Goal: Task Accomplishment & Management: Use online tool/utility

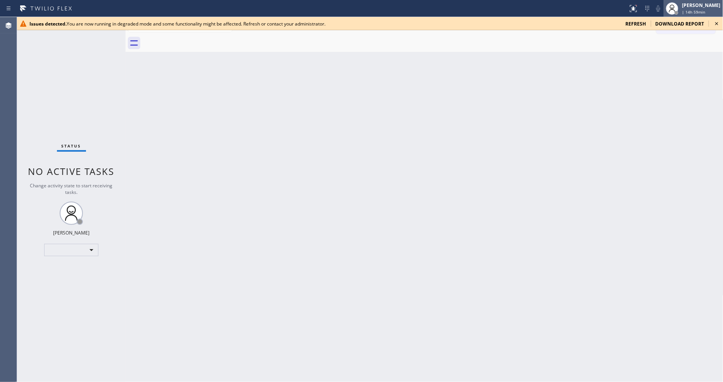
click at [651, 8] on div "[PERSON_NAME]" at bounding box center [701, 5] width 38 height 7
click at [651, 39] on button "Log out" at bounding box center [685, 34] width 78 height 17
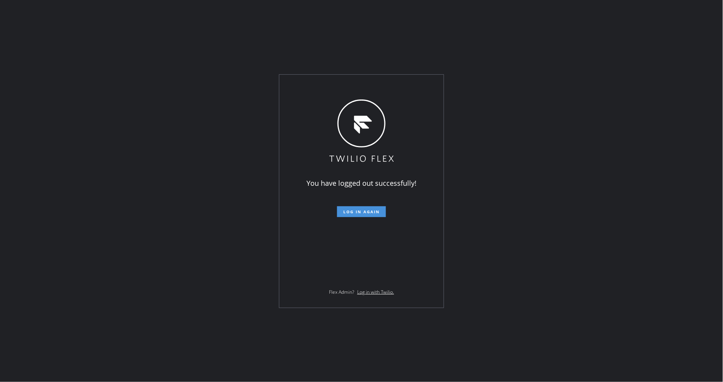
click at [369, 208] on button "Log in again" at bounding box center [361, 212] width 49 height 11
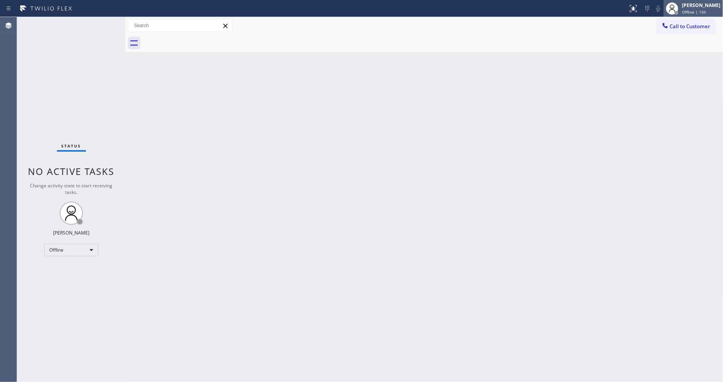
click at [699, 9] on span "Offline | 15h" at bounding box center [694, 11] width 24 height 5
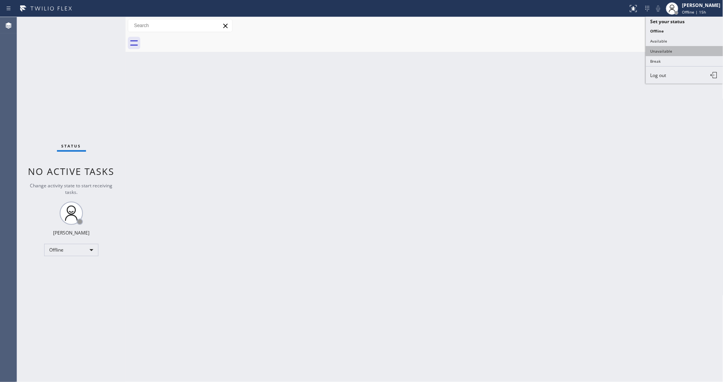
click at [671, 52] on button "Unavailable" at bounding box center [685, 51] width 78 height 10
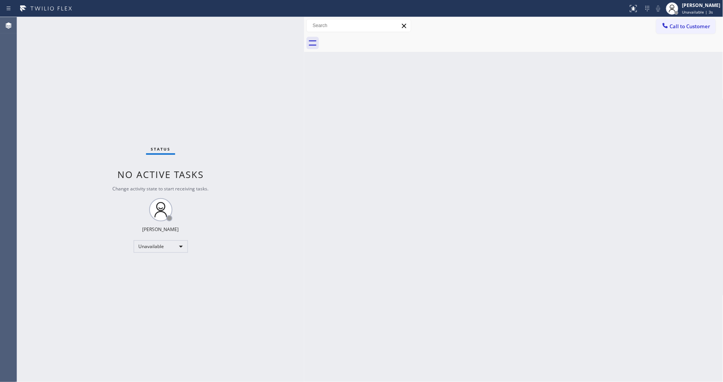
drag, startPoint x: 126, startPoint y: 40, endPoint x: 305, endPoint y: 37, distance: 178.7
click at [304, 37] on div at bounding box center [304, 199] width 0 height 365
click at [162, 248] on div "Unavailable" at bounding box center [161, 247] width 54 height 12
click at [160, 269] on li "Available" at bounding box center [160, 267] width 53 height 9
click at [672, 15] on div at bounding box center [672, 8] width 17 height 17
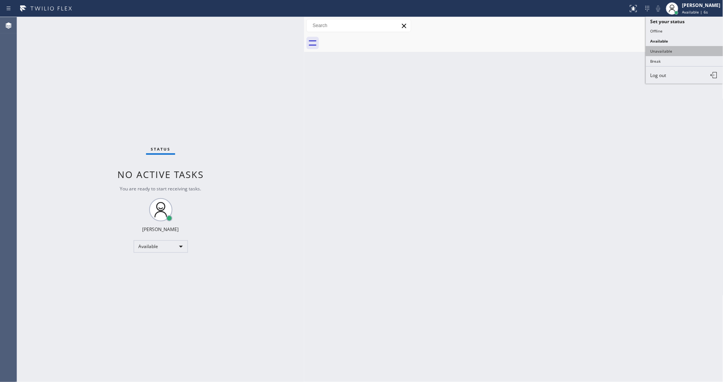
click at [673, 48] on button "Unavailable" at bounding box center [685, 51] width 78 height 10
drag, startPoint x: 512, startPoint y: 230, endPoint x: 609, endPoint y: 181, distance: 108.3
click at [512, 230] on div "Back to Dashboard Change Sender ID Customers Technicians Select a contact Outbo…" at bounding box center [513, 199] width 419 height 365
click at [295, 219] on div "Status No active tasks Change activity state to start receiving tasks. [PERSON_…" at bounding box center [160, 199] width 287 height 365
click at [394, 279] on div "Back to Dashboard Change Sender ID Customers Technicians Select a contact Outbo…" at bounding box center [513, 199] width 419 height 365
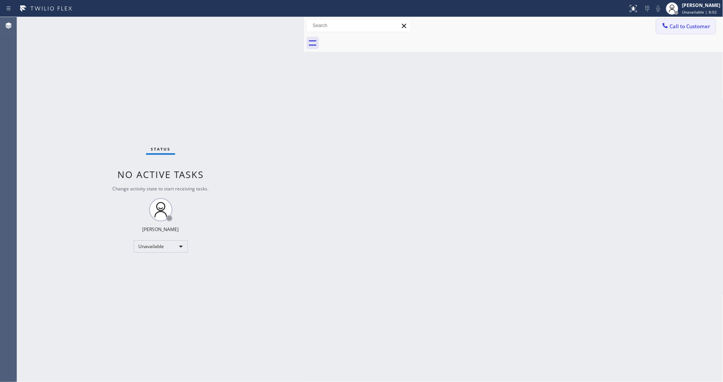
click at [704, 26] on button "Call to Customer" at bounding box center [685, 26] width 59 height 15
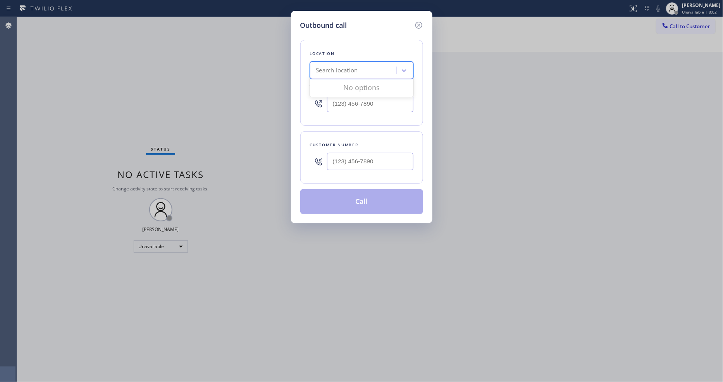
click at [350, 68] on div "Search location" at bounding box center [337, 70] width 42 height 9
paste input "Viking Appliancerepair Pros (Google Ads, [GEOGRAPHIC_DATA])"
type input "Viking Appliancerepair Pros (Google Ads, [GEOGRAPHIC_DATA])"
click at [348, 85] on div "4B2.Paid Viking Appliancerepair Pros (Google Ads, LA)" at bounding box center [361, 91] width 103 height 22
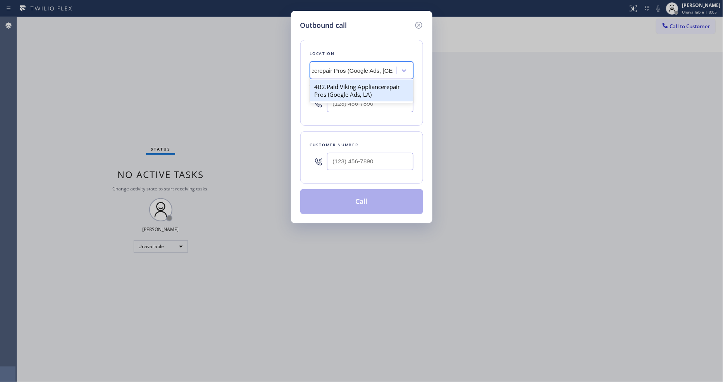
type input "[PHONE_NUMBER]"
click at [354, 164] on input "(___) ___-____" at bounding box center [370, 161] width 86 height 17
paste input "310) 729-9664"
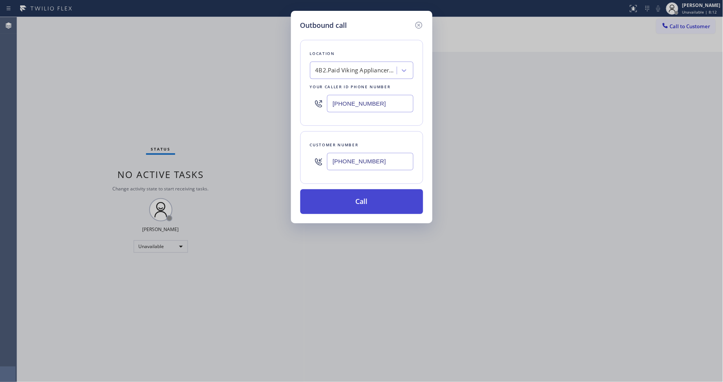
type input "[PHONE_NUMBER]"
click at [347, 203] on button "Call" at bounding box center [361, 201] width 123 height 25
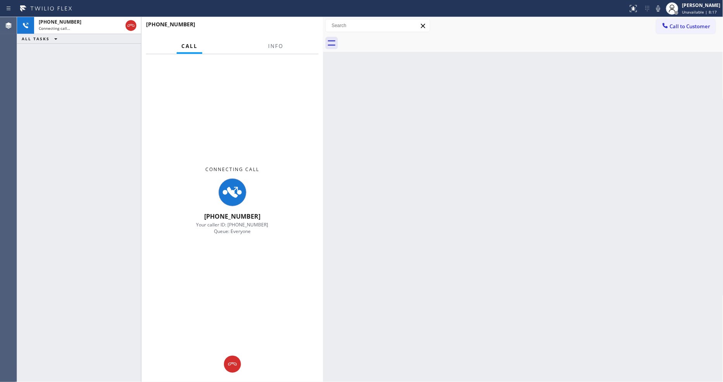
drag, startPoint x: 304, startPoint y: 48, endPoint x: 324, endPoint y: 50, distance: 20.2
click at [323, 50] on div at bounding box center [323, 199] width 0 height 365
click at [274, 41] on button "Info" at bounding box center [276, 46] width 24 height 15
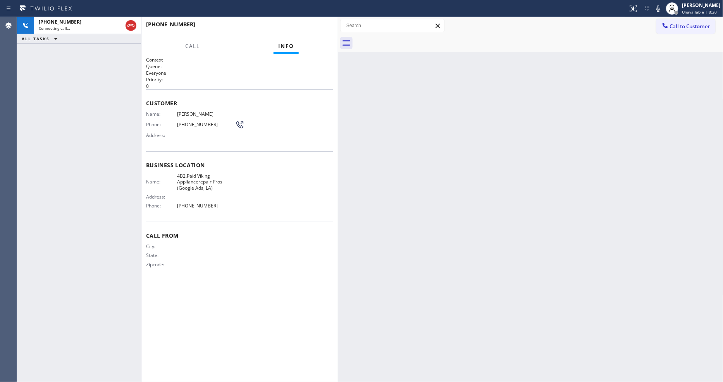
drag, startPoint x: 324, startPoint y: 90, endPoint x: 337, endPoint y: 90, distance: 13.6
click at [338, 90] on div at bounding box center [338, 199] width 0 height 365
click at [497, 168] on div "Back to Dashboard Change Sender ID Customers Technicians Select a contact Outbo…" at bounding box center [531, 199] width 386 height 365
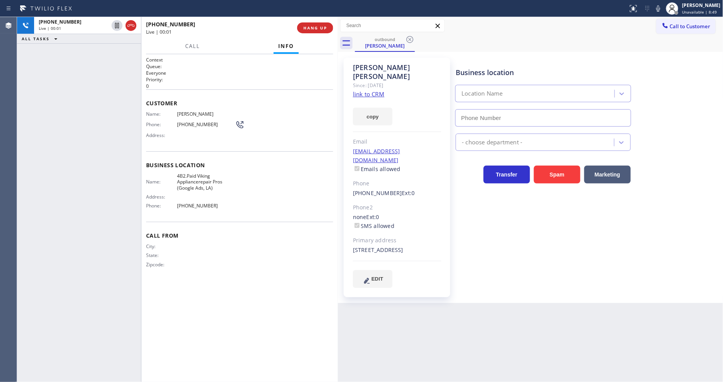
type input "[PHONE_NUMBER]"
click at [321, 30] on span "HANG UP" at bounding box center [315, 27] width 24 height 5
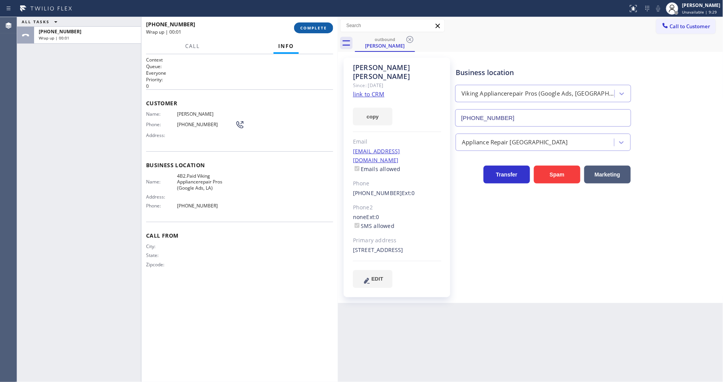
click at [321, 30] on span "COMPLETE" at bounding box center [313, 27] width 27 height 5
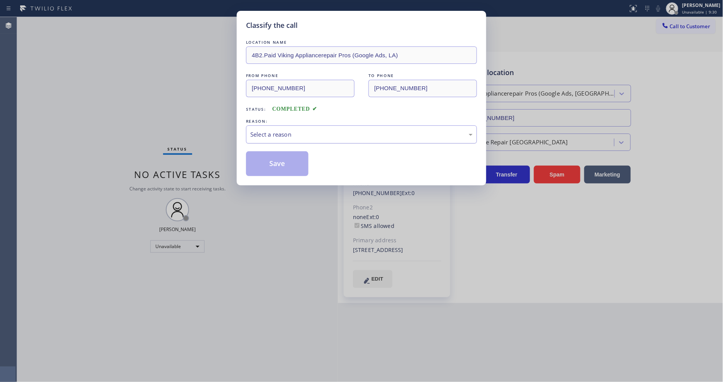
click at [271, 129] on div "Select a reason" at bounding box center [361, 135] width 231 height 18
click at [273, 162] on button "Save" at bounding box center [277, 164] width 62 height 25
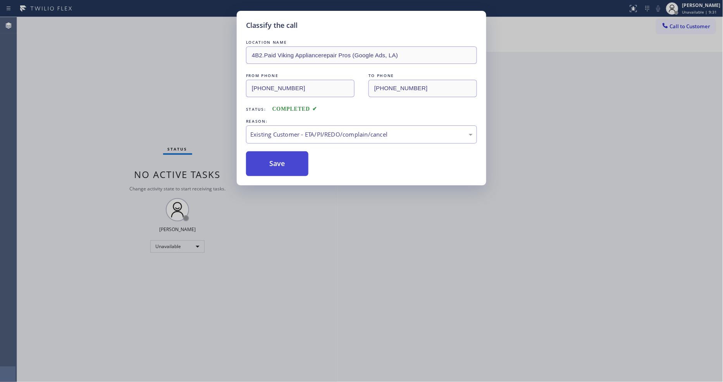
click at [273, 162] on button "Save" at bounding box center [277, 164] width 62 height 25
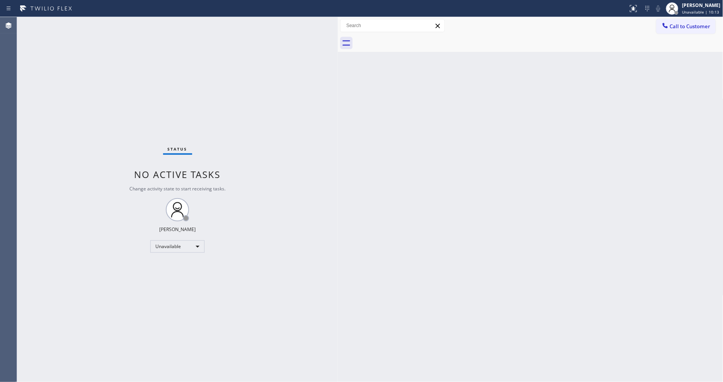
click at [653, 31] on div "Call to Customer Outbound call Location Viking Appliancerepair Pros (Google Ads…" at bounding box center [531, 26] width 386 height 14
click at [665, 29] on div at bounding box center [665, 26] width 9 height 9
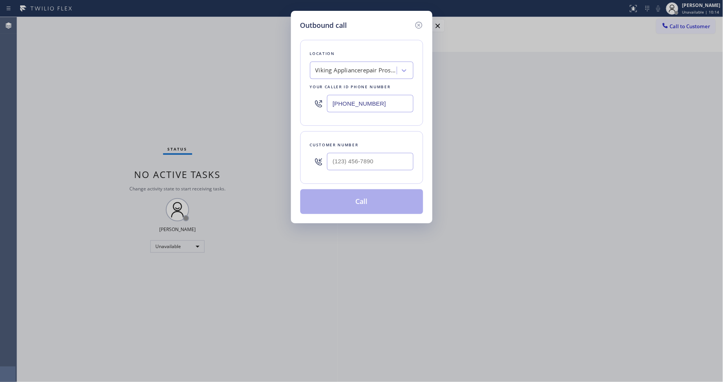
click at [365, 72] on div "Viking Appliancerepair Pros (Google Ads, [GEOGRAPHIC_DATA])" at bounding box center [355, 70] width 81 height 9
paste input "AR B2B SMS"
type input "AR B2B SMS"
click at [342, 88] on div "4C.SMS Campaign AR B2B SMS" at bounding box center [361, 87] width 103 height 14
type input "[PHONE_NUMBER]"
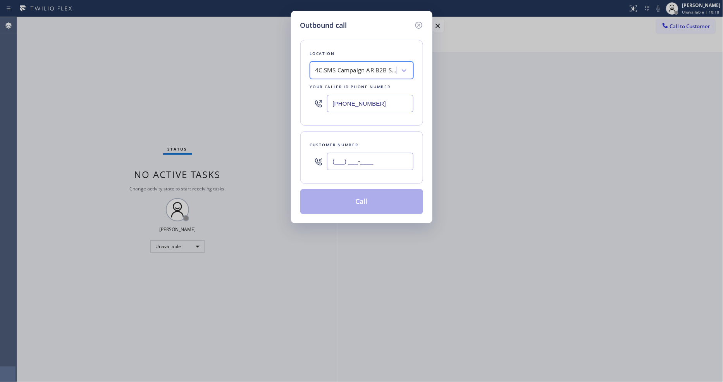
click at [348, 158] on input "(___) ___-____" at bounding box center [370, 161] width 86 height 17
paste input "917) 509-7626"
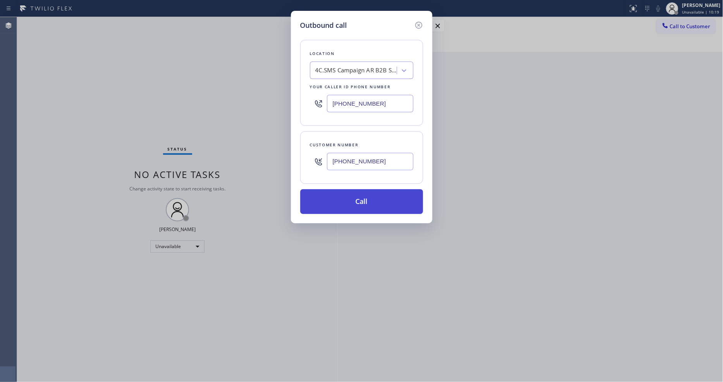
type input "[PHONE_NUMBER]"
click at [337, 196] on button "Call" at bounding box center [361, 201] width 123 height 25
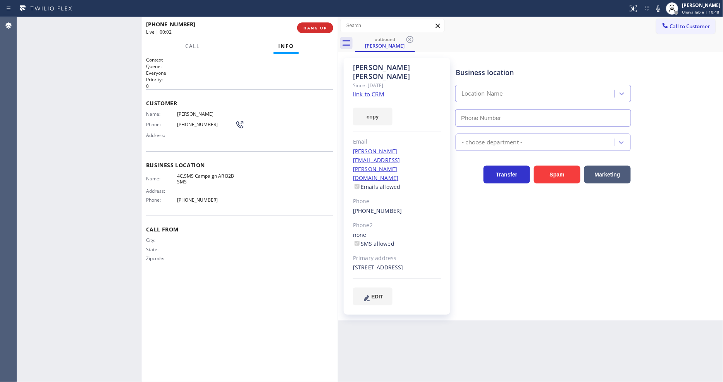
type input "[PHONE_NUMBER]"
click at [316, 28] on span "HANG UP" at bounding box center [315, 27] width 24 height 5
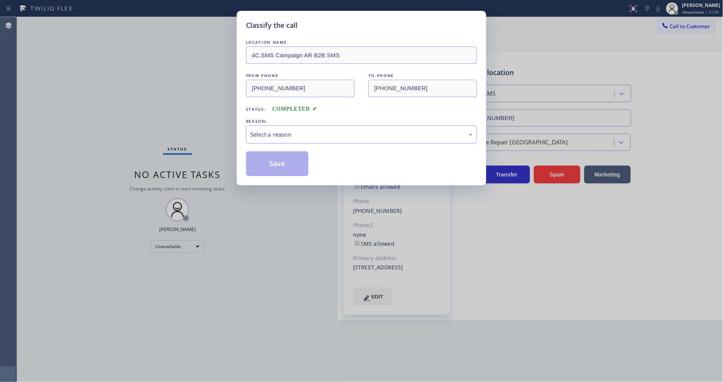
click at [297, 137] on div "Select a reason" at bounding box center [361, 135] width 231 height 18
click at [286, 160] on button "Save" at bounding box center [277, 164] width 62 height 25
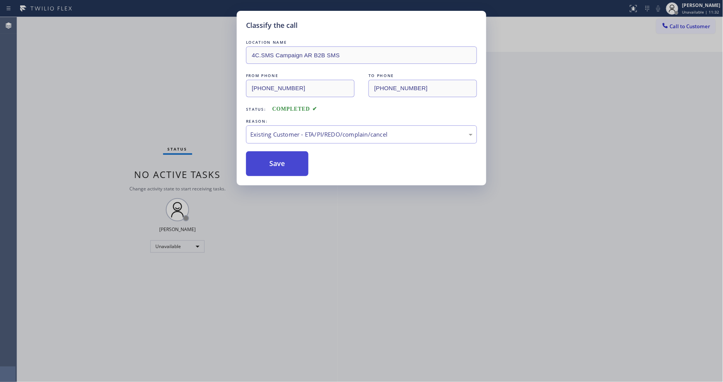
click at [286, 160] on button "Save" at bounding box center [277, 164] width 62 height 25
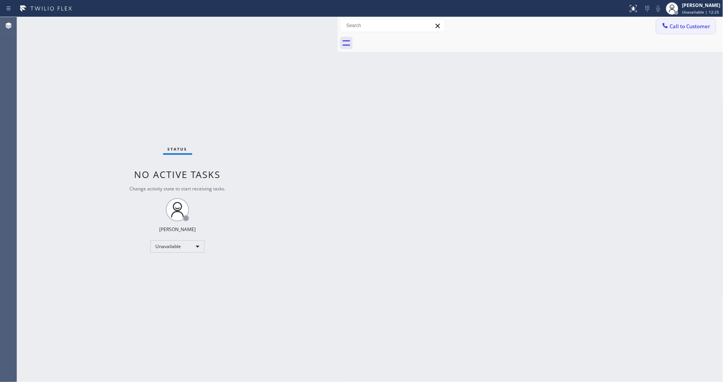
click at [682, 33] on button "Call to Customer" at bounding box center [685, 26] width 59 height 15
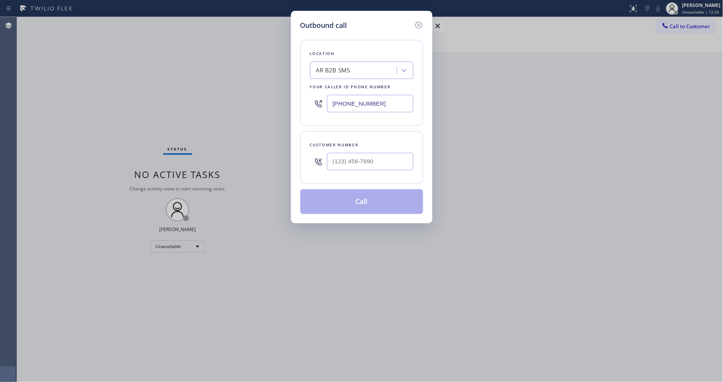
click at [340, 67] on div "AR B2B SMS" at bounding box center [333, 70] width 34 height 9
paste input "Sub Zero Repair Professionals"
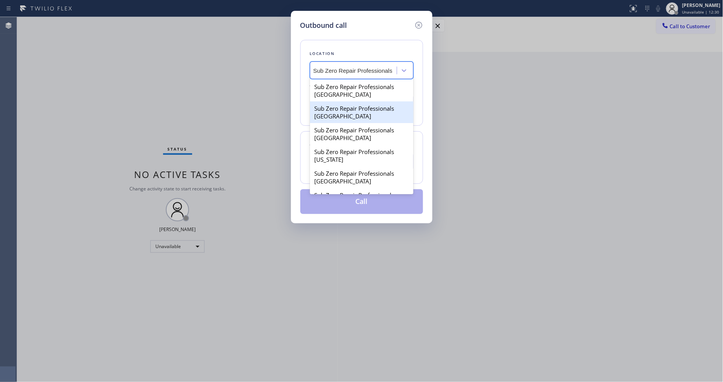
type input "Sub Zero Repair Professionals"
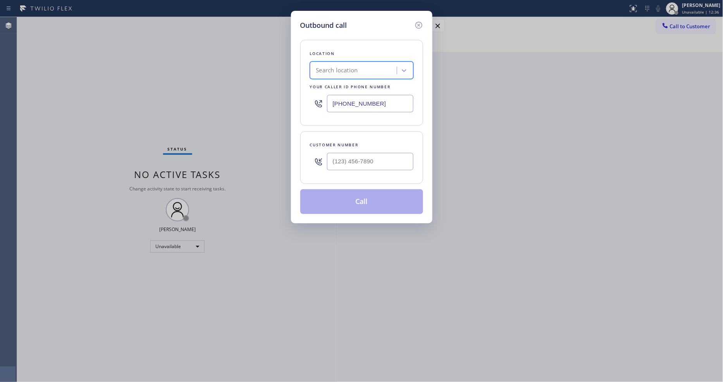
click at [345, 98] on input "[PHONE_NUMBER]" at bounding box center [370, 103] width 86 height 17
paste input "___) ___-____"
paste input "text"
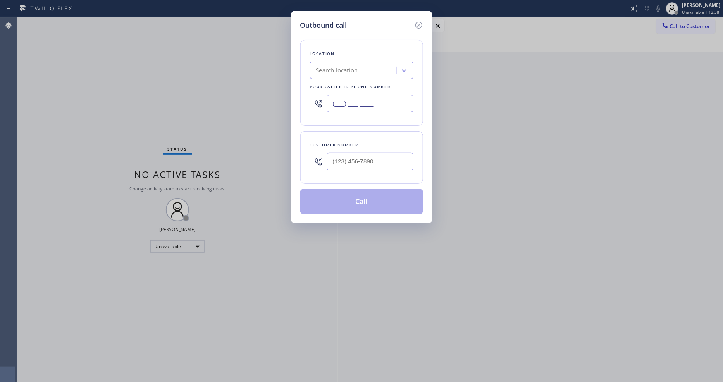
type input "(___) ___-____"
click at [354, 97] on input "(___) ___-____" at bounding box center [370, 103] width 86 height 17
paste input "8-5566"
click at [354, 97] on input "(___) __8-5566" at bounding box center [370, 103] width 86 height 17
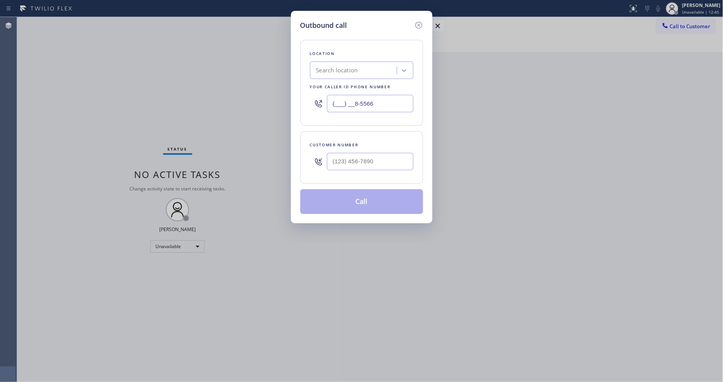
click at [354, 97] on input "(___) __8-5566" at bounding box center [370, 103] width 86 height 17
paste input "855) 662-5332"
type input "[PHONE_NUMBER]"
click at [364, 157] on input "(___) ___-____" at bounding box center [370, 161] width 86 height 17
paste input "713) 304-8416"
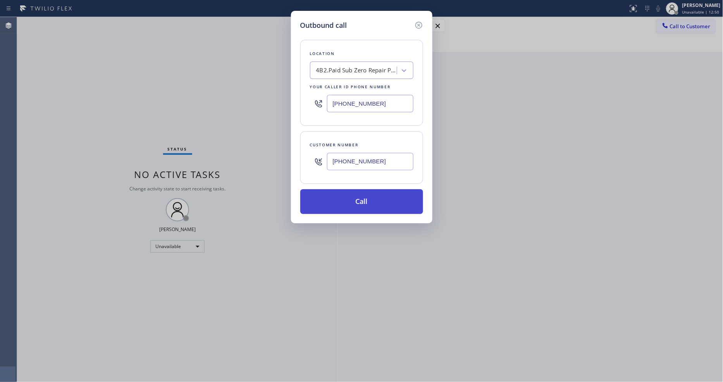
type input "[PHONE_NUMBER]"
click at [357, 193] on button "Call" at bounding box center [361, 201] width 123 height 25
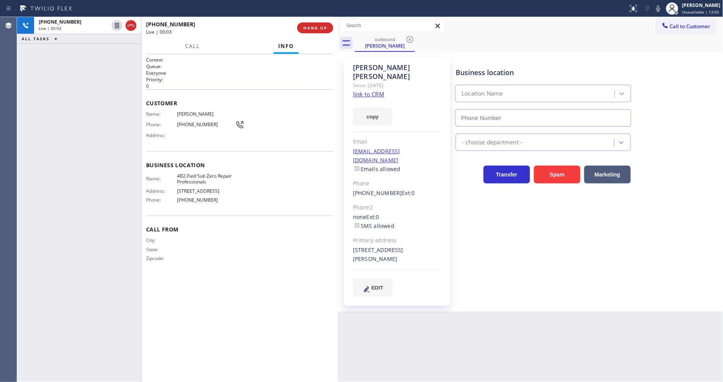
type input "[PHONE_NUMBER]"
click at [471, 227] on div "Business location Sub Zero Repair Professionals [PHONE_NUMBER] Appliance Repair…" at bounding box center [587, 177] width 267 height 235
click at [154, 67] on h2 "Queue:" at bounding box center [239, 66] width 187 height 7
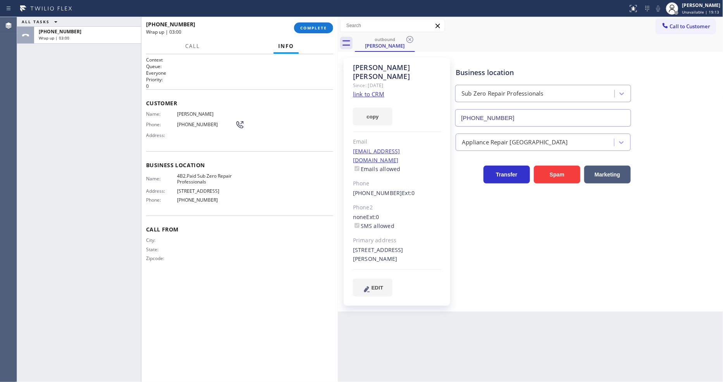
drag, startPoint x: 312, startPoint y: 26, endPoint x: 334, endPoint y: 65, distance: 45.5
click at [311, 26] on span "COMPLETE" at bounding box center [313, 27] width 27 height 5
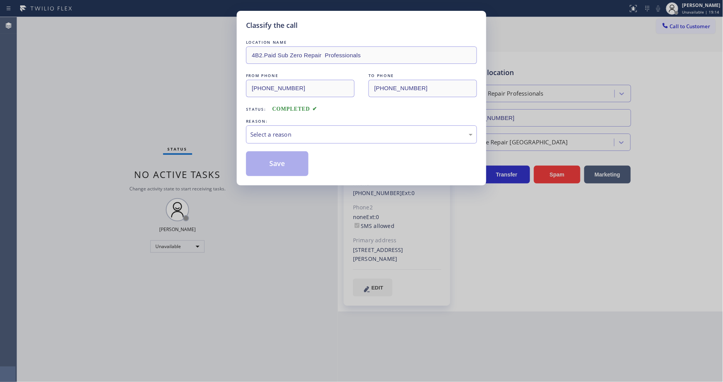
click at [264, 133] on div "Select a reason" at bounding box center [361, 134] width 222 height 9
click at [264, 165] on button "Save" at bounding box center [277, 164] width 62 height 25
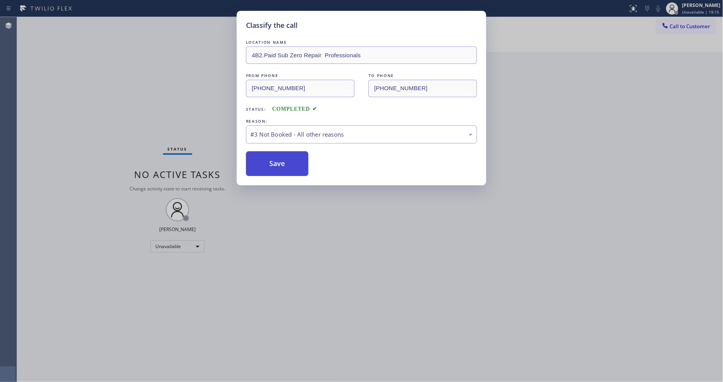
click at [264, 165] on button "Save" at bounding box center [277, 164] width 62 height 25
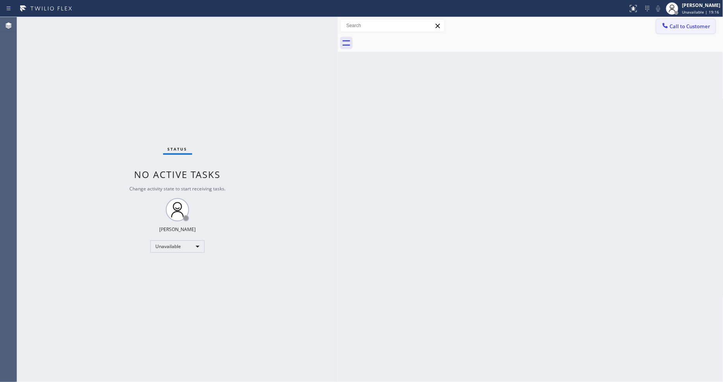
click at [678, 28] on span "Call to Customer" at bounding box center [690, 26] width 41 height 7
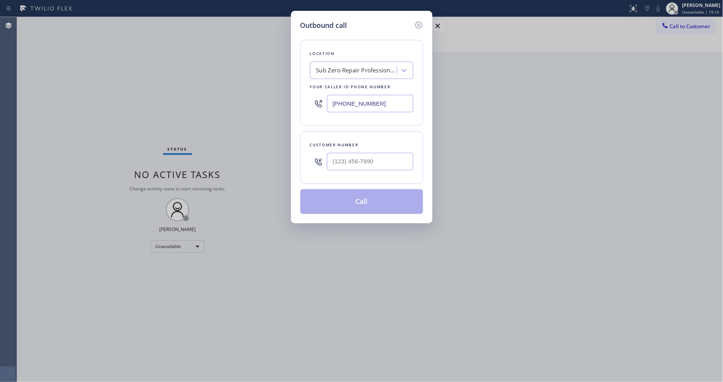
click at [349, 64] on div "Sub Zero Repair Professionals" at bounding box center [354, 71] width 84 height 14
paste input "5 Star Appliance Repair"
type input "5 Star Appliance Repair"
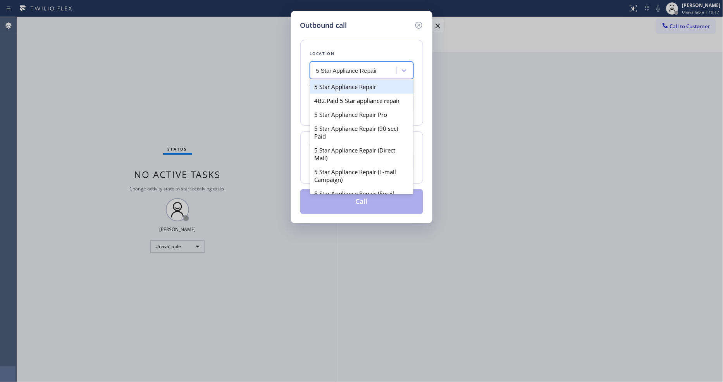
click at [347, 84] on div "5 Star Appliance Repair" at bounding box center [361, 87] width 103 height 14
type input "[PHONE_NUMBER]"
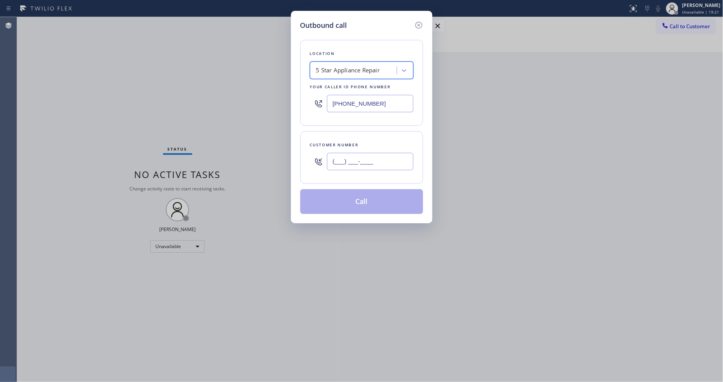
click at [343, 162] on input "(___) ___-____" at bounding box center [370, 161] width 86 height 17
paste input "786) 479-3415"
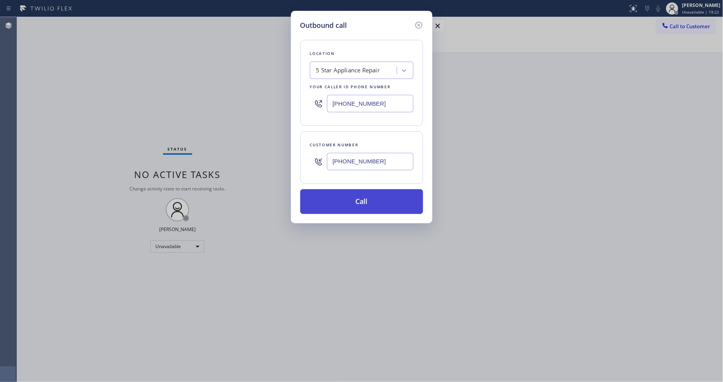
type input "[PHONE_NUMBER]"
click at [332, 202] on button "Call" at bounding box center [361, 201] width 123 height 25
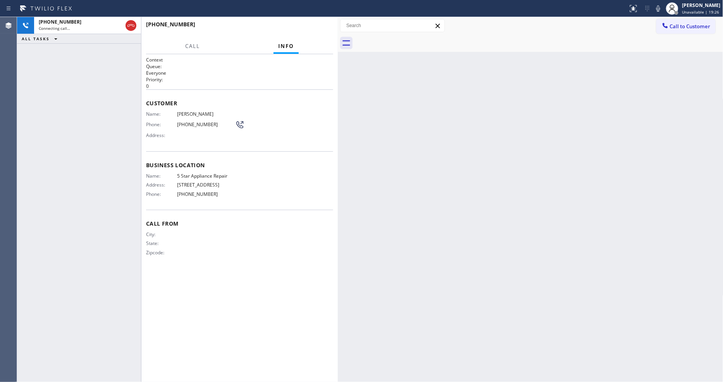
drag, startPoint x: 244, startPoint y: 254, endPoint x: 250, endPoint y: 257, distance: 5.9
click at [244, 254] on div "City: State: Zipcode:" at bounding box center [239, 245] width 187 height 27
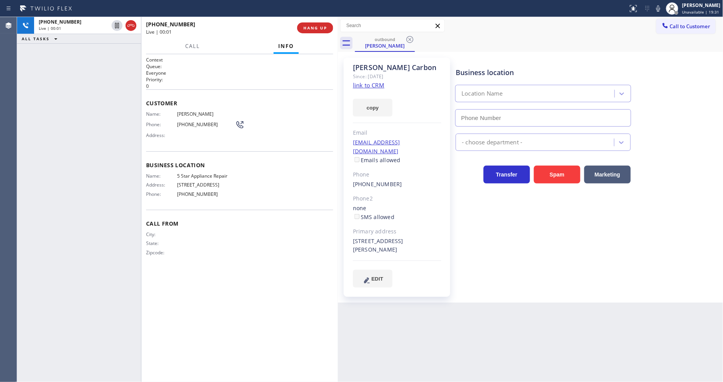
type input "[PHONE_NUMBER]"
click at [307, 27] on span "HANG UP" at bounding box center [315, 27] width 24 height 5
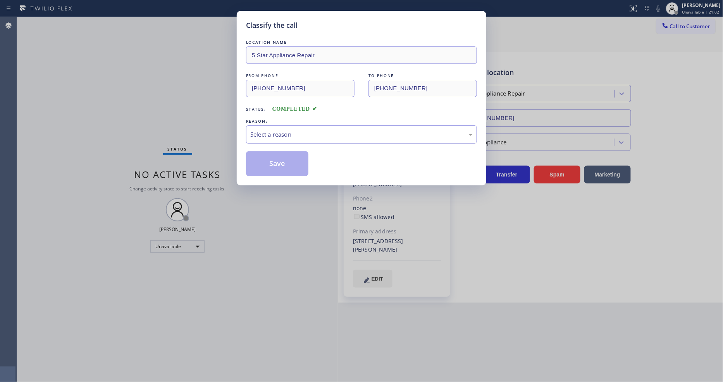
click at [312, 137] on div "Select a reason" at bounding box center [361, 135] width 231 height 18
click at [293, 148] on div "LOCATION NAME 5 Star Appliance Repair FROM PHONE [PHONE_NUMBER] TO PHONE [PHONE…" at bounding box center [361, 107] width 231 height 138
drag, startPoint x: 293, startPoint y: 148, endPoint x: 289, endPoint y: 160, distance: 12.5
click at [293, 149] on div "LOCATION NAME 5 Star Appliance Repair FROM PHONE [PHONE_NUMBER] TO PHONE [PHONE…" at bounding box center [361, 107] width 231 height 138
click at [289, 160] on button "Save" at bounding box center [277, 164] width 62 height 25
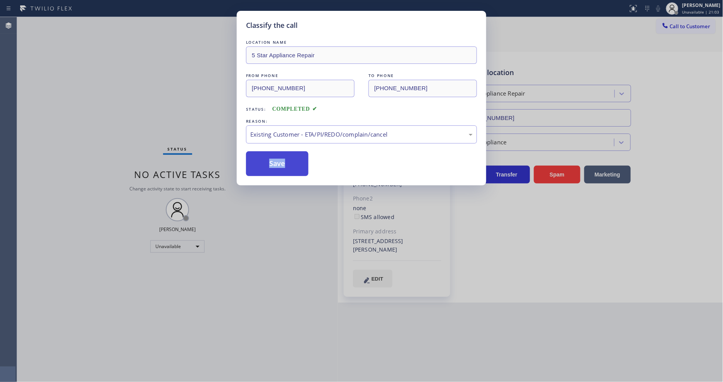
click at [289, 160] on button "Save" at bounding box center [277, 164] width 62 height 25
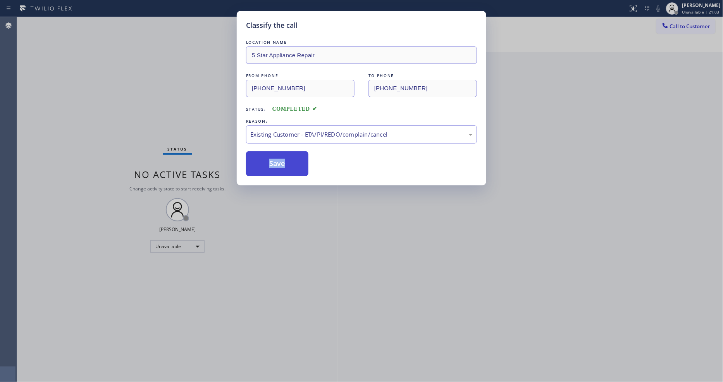
click at [289, 160] on button "Save" at bounding box center [277, 164] width 62 height 25
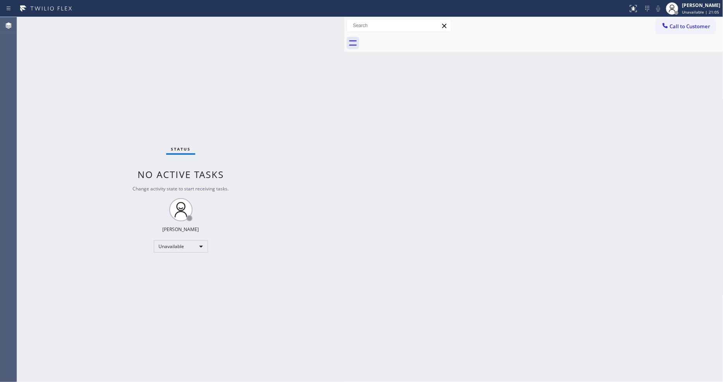
drag, startPoint x: 338, startPoint y: 37, endPoint x: 344, endPoint y: 32, distance: 8.0
click at [345, 36] on div at bounding box center [345, 199] width 0 height 365
click at [703, 30] on button "Call to Customer" at bounding box center [685, 26] width 59 height 15
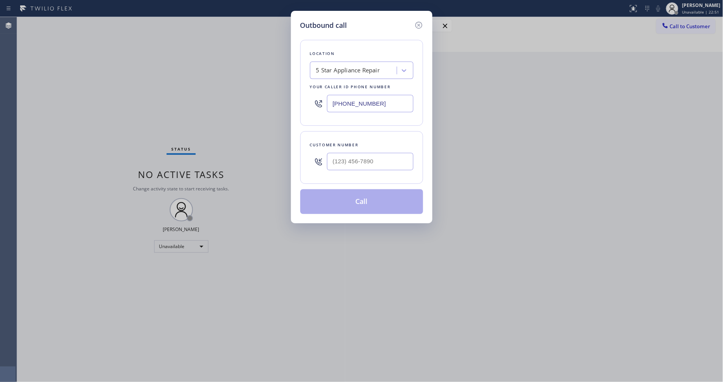
click at [366, 70] on div "5 Star Appliance Repair" at bounding box center [348, 70] width 64 height 9
paste input "Viking Professional Service(TFN)"
type input "Viking Professional Service(TFN)"
click at [351, 87] on div "Viking Professional Service(TFN)" at bounding box center [361, 87] width 103 height 14
type input "[PHONE_NUMBER]"
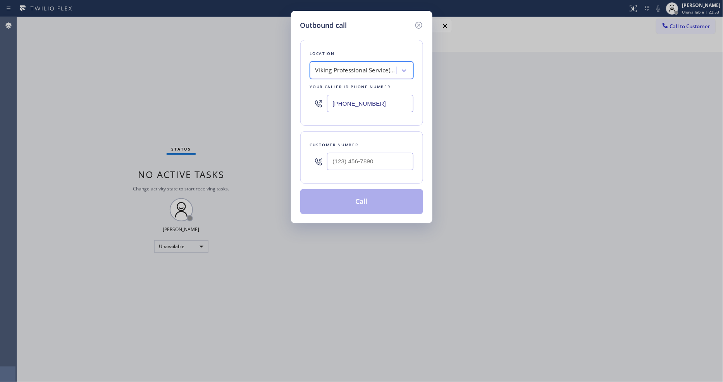
scroll to position [0, 1]
click at [361, 156] on input "(___) ___-____" at bounding box center [370, 161] width 86 height 17
paste input "970) 389-2316"
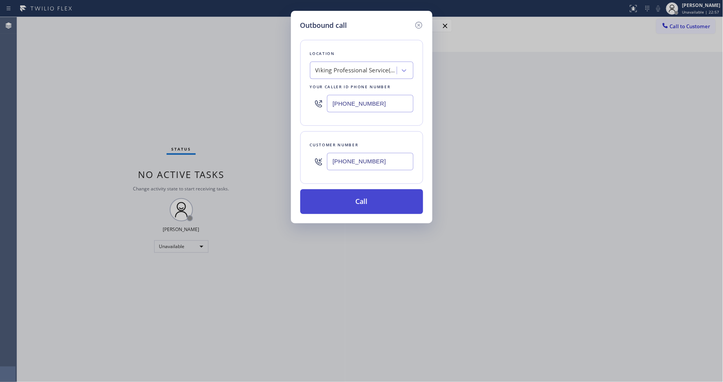
type input "[PHONE_NUMBER]"
click at [342, 205] on button "Call" at bounding box center [361, 201] width 123 height 25
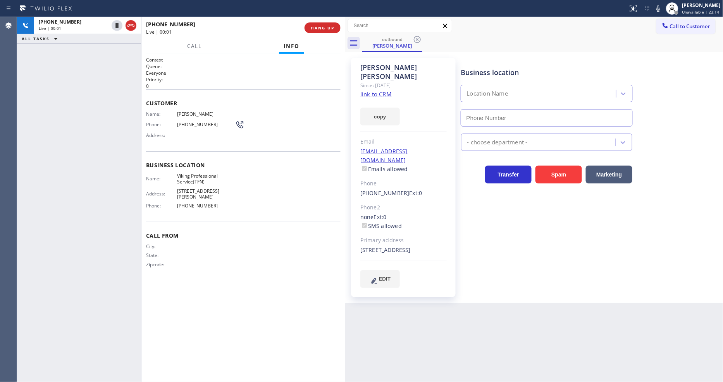
type input "[PHONE_NUMBER]"
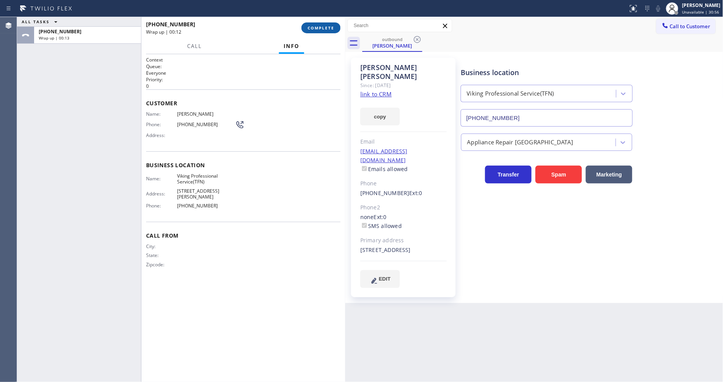
click at [319, 30] on span "COMPLETE" at bounding box center [321, 27] width 27 height 5
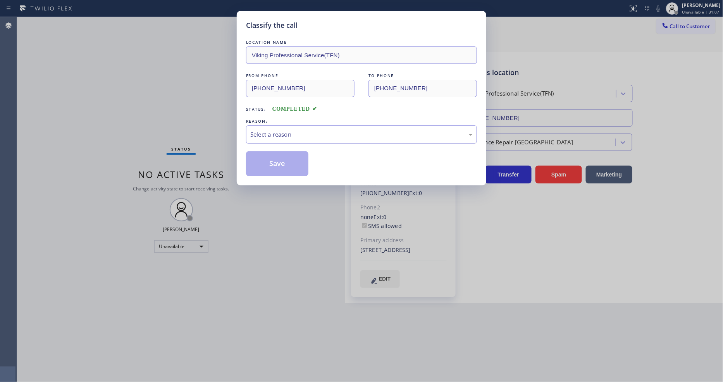
click at [276, 136] on div "Select a reason" at bounding box center [361, 134] width 222 height 9
click at [270, 130] on div "Not Booked - All other reasons" at bounding box center [361, 134] width 222 height 9
click at [267, 160] on button "Save" at bounding box center [277, 164] width 62 height 25
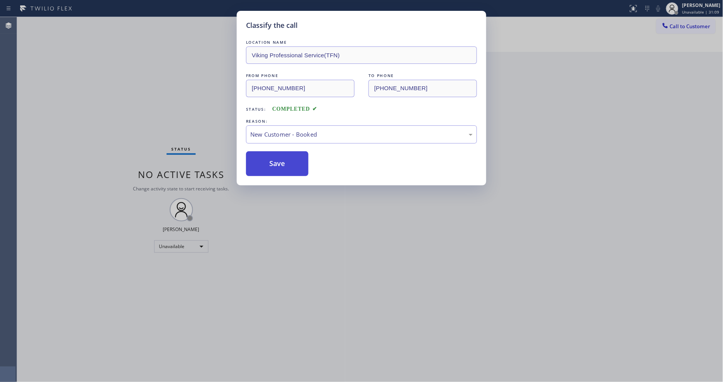
click at [267, 160] on button "Save" at bounding box center [277, 164] width 62 height 25
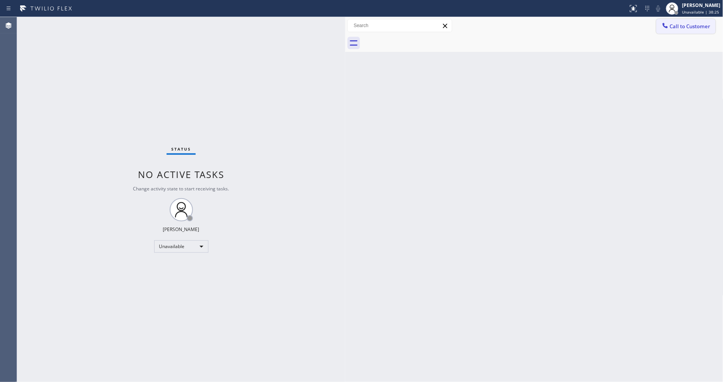
click at [666, 28] on icon at bounding box center [665, 25] width 5 height 5
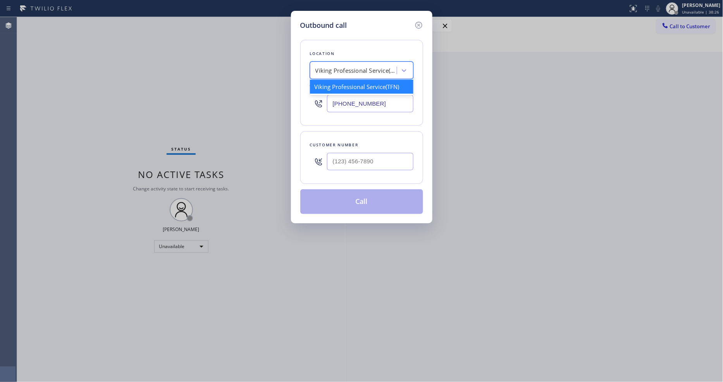
click at [350, 71] on div "Viking Professional Service(TFN)" at bounding box center [355, 70] width 81 height 9
paste input "AR B2B SMS"
type input "AR B2B SMS"
click at [339, 85] on div "4C.SMS Campaign AR B2B SMS" at bounding box center [361, 87] width 103 height 14
type input "[PHONE_NUMBER]"
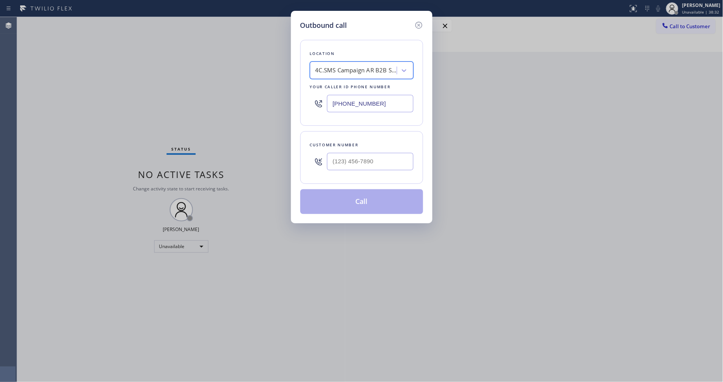
click at [344, 157] on input "text" at bounding box center [370, 161] width 86 height 17
paste input "314) 283-9396"
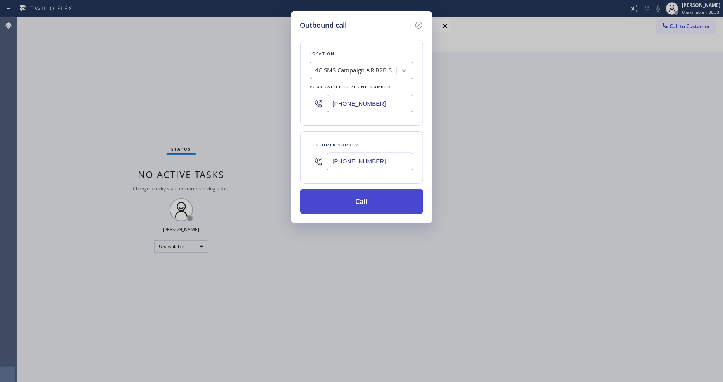
type input "[PHONE_NUMBER]"
click at [336, 198] on button "Call" at bounding box center [361, 201] width 123 height 25
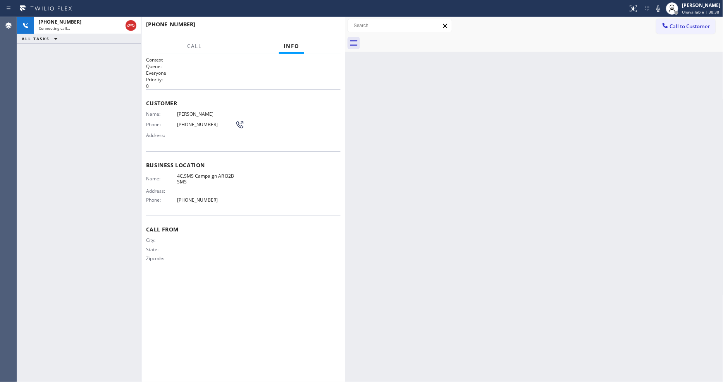
click at [342, 251] on div "Context Queue: Everyone Priority: 0 Customer Name: [PERSON_NAME] Phone: [PHONE_…" at bounding box center [243, 218] width 204 height 328
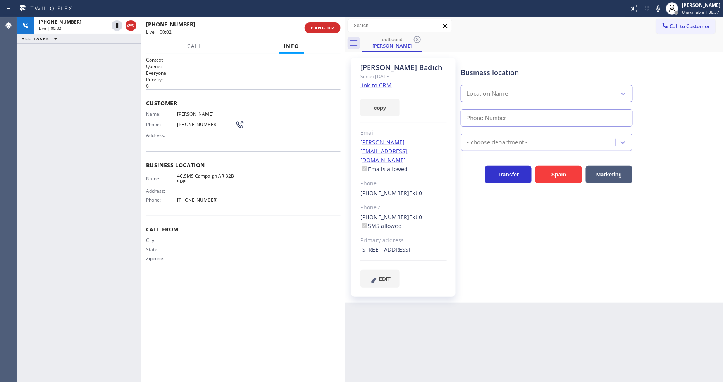
type input "[PHONE_NUMBER]"
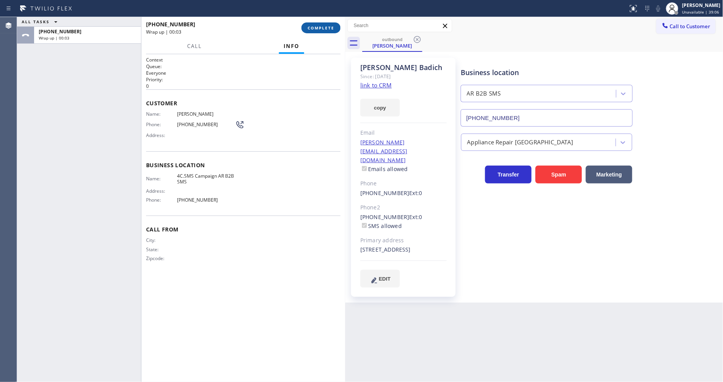
click at [330, 29] on span "COMPLETE" at bounding box center [321, 27] width 27 height 5
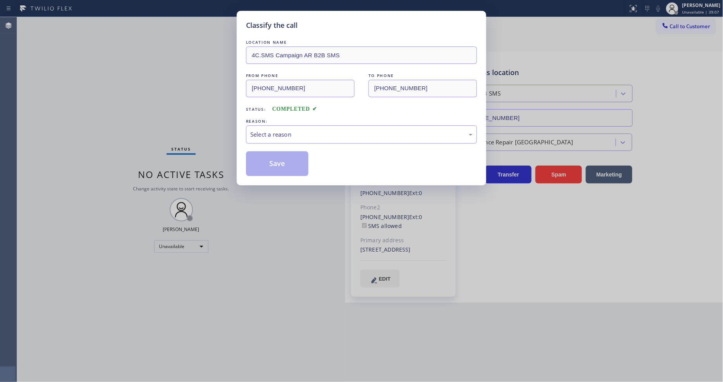
click at [293, 133] on div "Select a reason" at bounding box center [361, 134] width 222 height 9
click at [284, 164] on button "Save" at bounding box center [277, 164] width 62 height 25
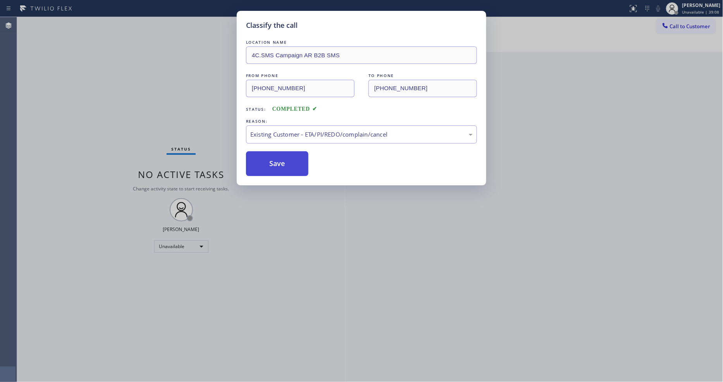
click at [284, 164] on button "Save" at bounding box center [277, 164] width 62 height 25
drag, startPoint x: 284, startPoint y: 164, endPoint x: 283, endPoint y: 139, distance: 24.8
click at [284, 163] on button "Save" at bounding box center [277, 164] width 62 height 25
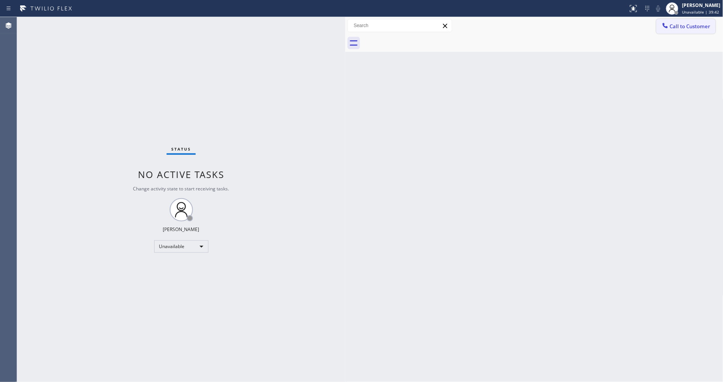
click at [668, 26] on icon at bounding box center [666, 26] width 8 height 8
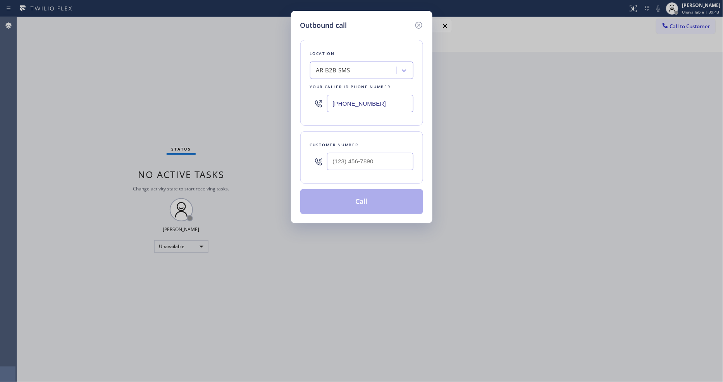
click at [318, 74] on div "AR B2B SMS" at bounding box center [354, 71] width 84 height 14
paste input "[US_STATE] Appliance Repair Yonkers"
type input "[US_STATE] Appliance Repair Yonkers"
click at [323, 88] on div "[US_STATE] Appliance Repair Yonkers" at bounding box center [361, 91] width 103 height 22
type input "[PHONE_NUMBER]"
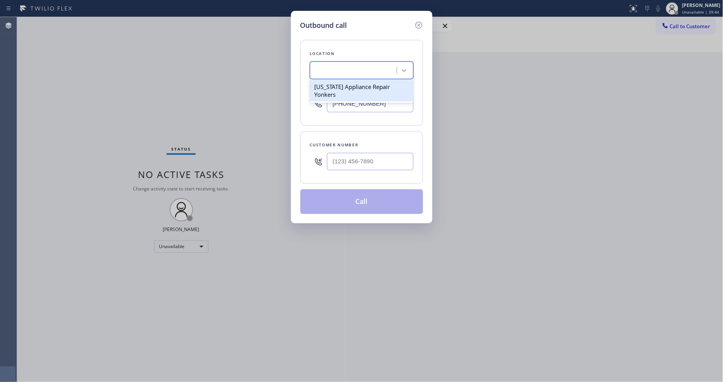
scroll to position [0, 1]
click at [351, 159] on input "(___) ___-____" at bounding box center [370, 161] width 86 height 17
paste input "516) 850-5701"
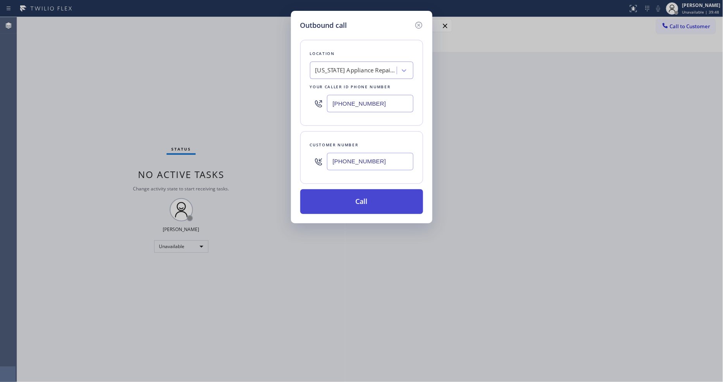
type input "[PHONE_NUMBER]"
click at [339, 200] on button "Call" at bounding box center [361, 201] width 123 height 25
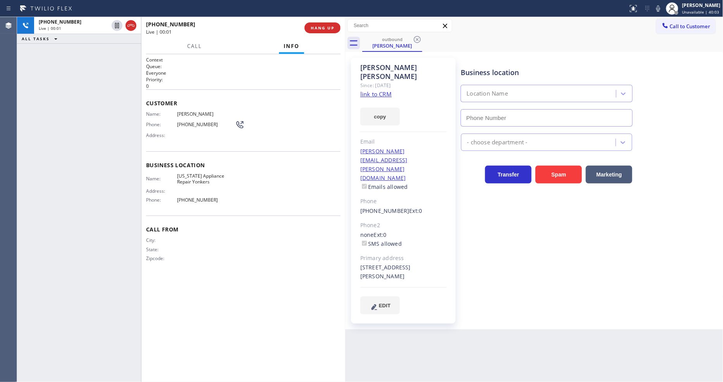
type input "[PHONE_NUMBER]"
click at [319, 33] on div "[PHONE_NUMBER] Live | 00:48 HANG UP" at bounding box center [243, 28] width 195 height 20
click at [326, 25] on span "HANG UP" at bounding box center [323, 27] width 24 height 5
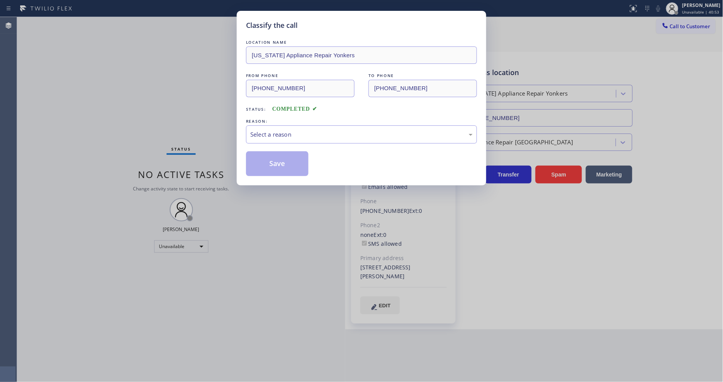
click at [326, 25] on div "Classify the call" at bounding box center [361, 25] width 231 height 10
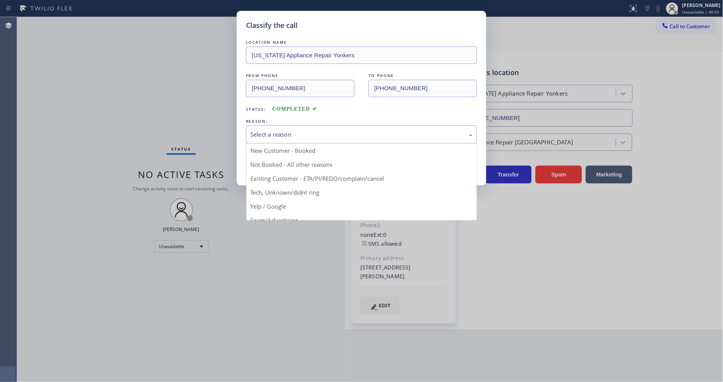
click at [297, 132] on div "Select a reason" at bounding box center [361, 134] width 222 height 9
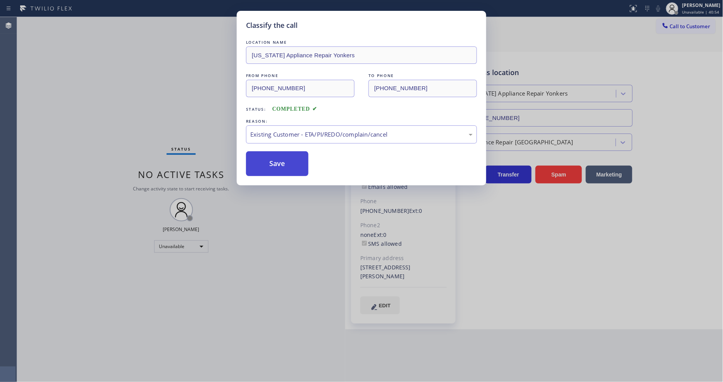
click at [291, 154] on button "Save" at bounding box center [277, 164] width 62 height 25
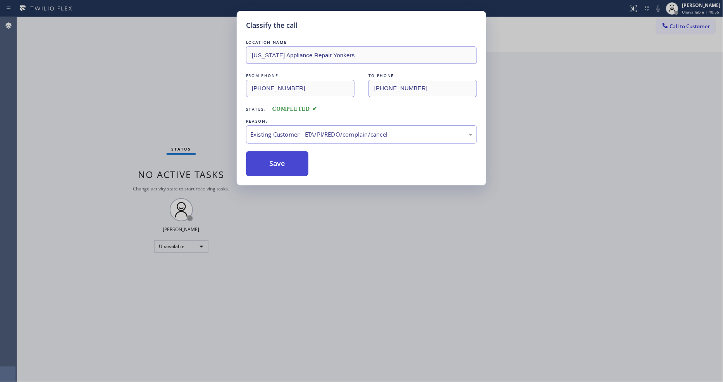
click at [291, 154] on button "Save" at bounding box center [277, 164] width 62 height 25
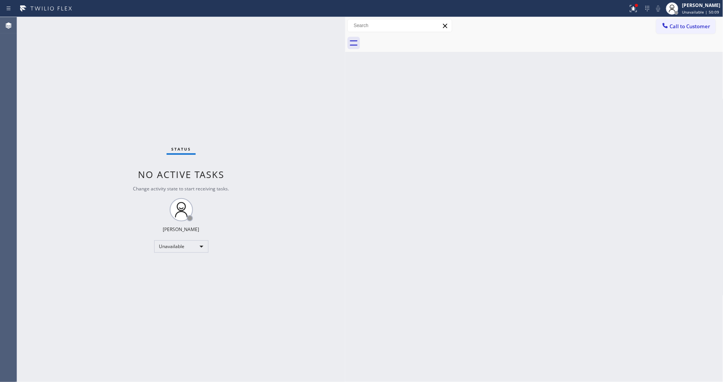
drag, startPoint x: 610, startPoint y: 32, endPoint x: 625, endPoint y: 31, distance: 15.2
click at [624, 31] on div "Call to Customer Outbound call Location [US_STATE] Appliance Repair [GEOGRAPHIC…" at bounding box center [534, 26] width 378 height 14
click at [681, 32] on button "Call to Customer" at bounding box center [685, 26] width 59 height 15
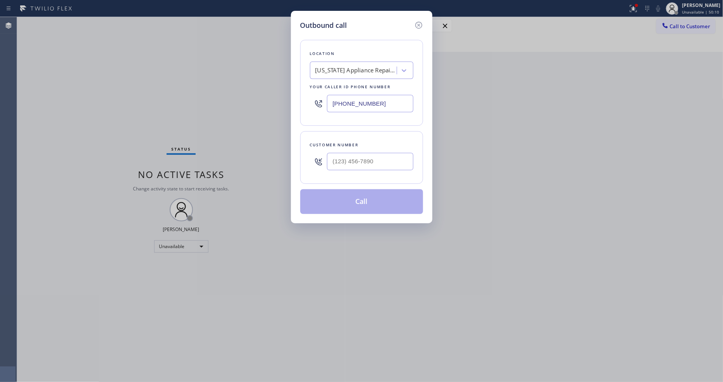
click at [356, 73] on div "[US_STATE] Appliance Repair Yonkers" at bounding box center [354, 71] width 84 height 14
paste input "Electrician Tree In Diamond Bar"
type input "Electrician Tree In Diamond Bar"
click at [354, 86] on div "Electrician Tree In Diamond Bar" at bounding box center [361, 87] width 103 height 14
type input "[PHONE_NUMBER]"
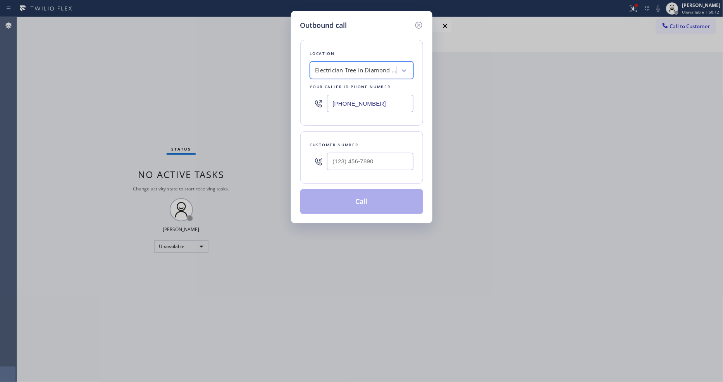
scroll to position [0, 1]
click at [359, 154] on input "(___) ___-____" at bounding box center [370, 161] width 86 height 17
paste input "626) 827-9545"
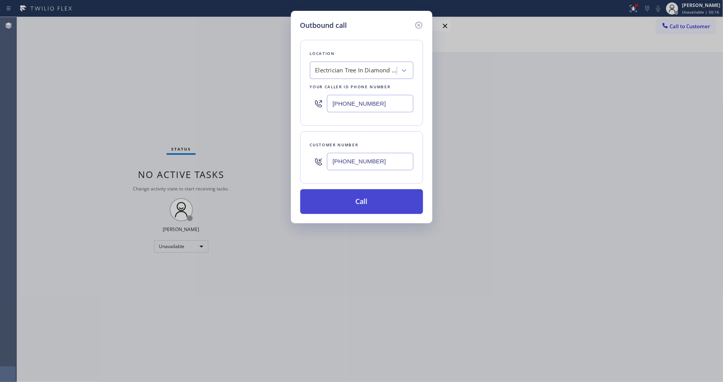
type input "[PHONE_NUMBER]"
click at [359, 207] on button "Call" at bounding box center [361, 201] width 123 height 25
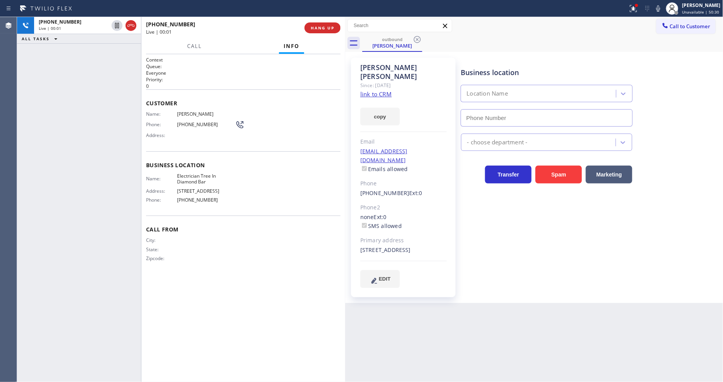
type input "[PHONE_NUMBER]"
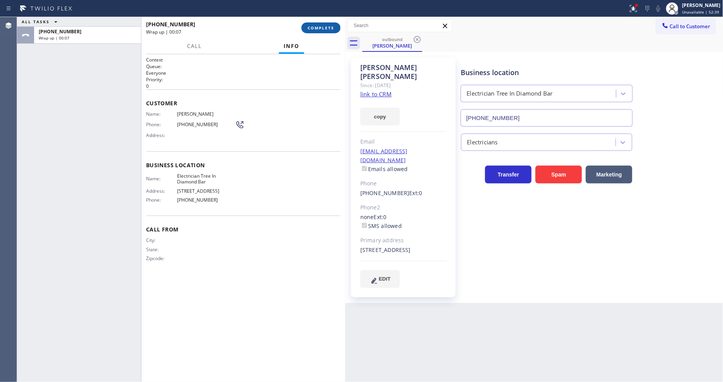
click at [327, 29] on span "COMPLETE" at bounding box center [321, 27] width 27 height 5
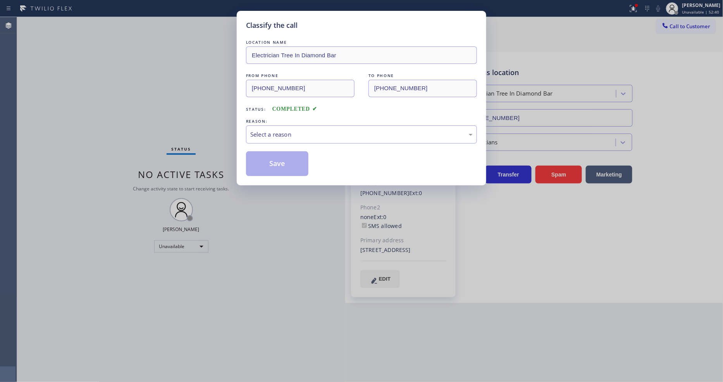
click at [288, 136] on div "Select a reason" at bounding box center [361, 134] width 222 height 9
click at [278, 160] on button "Save" at bounding box center [277, 164] width 62 height 25
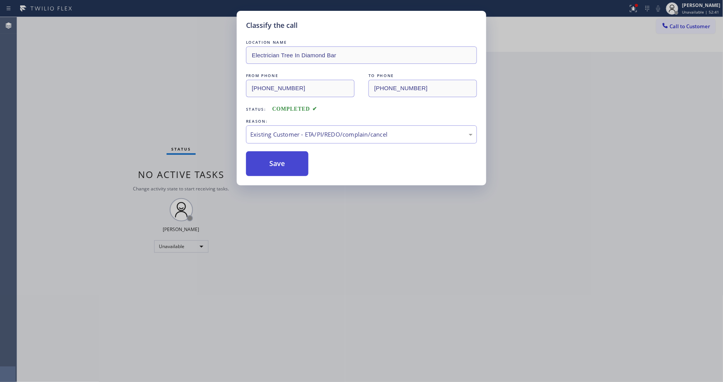
click at [278, 160] on button "Save" at bounding box center [277, 164] width 62 height 25
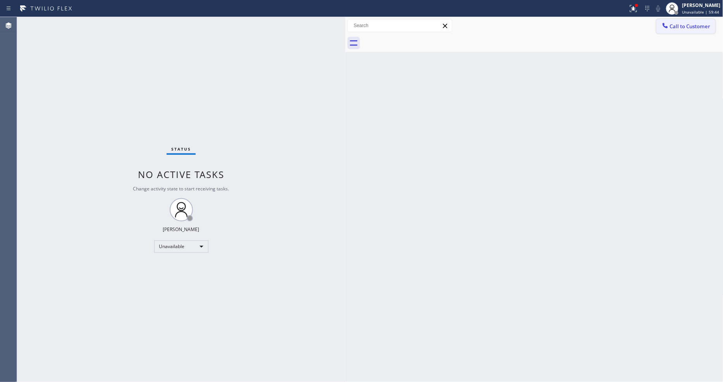
click at [683, 26] on span "Call to Customer" at bounding box center [690, 26] width 41 height 7
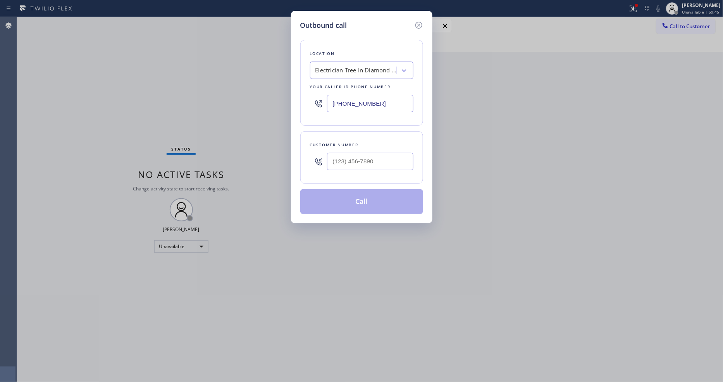
click at [340, 69] on div "Electrician Tree In Diamond Bar" at bounding box center [355, 70] width 81 height 9
paste input "American Service Alliance Mesa"
type input "American Service Alliance Mesa"
drag, startPoint x: 334, startPoint y: 90, endPoint x: 277, endPoint y: 6, distance: 100.8
click at [334, 84] on div "American Service Alliance Mesa" at bounding box center [361, 87] width 103 height 14
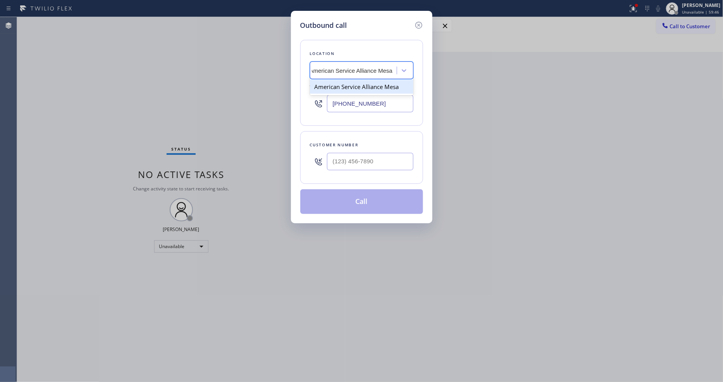
type input "[PHONE_NUMBER]"
click at [346, 159] on input "(___) ___-____" at bounding box center [370, 161] width 86 height 17
paste input "503) 984-3438"
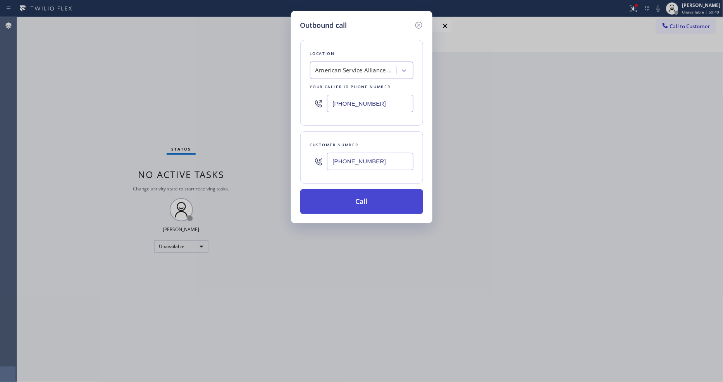
type input "[PHONE_NUMBER]"
click at [334, 194] on button "Call" at bounding box center [361, 201] width 123 height 25
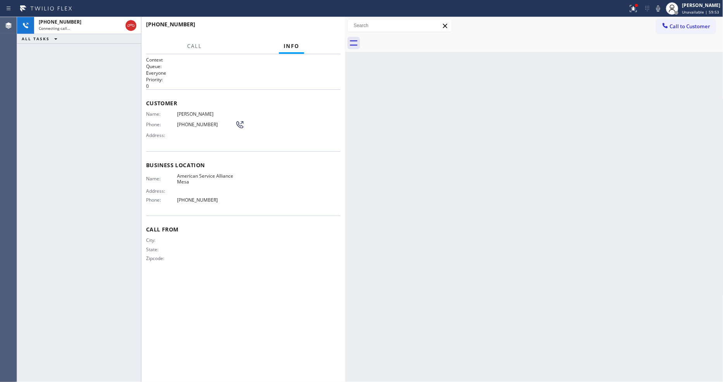
drag, startPoint x: 634, startPoint y: 12, endPoint x: 630, endPoint y: 53, distance: 41.6
click at [634, 12] on icon at bounding box center [633, 8] width 9 height 9
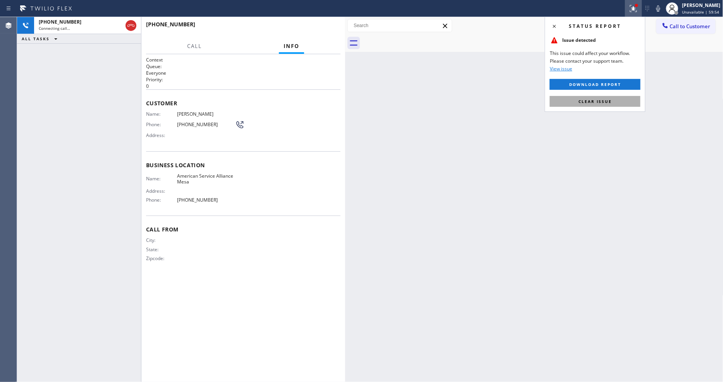
click at [624, 98] on button "Clear issue" at bounding box center [595, 101] width 91 height 11
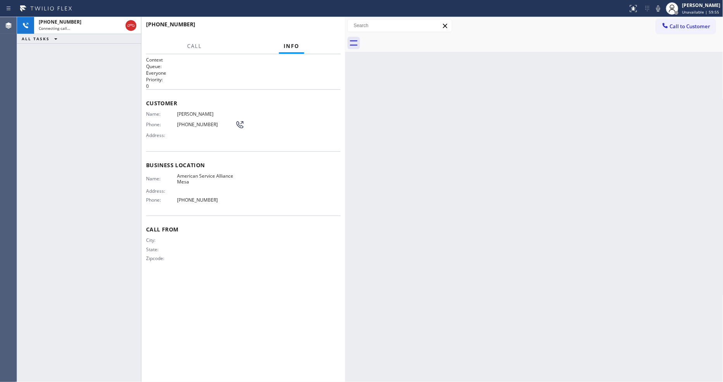
click at [250, 152] on div "Business location Name: American Service Alliance Mesa Address: Phone: [PHONE_N…" at bounding box center [243, 184] width 195 height 65
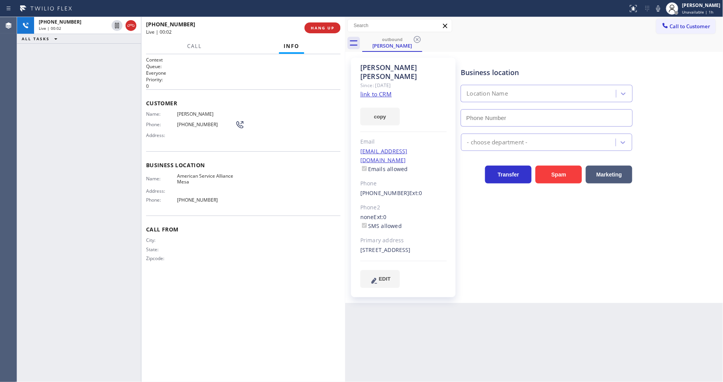
type input "[PHONE_NUMBER]"
click at [332, 25] on span "HANG UP" at bounding box center [323, 27] width 24 height 5
click at [332, 28] on span "HANG UP" at bounding box center [323, 27] width 24 height 5
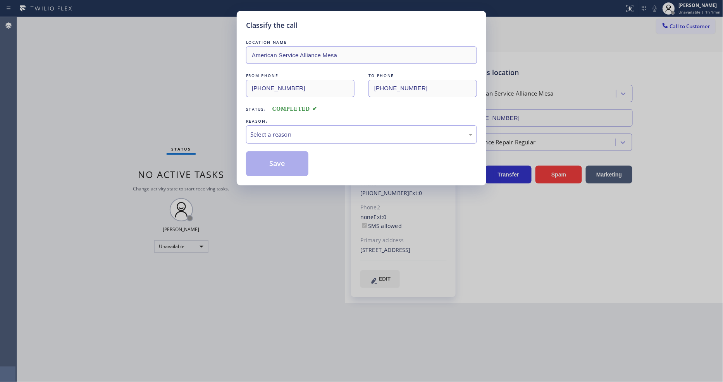
click at [286, 130] on div "Select a reason" at bounding box center [361, 134] width 222 height 9
click at [281, 135] on div "#3 Not Booked - All other reasons" at bounding box center [361, 134] width 222 height 9
click at [277, 161] on button "Save" at bounding box center [277, 164] width 62 height 25
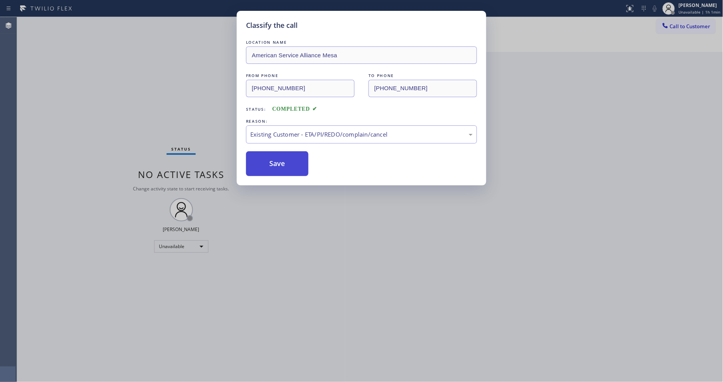
click at [277, 161] on button "Save" at bounding box center [277, 164] width 62 height 25
drag, startPoint x: 277, startPoint y: 161, endPoint x: 279, endPoint y: 150, distance: 11.0
click at [279, 157] on button "Save" at bounding box center [277, 164] width 62 height 25
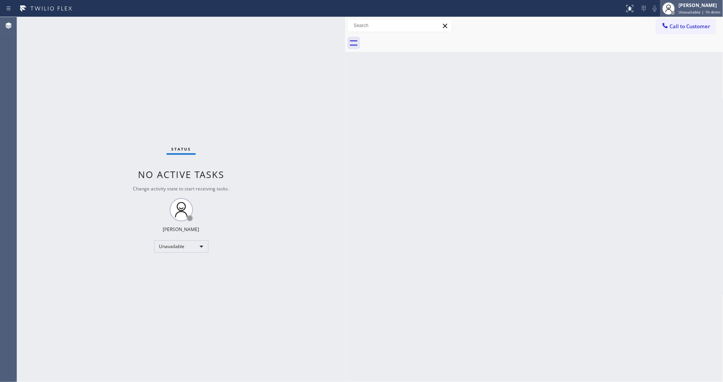
click at [674, 5] on icon at bounding box center [668, 8] width 9 height 9
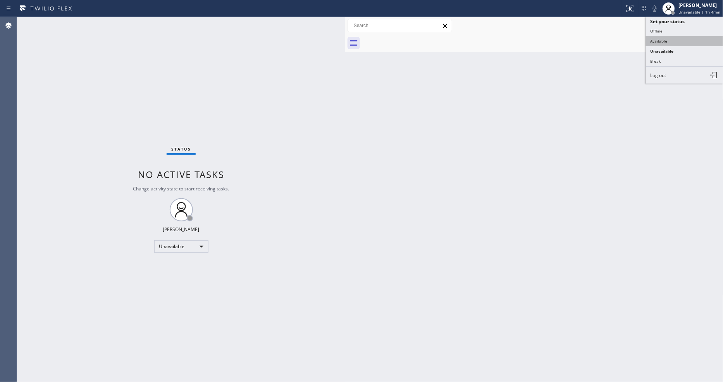
click at [668, 45] on button "Available" at bounding box center [685, 41] width 78 height 10
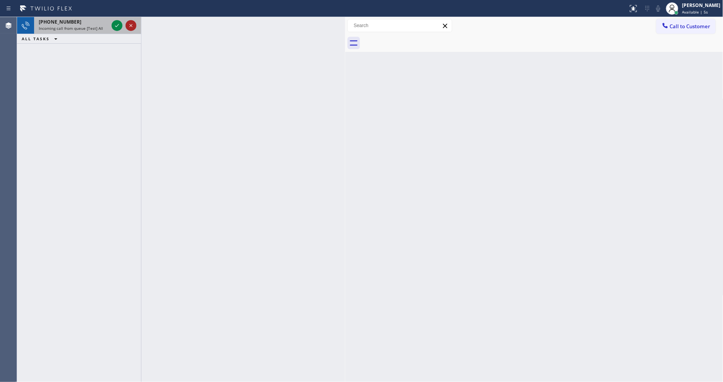
click at [131, 28] on icon at bounding box center [130, 25] width 9 height 9
click at [112, 27] on div at bounding box center [117, 25] width 11 height 9
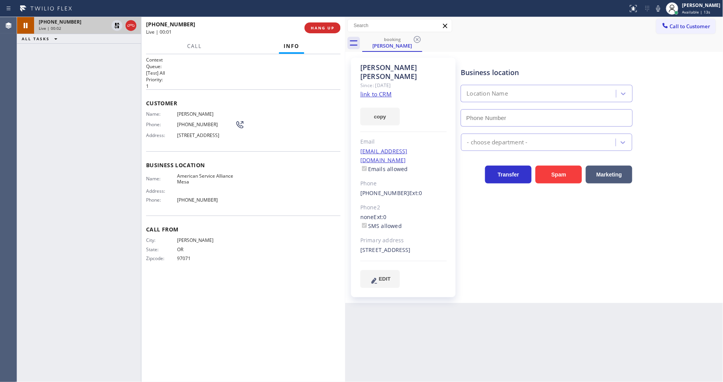
type input "[PHONE_NUMBER]"
click at [278, 213] on div "Business location Name: American Service Alliance Mesa Address: Phone: [PHONE_N…" at bounding box center [243, 184] width 195 height 65
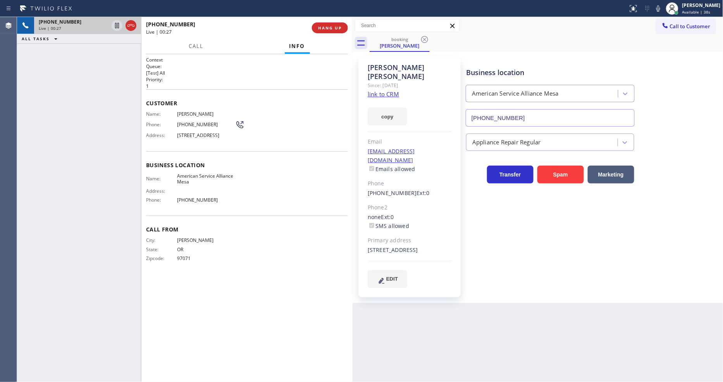
drag, startPoint x: 344, startPoint y: 109, endPoint x: 351, endPoint y: 110, distance: 7.5
click at [353, 110] on div at bounding box center [353, 199] width 0 height 365
click at [386, 90] on link "link to CRM" at bounding box center [383, 94] width 31 height 8
click at [319, 28] on span "HANG UP" at bounding box center [330, 27] width 24 height 5
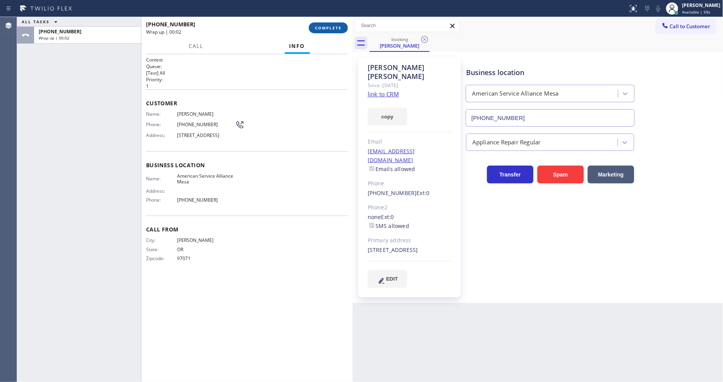
click at [322, 26] on span "COMPLETE" at bounding box center [328, 27] width 27 height 5
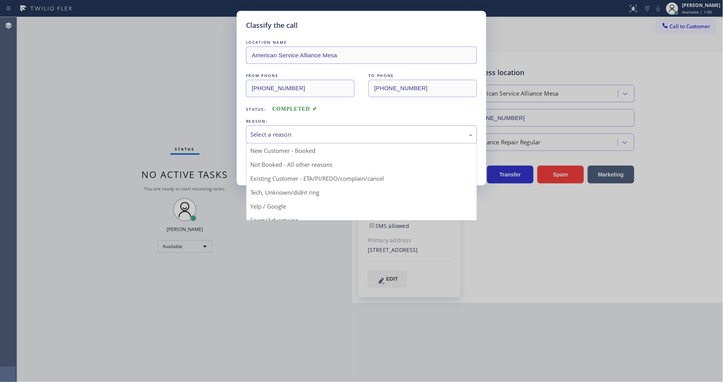
click at [292, 138] on div "Select a reason" at bounding box center [361, 135] width 231 height 18
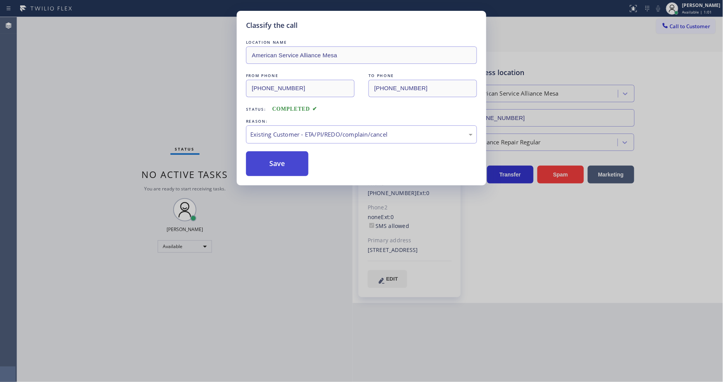
click at [287, 155] on button "Save" at bounding box center [277, 164] width 62 height 25
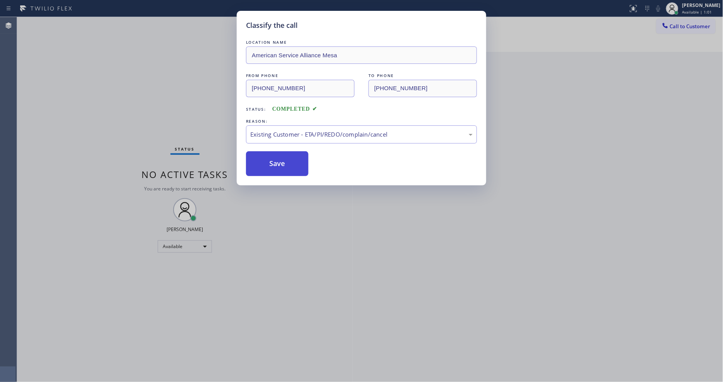
click at [287, 154] on button "Save" at bounding box center [277, 164] width 62 height 25
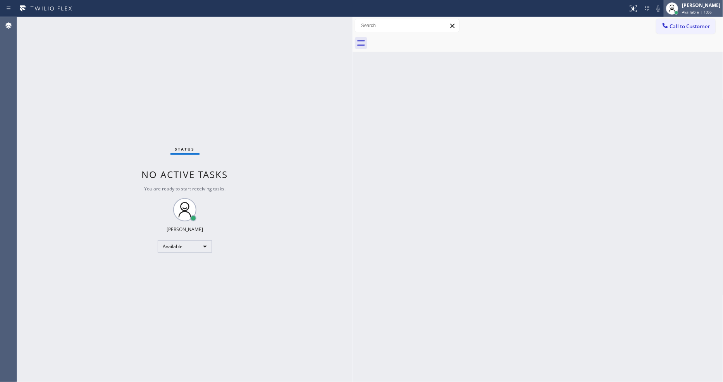
click at [710, 9] on div "[PERSON_NAME] Available | 1:06" at bounding box center [702, 9] width 42 height 14
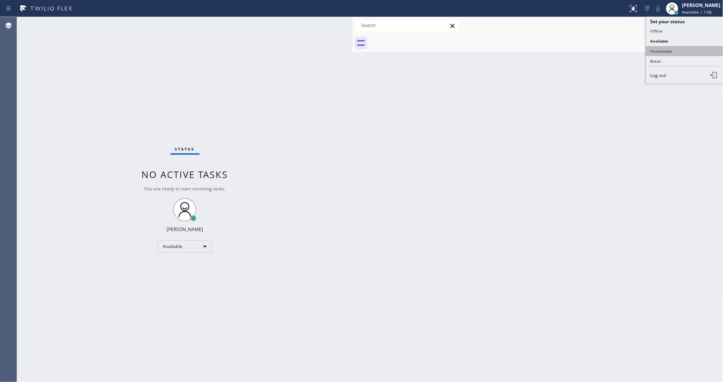
click at [676, 54] on button "Unavailable" at bounding box center [685, 51] width 78 height 10
click at [679, 29] on button "Call to Customer" at bounding box center [685, 26] width 59 height 15
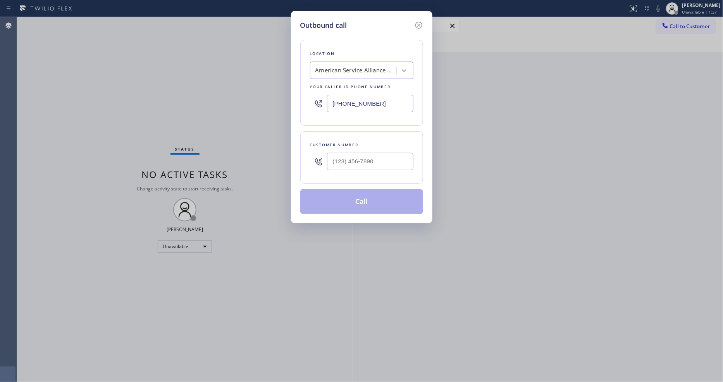
click at [367, 67] on div "American Service Alliance Mesa" at bounding box center [355, 70] width 81 height 9
paste input "AR B2B SMS"
type input "AR B2B SMS"
click at [343, 80] on div "4C.SMS Campaign AR B2B SMS" at bounding box center [361, 87] width 103 height 14
type input "[PHONE_NUMBER]"
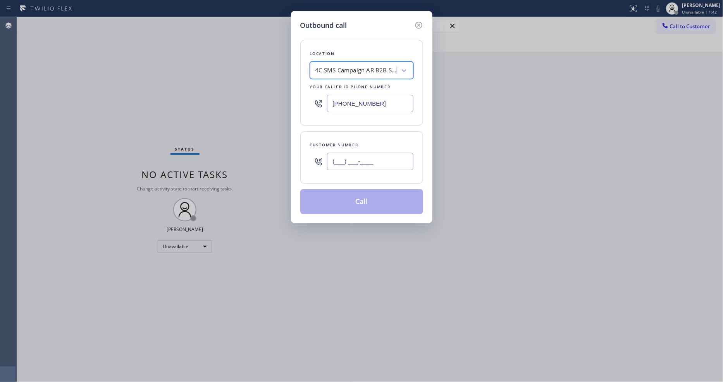
click at [345, 155] on input "(___) ___-____" at bounding box center [370, 161] width 86 height 17
paste input "626) 922-7657"
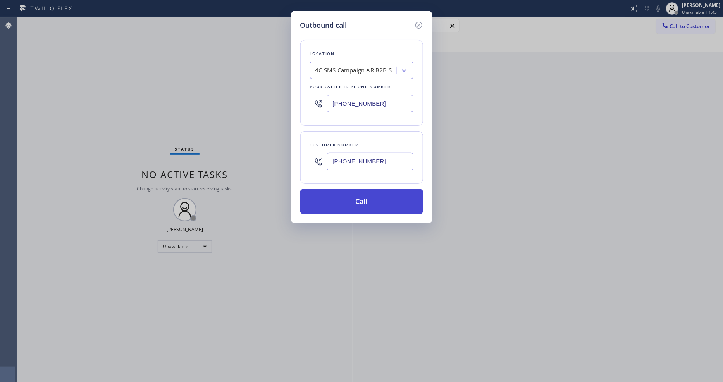
type input "[PHONE_NUMBER]"
click at [332, 198] on button "Call" at bounding box center [361, 201] width 123 height 25
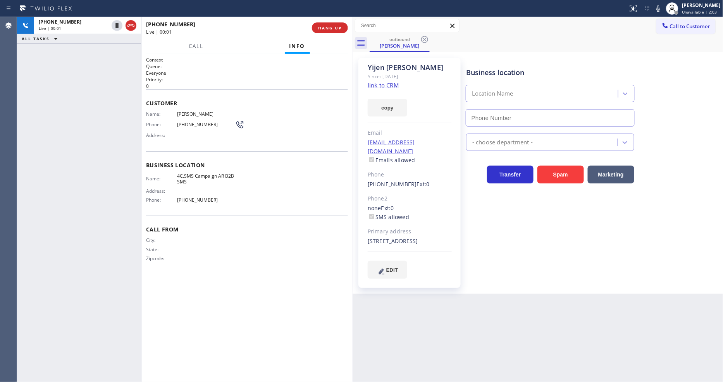
type input "[PHONE_NUMBER]"
click at [332, 27] on span "HANG UP" at bounding box center [330, 27] width 24 height 5
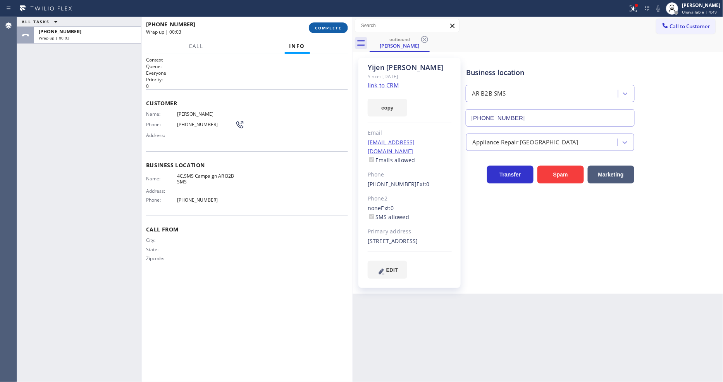
click at [323, 26] on span "COMPLETE" at bounding box center [328, 27] width 27 height 5
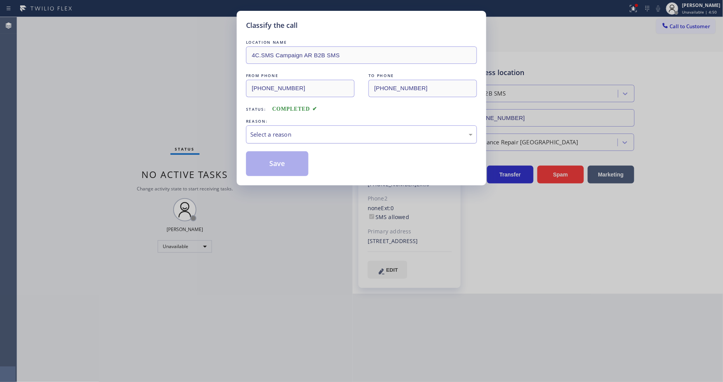
click at [296, 130] on div "Select a reason" at bounding box center [361, 134] width 222 height 9
click at [291, 157] on button "Save" at bounding box center [277, 164] width 62 height 25
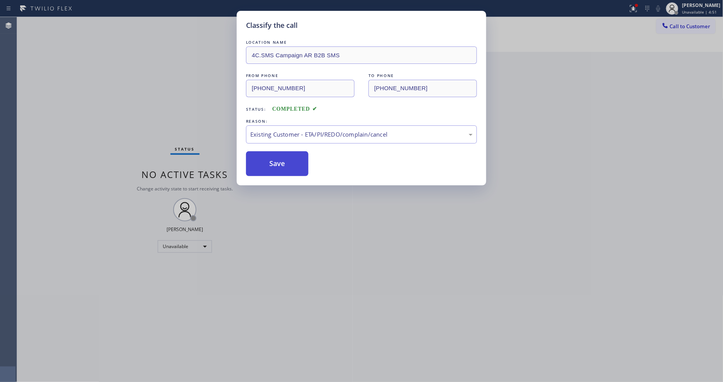
click at [291, 158] on button "Save" at bounding box center [277, 164] width 62 height 25
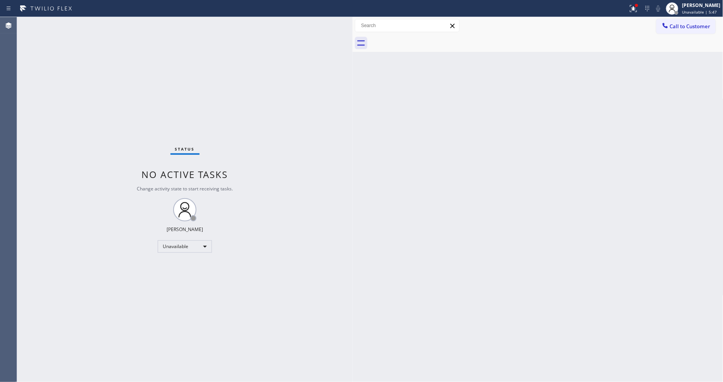
click at [464, 273] on div "Back to Dashboard Change Sender ID Customers Technicians Select a contact Outbo…" at bounding box center [538, 199] width 371 height 365
click at [638, 9] on icon at bounding box center [633, 8] width 9 height 9
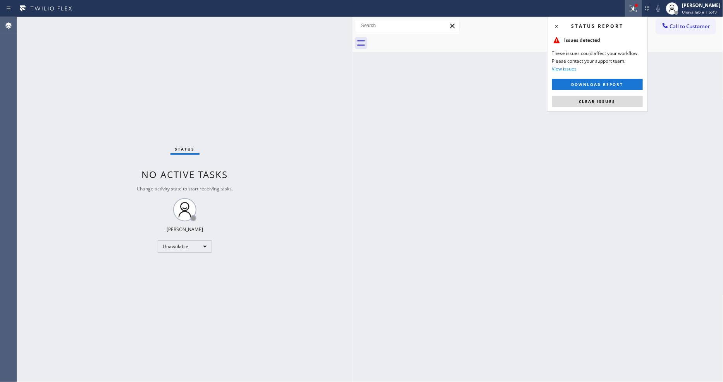
drag, startPoint x: 632, startPoint y: 102, endPoint x: 692, endPoint y: 164, distance: 86.1
click at [632, 103] on button "Clear issues" at bounding box center [597, 101] width 91 height 11
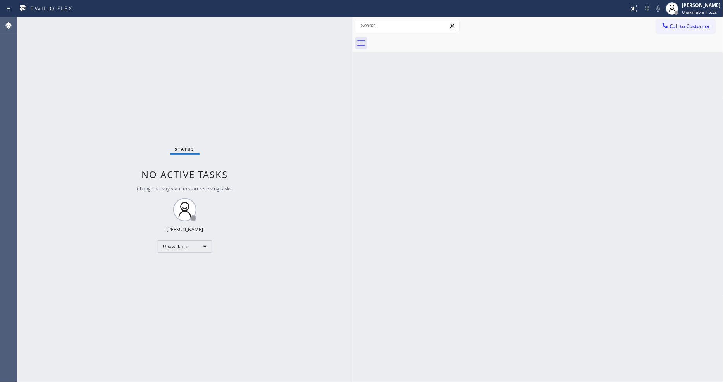
click at [337, 330] on div "Status No active tasks Change activity state to start receiving tasks. [PERSON_…" at bounding box center [185, 199] width 336 height 365
click at [587, 189] on div "Back to Dashboard Change Sender ID Customers Technicians Select a contact Outbo…" at bounding box center [538, 199] width 371 height 365
click at [372, 229] on div "Back to Dashboard Change Sender ID Customers Technicians Select a contact Outbo…" at bounding box center [538, 199] width 371 height 365
click at [703, 29] on button "Call to Customer" at bounding box center [685, 26] width 59 height 15
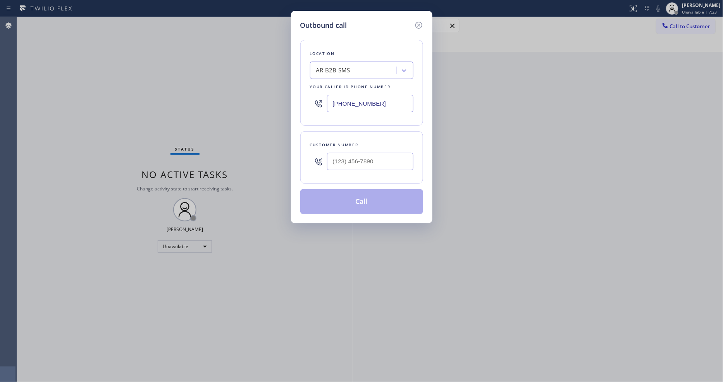
click at [330, 71] on div "AR B2B SMS" at bounding box center [333, 70] width 34 height 9
paste input "Silver Lake Heating and Air"
type input "Silver Lake Heating and Air"
click at [331, 86] on div "Silver Lake Heating and Air" at bounding box center [361, 87] width 103 height 14
type input "[PHONE_NUMBER]"
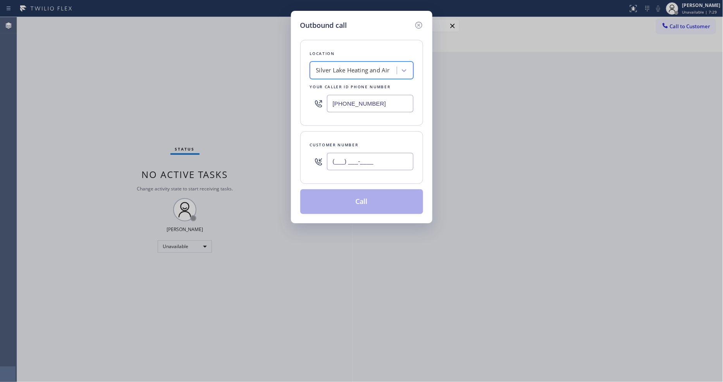
click at [356, 156] on input "(___) ___-____" at bounding box center [370, 161] width 86 height 17
paste input "703) 899-1929"
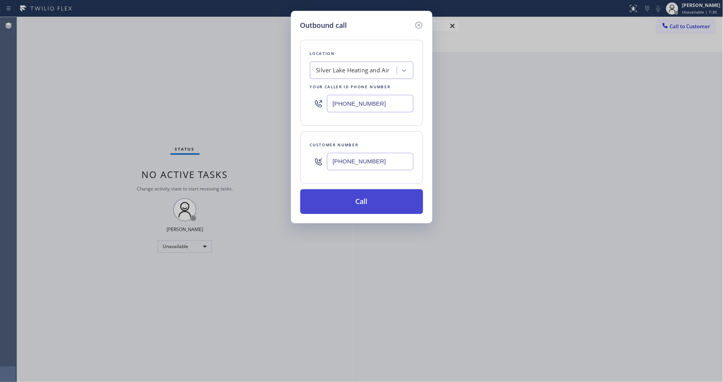
type input "[PHONE_NUMBER]"
click at [343, 207] on button "Call" at bounding box center [361, 201] width 123 height 25
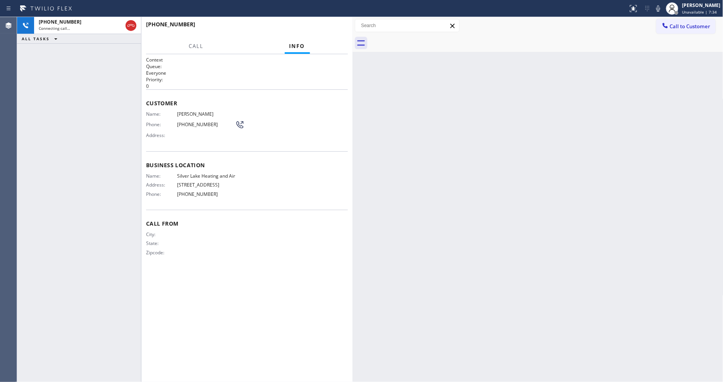
click at [235, 285] on div "Context Queue: Everyone Priority: 0 Customer Name: [PERSON_NAME] Phone: [PHONE_…" at bounding box center [247, 219] width 202 height 324
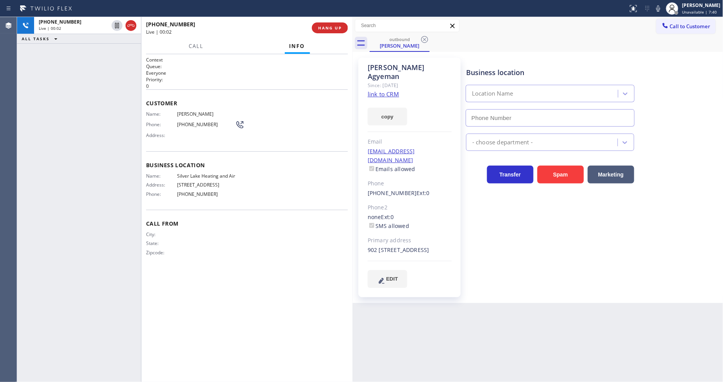
type input "[PHONE_NUMBER]"
click at [320, 28] on span "HANG UP" at bounding box center [330, 27] width 24 height 5
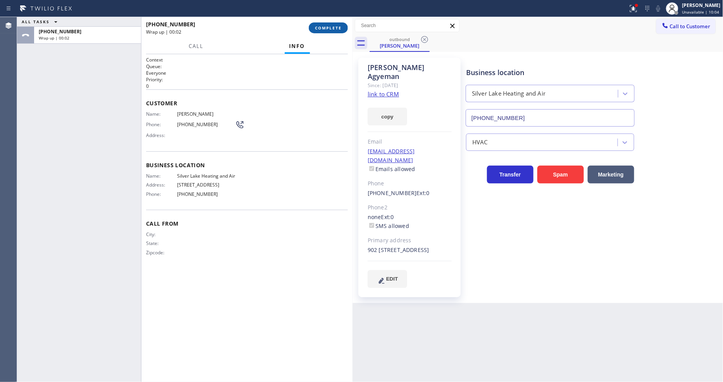
click at [327, 31] on button "COMPLETE" at bounding box center [328, 27] width 39 height 11
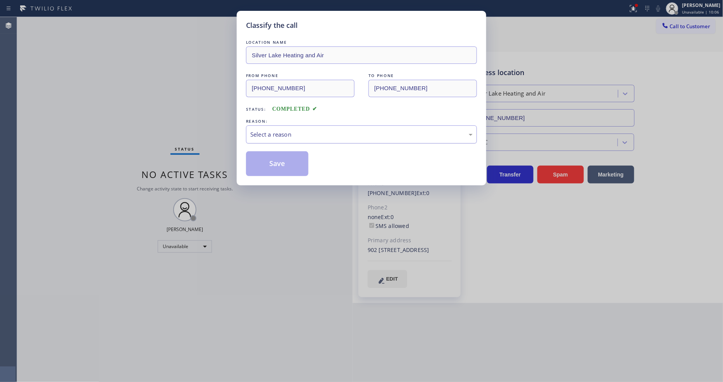
click at [281, 138] on div "Select a reason" at bounding box center [361, 135] width 231 height 18
click at [279, 161] on button "Save" at bounding box center [277, 164] width 62 height 25
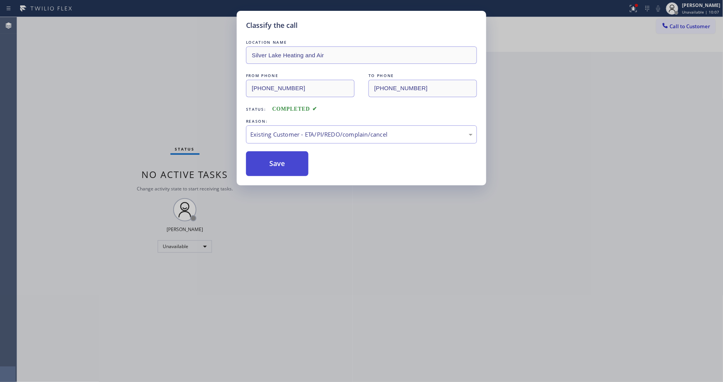
click at [279, 161] on button "Save" at bounding box center [277, 164] width 62 height 25
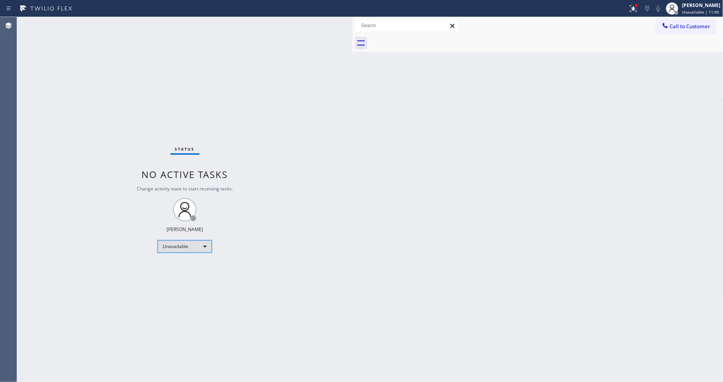
click at [183, 244] on div "Unavailable" at bounding box center [185, 247] width 54 height 12
click at [189, 266] on li "Available" at bounding box center [184, 267] width 53 height 9
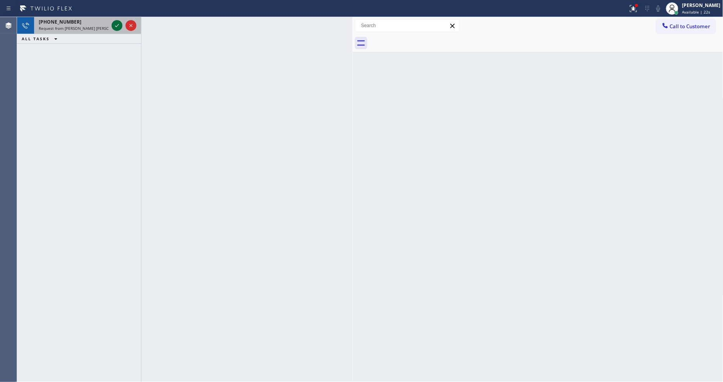
click at [117, 29] on icon at bounding box center [116, 25] width 9 height 9
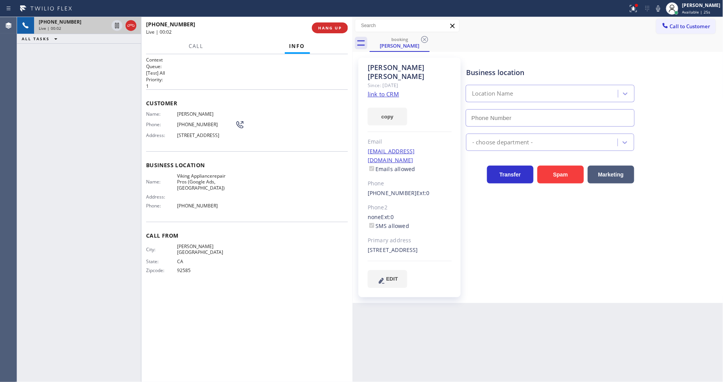
type input "[PHONE_NUMBER]"
click at [635, 13] on button at bounding box center [633, 8] width 17 height 17
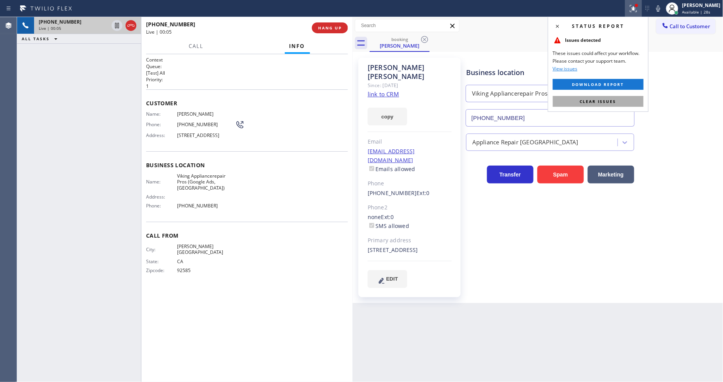
click at [637, 102] on button "Clear issues" at bounding box center [598, 101] width 91 height 11
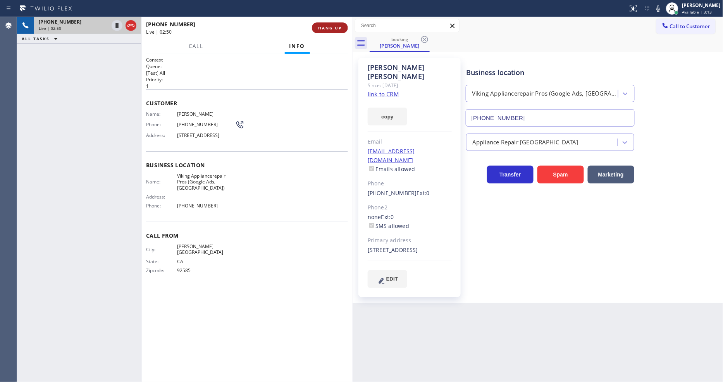
click at [326, 28] on span "HANG UP" at bounding box center [330, 27] width 24 height 5
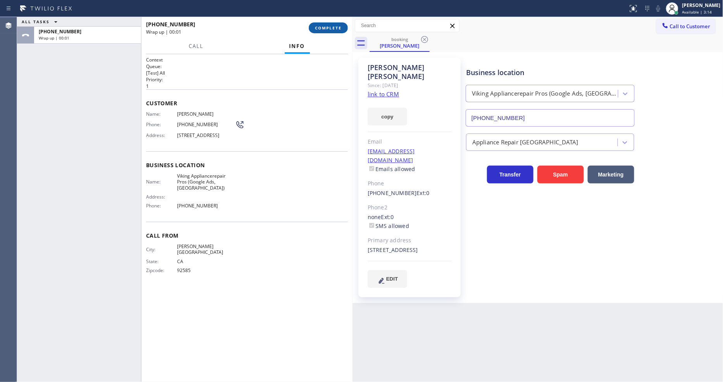
click at [326, 28] on span "COMPLETE" at bounding box center [328, 27] width 27 height 5
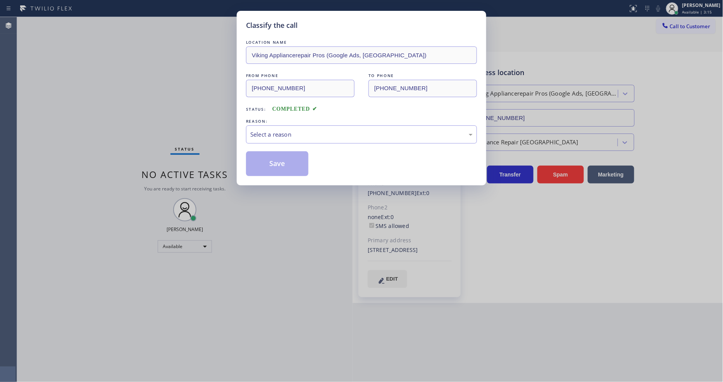
click at [276, 145] on div "LOCATION NAME Viking Appliancerepair Pros (Google Ads, [GEOGRAPHIC_DATA]) FROM …" at bounding box center [361, 107] width 231 height 138
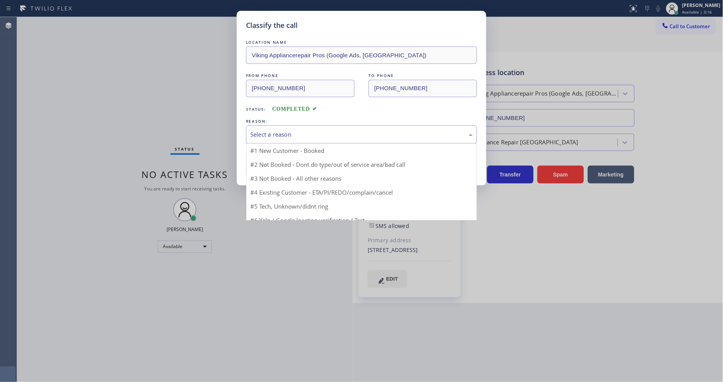
click at [279, 137] on div "Select a reason" at bounding box center [361, 135] width 231 height 18
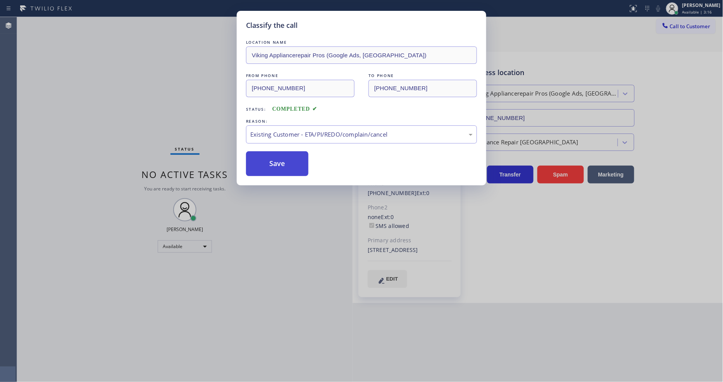
click at [281, 166] on button "Save" at bounding box center [277, 164] width 62 height 25
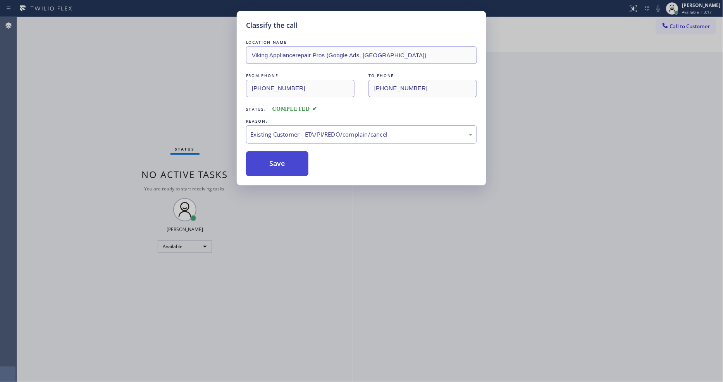
click at [281, 166] on button "Save" at bounding box center [277, 164] width 62 height 25
drag, startPoint x: 281, startPoint y: 166, endPoint x: 299, endPoint y: 5, distance: 161.9
click at [283, 164] on button "Save" at bounding box center [277, 164] width 62 height 25
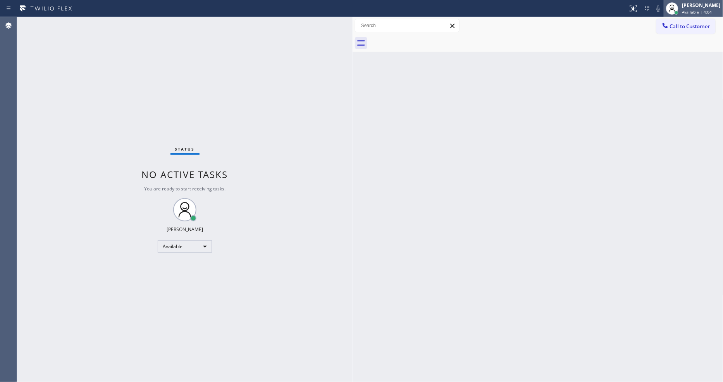
click at [711, 9] on div "[PERSON_NAME] Available | 4:04" at bounding box center [702, 9] width 42 height 14
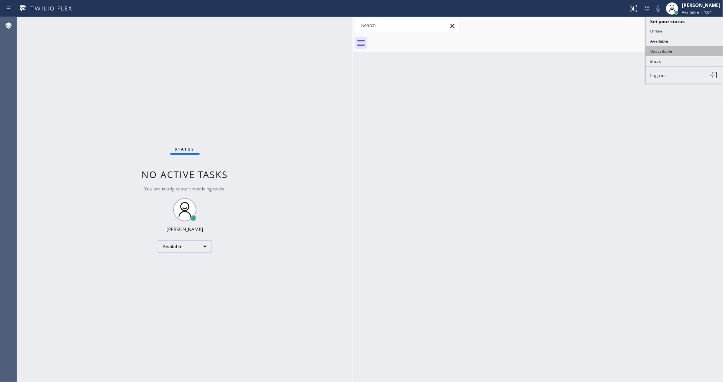
click at [681, 50] on button "Unavailable" at bounding box center [685, 51] width 78 height 10
click at [683, 17] on div "Call to Customer Outbound call Location [GEOGRAPHIC_DATA] Heating and Air Your …" at bounding box center [538, 25] width 371 height 17
click at [677, 28] on span "Call to Customer" at bounding box center [690, 26] width 41 height 7
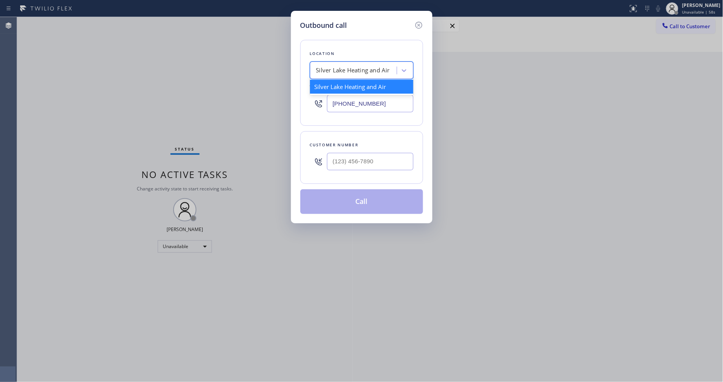
click at [353, 67] on div "Silver Lake Heating and Air" at bounding box center [353, 70] width 74 height 9
paste input "Diamond Electrical Repair SB"
type input "Diamond Electrical Repair SB"
click at [331, 88] on div "Diamond Electrical Repair SB" at bounding box center [361, 87] width 103 height 14
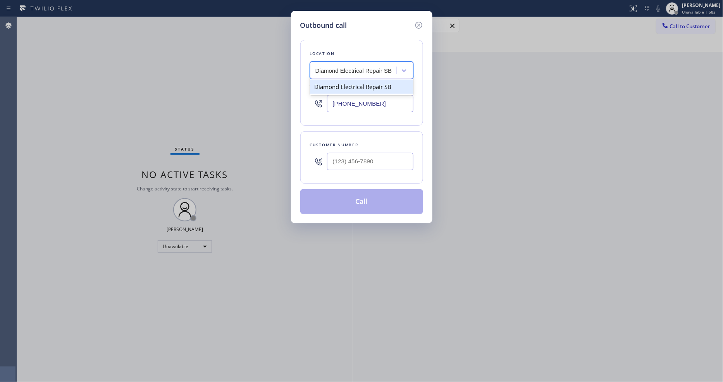
type input "[PHONE_NUMBER]"
click at [346, 159] on input "(___) ___-____" at bounding box center [370, 161] width 86 height 17
paste input "626) 866-5689"
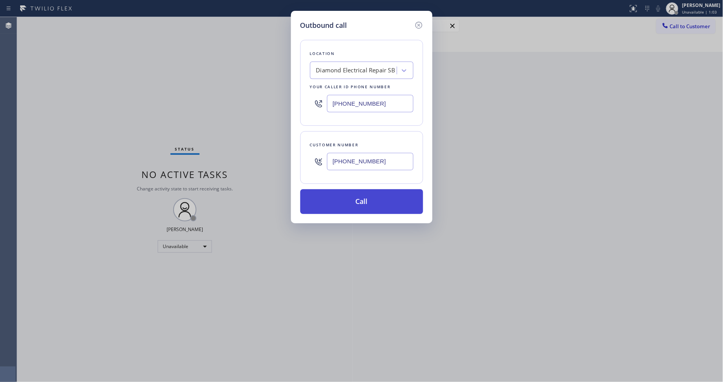
type input "[PHONE_NUMBER]"
click at [332, 207] on button "Call" at bounding box center [361, 201] width 123 height 25
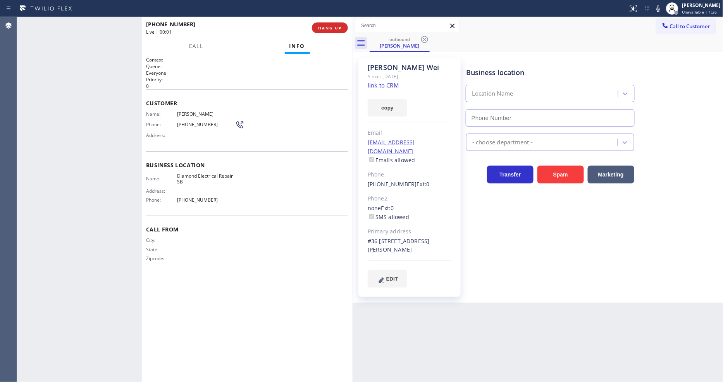
type input "[PHONE_NUMBER]"
click at [382, 86] on link "link to CRM" at bounding box center [383, 85] width 31 height 8
click at [331, 29] on span "HANG UP" at bounding box center [330, 27] width 24 height 5
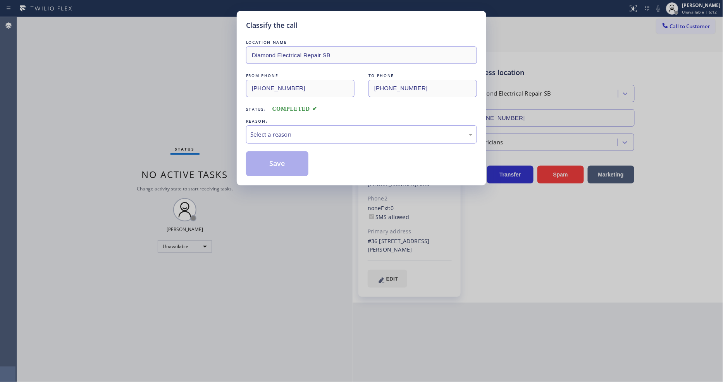
click at [284, 131] on div "Select a reason" at bounding box center [361, 134] width 222 height 9
click at [276, 163] on button "Save" at bounding box center [277, 164] width 62 height 25
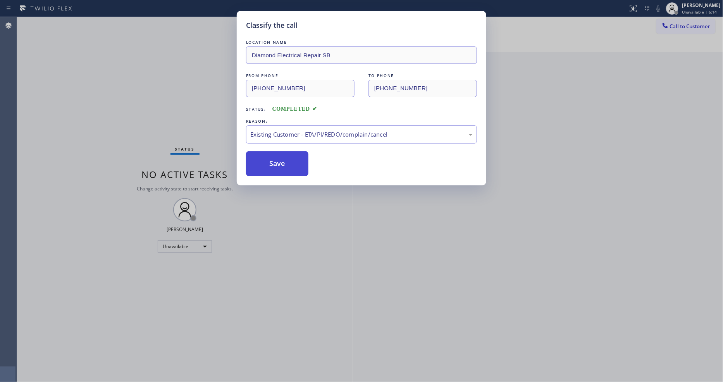
click at [276, 163] on button "Save" at bounding box center [277, 164] width 62 height 25
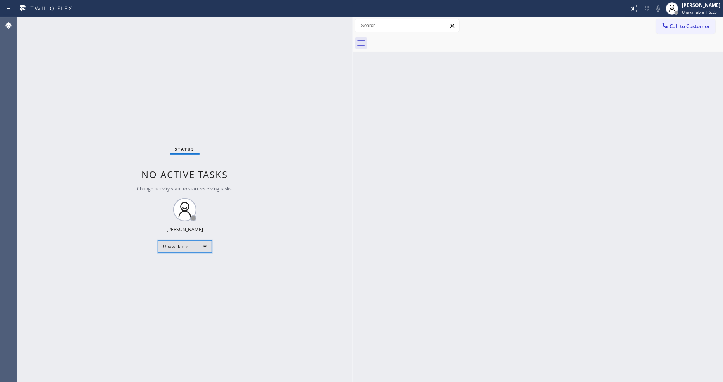
click at [175, 247] on div "Unavailable" at bounding box center [185, 247] width 54 height 12
click at [180, 266] on li "Available" at bounding box center [184, 267] width 53 height 9
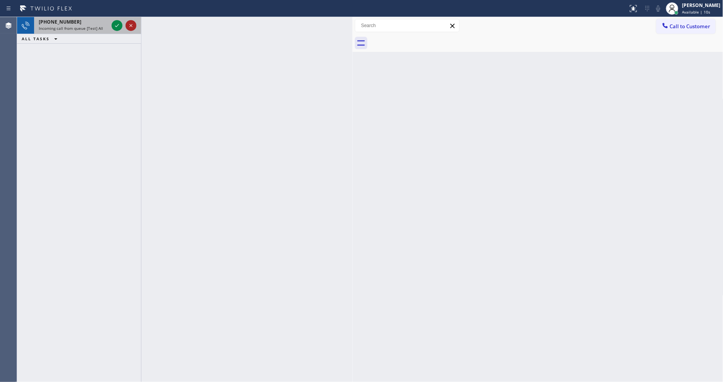
click at [128, 24] on icon at bounding box center [130, 25] width 9 height 9
drag, startPoint x: 121, startPoint y: 25, endPoint x: 118, endPoint y: 28, distance: 4.7
click at [119, 27] on icon at bounding box center [116, 25] width 9 height 9
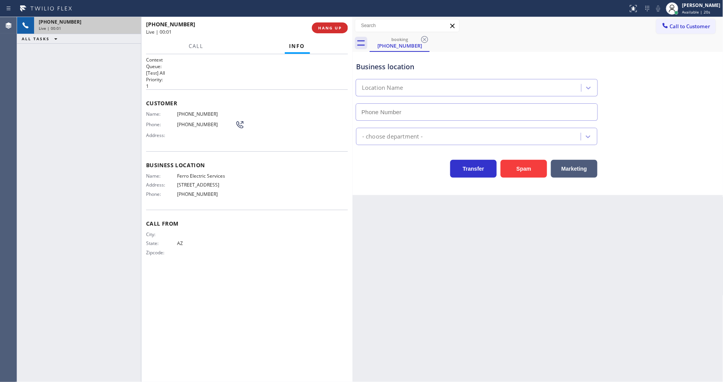
click at [331, 24] on button "HANG UP" at bounding box center [330, 27] width 36 height 11
type input "[PHONE_NUMBER]"
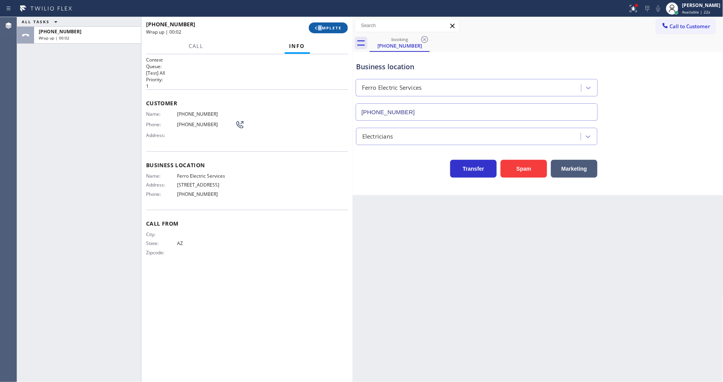
click at [322, 30] on div "[PHONE_NUMBER] Wrap up | 00:02 COMPLETE" at bounding box center [247, 28] width 202 height 20
drag, startPoint x: 323, startPoint y: 29, endPoint x: 327, endPoint y: 30, distance: 4.4
click at [324, 29] on span "COMPLETE" at bounding box center [328, 27] width 27 height 5
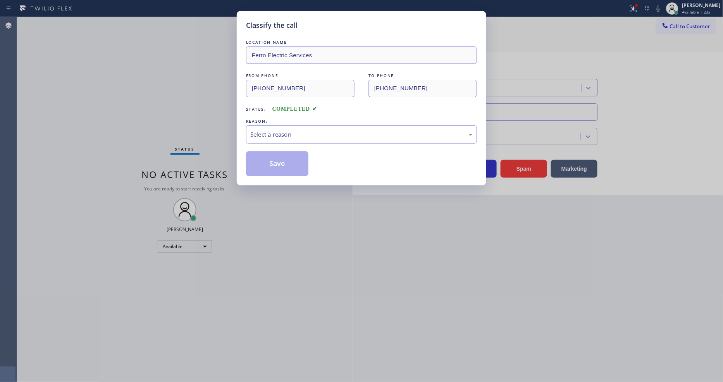
click at [279, 132] on div "Select a reason" at bounding box center [361, 134] width 222 height 9
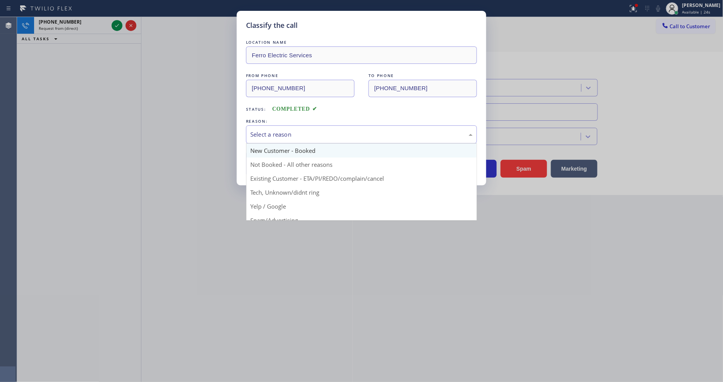
scroll to position [7, 0]
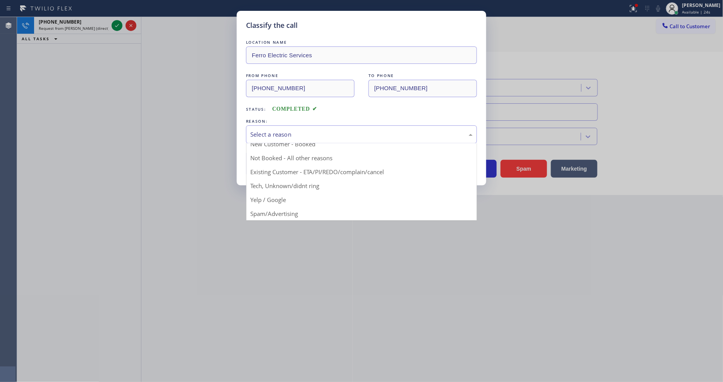
drag, startPoint x: 276, startPoint y: 182, endPoint x: 276, endPoint y: 176, distance: 5.8
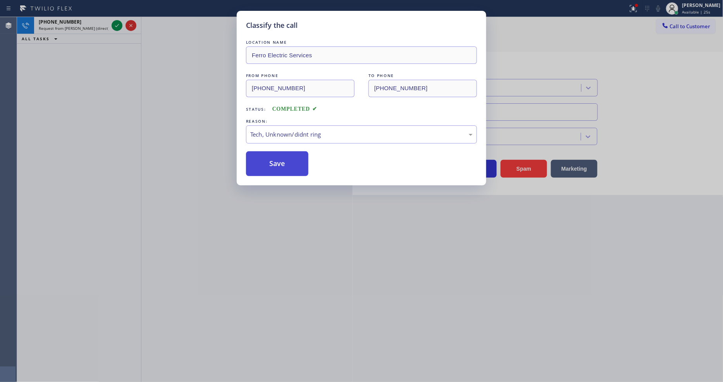
click at [283, 158] on button "Save" at bounding box center [277, 164] width 62 height 25
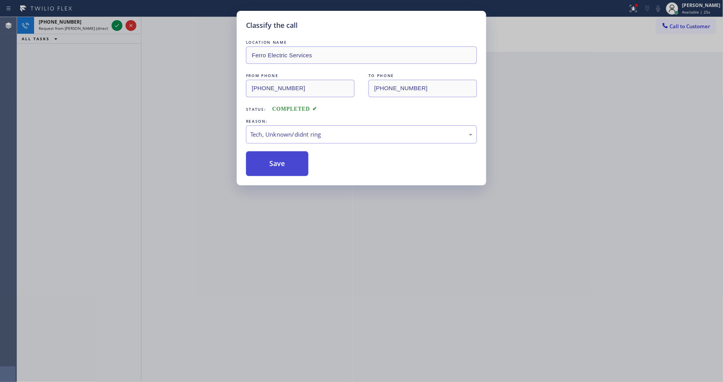
click at [283, 158] on button "Save" at bounding box center [277, 164] width 62 height 25
click at [284, 160] on button "Save" at bounding box center [277, 164] width 62 height 25
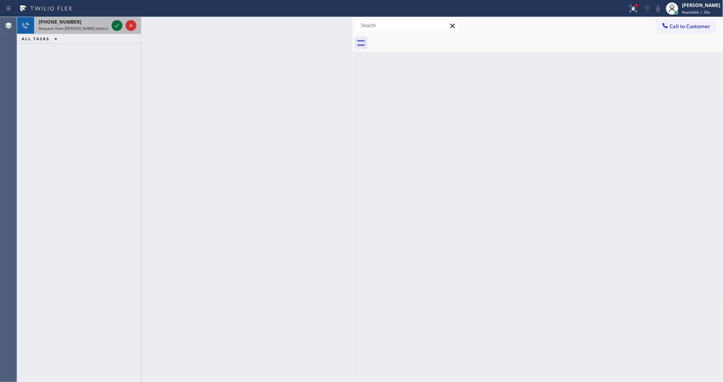
click at [117, 24] on icon at bounding box center [116, 25] width 9 height 9
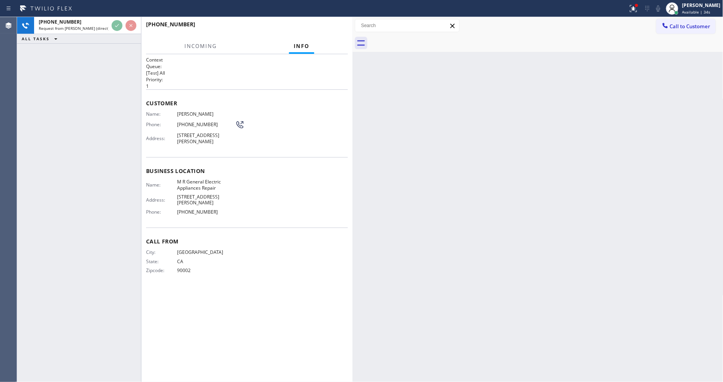
click at [261, 187] on div "Name: M R General Electric Appliances Repair Address: [STREET_ADDRESS][PERSON_N…" at bounding box center [247, 198] width 202 height 39
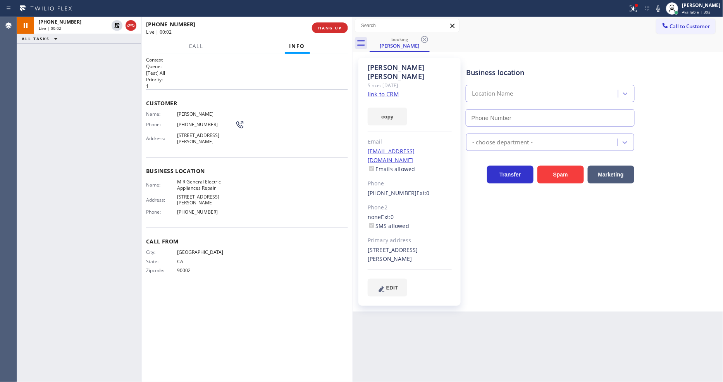
type input "[PHONE_NUMBER]"
click at [342, 26] on button "HANG UP" at bounding box center [330, 27] width 36 height 11
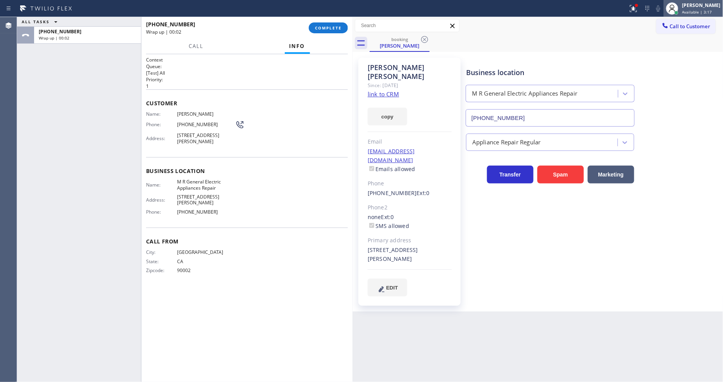
click at [711, 10] on span "Available | 3:17" at bounding box center [697, 11] width 30 height 5
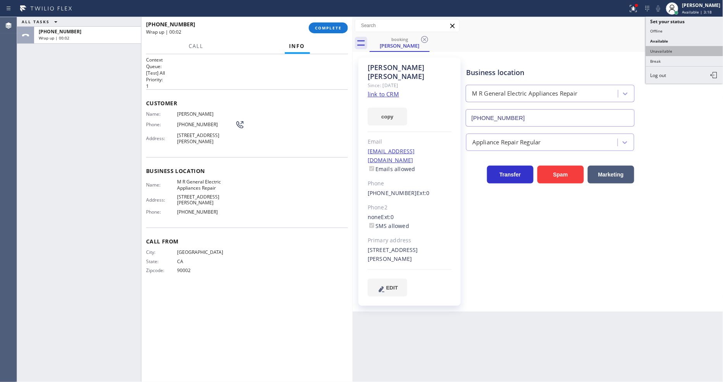
click at [681, 51] on button "Unavailable" at bounding box center [685, 51] width 78 height 10
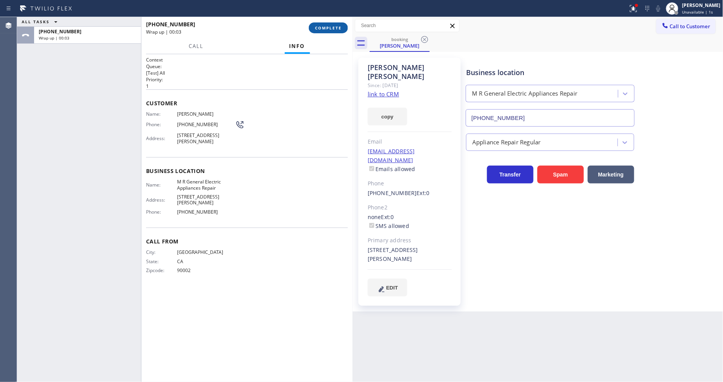
click at [338, 30] on span "COMPLETE" at bounding box center [328, 27] width 27 height 5
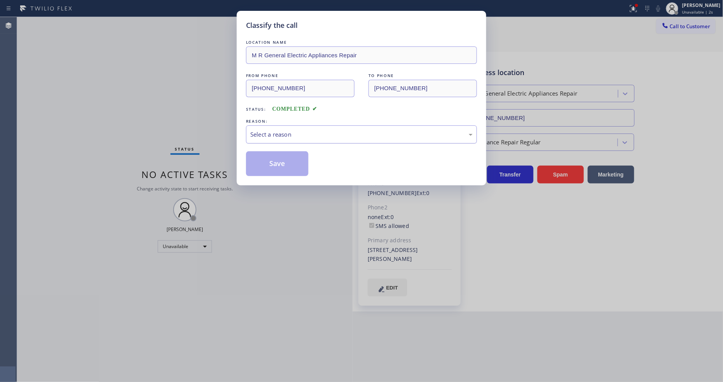
click at [289, 133] on div "Select a reason" at bounding box center [361, 134] width 222 height 9
click at [278, 159] on button "Save" at bounding box center [277, 164] width 62 height 25
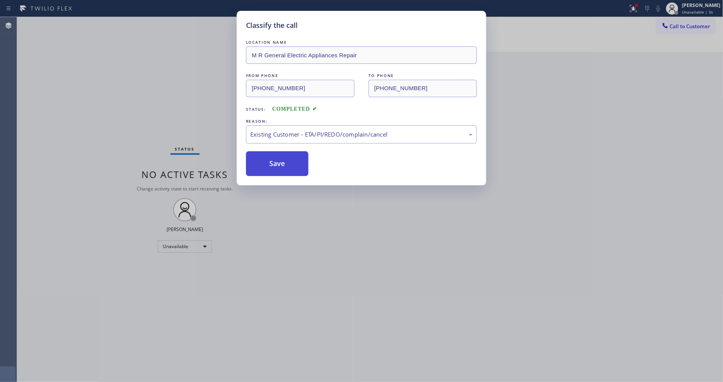
click at [278, 160] on button "Save" at bounding box center [277, 164] width 62 height 25
click at [278, 162] on button "Save" at bounding box center [277, 164] width 62 height 25
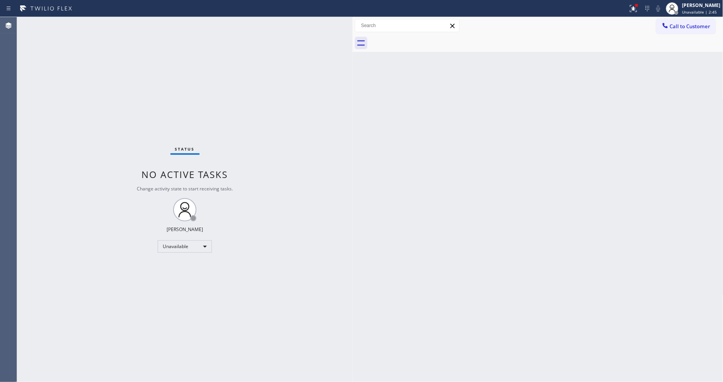
click at [482, 255] on div "Back to Dashboard Change Sender ID Customers Technicians Select a contact Outbo…" at bounding box center [538, 199] width 371 height 365
click at [633, 7] on div at bounding box center [633, 8] width 17 height 9
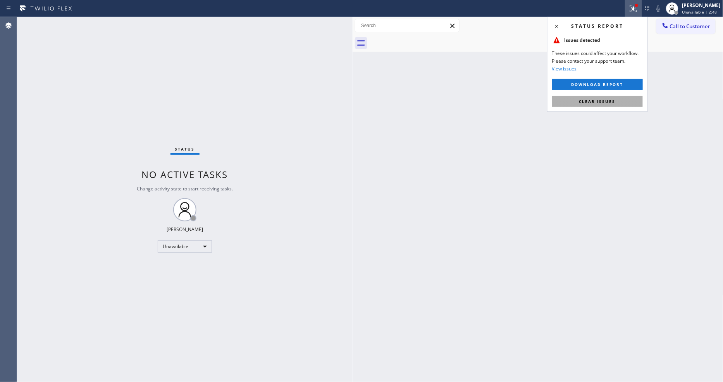
click at [575, 99] on button "Clear issues" at bounding box center [597, 101] width 91 height 11
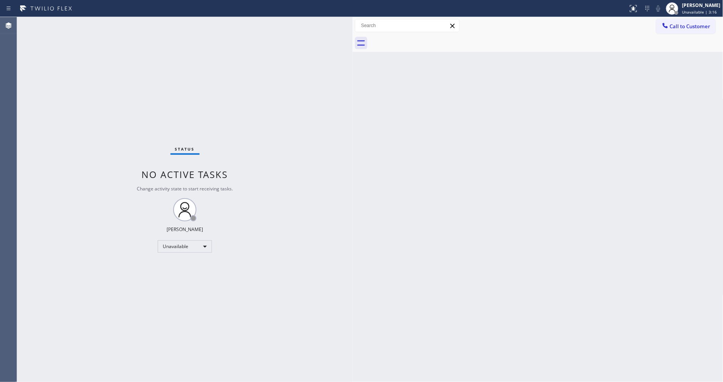
click at [482, 259] on div "Back to Dashboard Change Sender ID Customers Technicians Select a contact Outbo…" at bounding box center [538, 199] width 371 height 365
drag, startPoint x: 511, startPoint y: 172, endPoint x: 501, endPoint y: 183, distance: 14.5
click at [511, 173] on div "Back to Dashboard Change Sender ID Customers Technicians Select a contact Outbo…" at bounding box center [538, 199] width 371 height 365
click at [514, 277] on div "Back to Dashboard Change Sender ID Customers Technicians Select a contact Outbo…" at bounding box center [538, 199] width 371 height 365
click at [618, 219] on div "Back to Dashboard Change Sender ID Customers Technicians Select a contact Outbo…" at bounding box center [538, 199] width 371 height 365
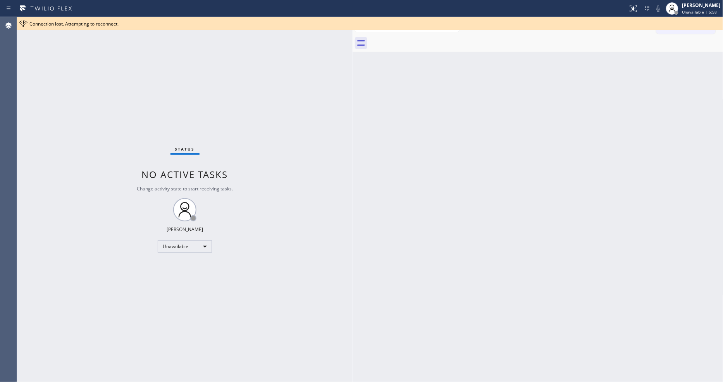
click at [661, 78] on div "Back to Dashboard Change Sender ID Customers Technicians Select a contact Outbo…" at bounding box center [538, 199] width 371 height 365
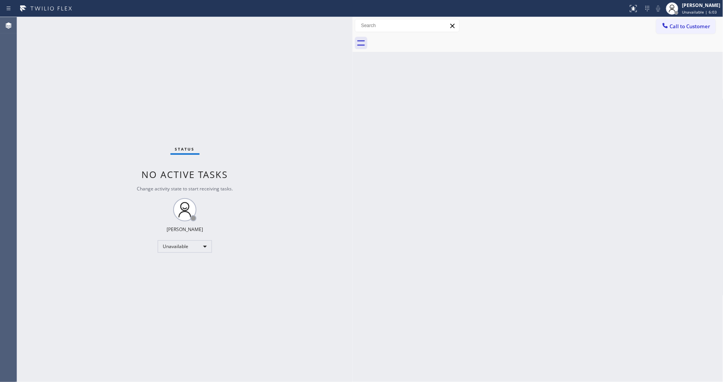
click at [105, 26] on div "Status No active tasks Change activity state to start receiving tasks. [PERSON_…" at bounding box center [185, 199] width 336 height 365
click at [677, 6] on icon at bounding box center [672, 8] width 9 height 9
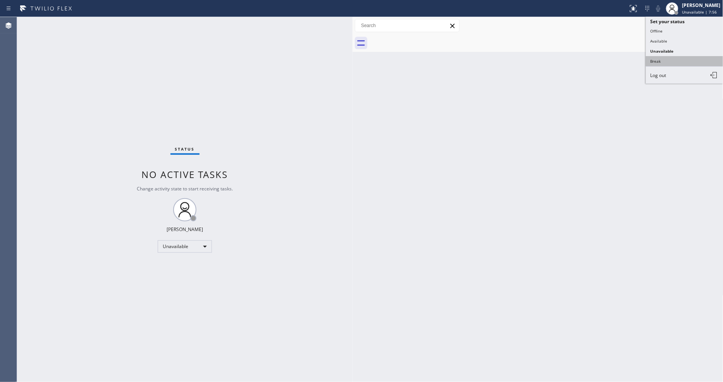
click at [675, 59] on button "Break" at bounding box center [685, 61] width 78 height 10
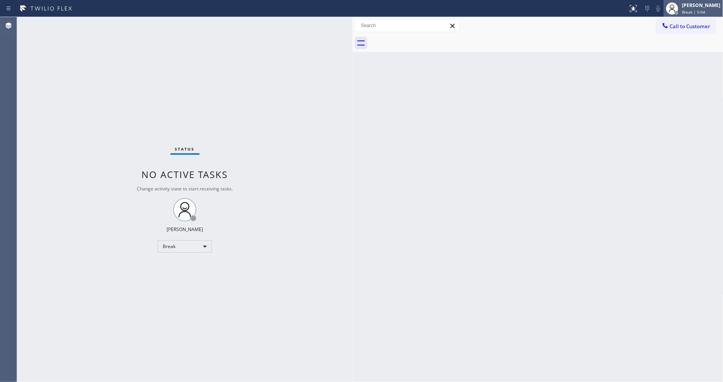
click at [706, 12] on span "Break | 5:04" at bounding box center [693, 11] width 23 height 5
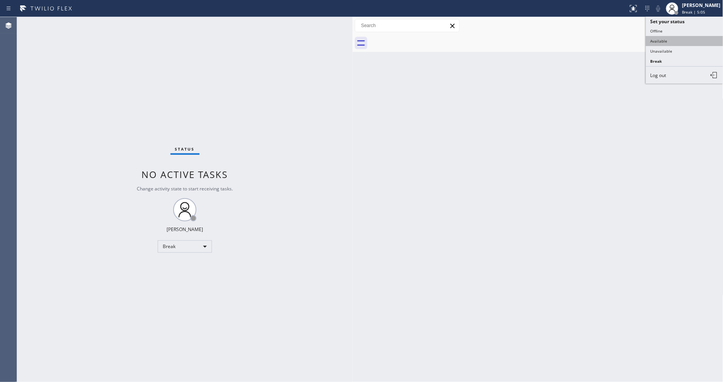
click at [685, 41] on button "Available" at bounding box center [685, 41] width 78 height 10
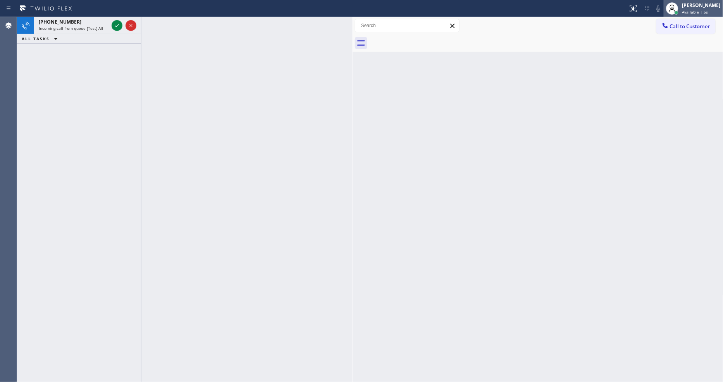
click at [716, 5] on div "[PERSON_NAME]" at bounding box center [701, 5] width 38 height 7
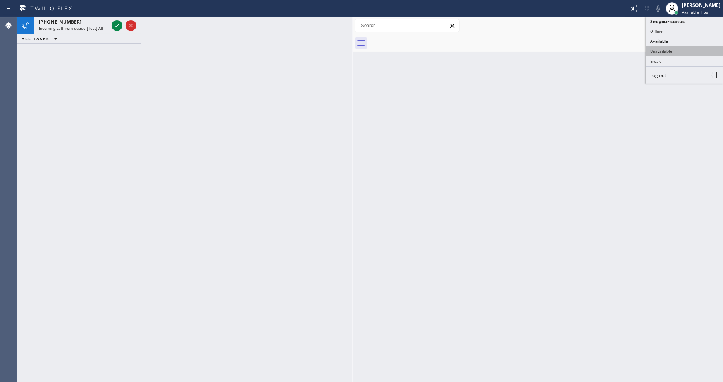
click at [677, 52] on button "Unavailable" at bounding box center [685, 51] width 78 height 10
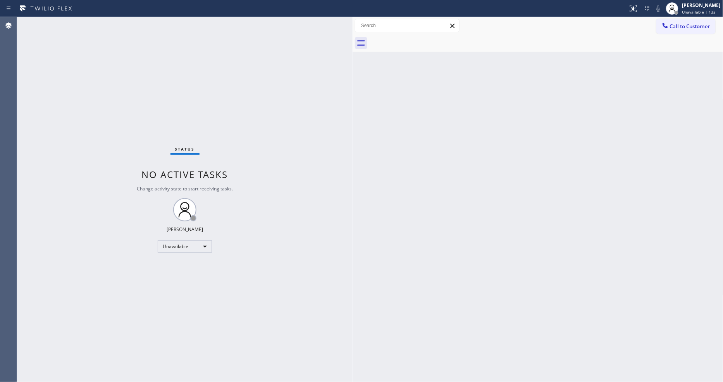
click at [319, 249] on div "Status No active tasks Change activity state to start receiving tasks. [PERSON_…" at bounding box center [185, 199] width 336 height 365
click at [525, 250] on div "Back to Dashboard Change Sender ID Customers Technicians Select a contact Outbo…" at bounding box center [538, 199] width 371 height 365
click at [131, 32] on div "Status No active tasks Change activity state to start receiving tasks. [PERSON_…" at bounding box center [185, 199] width 336 height 365
click at [718, 5] on div "[PERSON_NAME]" at bounding box center [701, 5] width 38 height 7
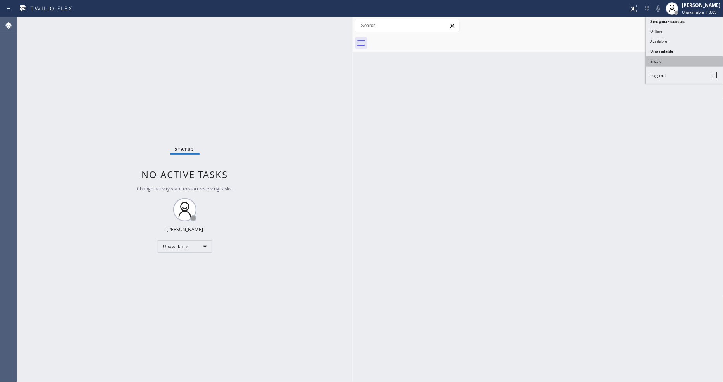
click at [689, 65] on button "Break" at bounding box center [685, 61] width 78 height 10
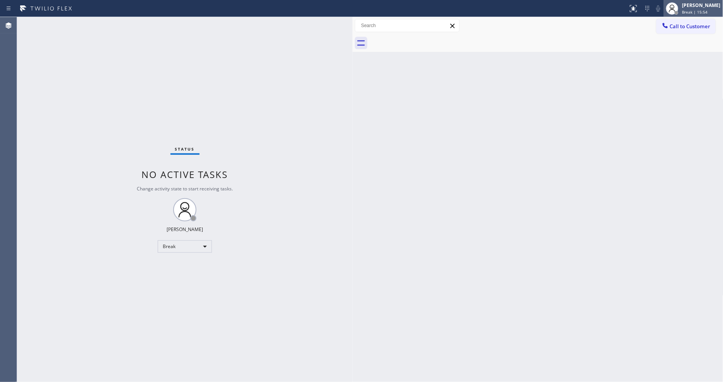
click at [706, 12] on span "Break | 15:54" at bounding box center [695, 11] width 26 height 5
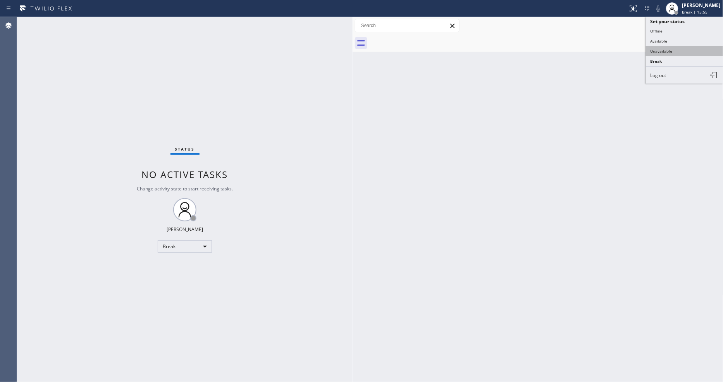
click at [675, 48] on button "Unavailable" at bounding box center [685, 51] width 78 height 10
click at [379, 278] on div "Back to Dashboard Change Sender ID Customers Technicians Select a contact Outbo…" at bounding box center [538, 199] width 371 height 365
click at [334, 279] on div "Status No active tasks Change activity state to start receiving tasks. [PERSON_…" at bounding box center [185, 199] width 336 height 365
click at [706, 24] on button "Call to Customer" at bounding box center [685, 26] width 59 height 15
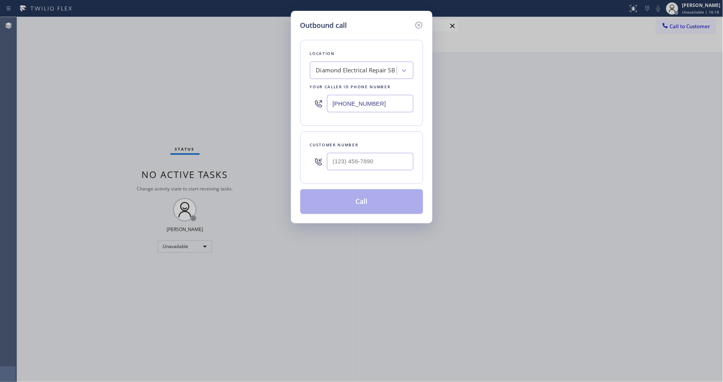
click at [333, 76] on div "Diamond Electrical Repair SB" at bounding box center [361, 70] width 103 height 17
paste input "Spectrum Appliance Repair [GEOGRAPHIC_DATA]"
type input "Spectrum Appliance Repair [GEOGRAPHIC_DATA]"
click at [334, 84] on div "Spectrum Appliance Repair [GEOGRAPHIC_DATA]" at bounding box center [361, 91] width 103 height 22
type input "[PHONE_NUMBER]"
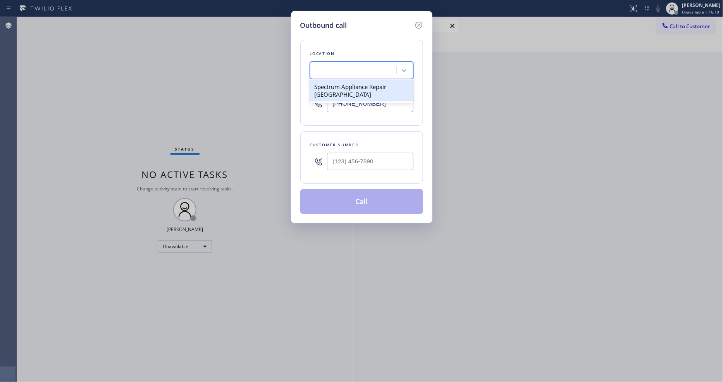
scroll to position [0, 1]
click at [344, 162] on input "text" at bounding box center [370, 161] width 86 height 17
paste input "949) 433-2059"
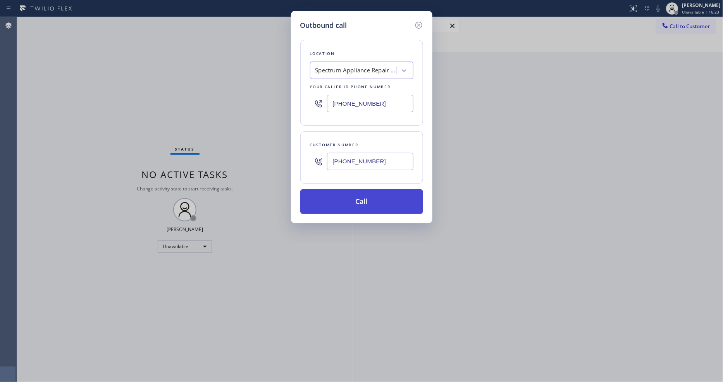
type input "[PHONE_NUMBER]"
click at [329, 207] on button "Call" at bounding box center [361, 201] width 123 height 25
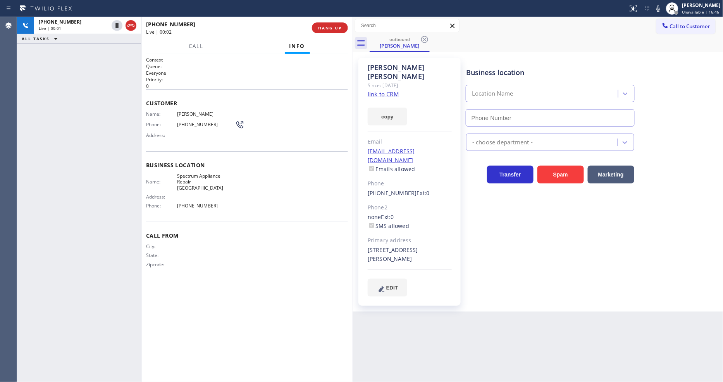
type input "[PHONE_NUMBER]"
click at [487, 203] on div "Business location Spectrum Appliance Repair [GEOGRAPHIC_DATA] [PHONE_NUMBER] Ap…" at bounding box center [593, 177] width 257 height 235
click at [323, 28] on span "HANG UP" at bounding box center [330, 27] width 24 height 5
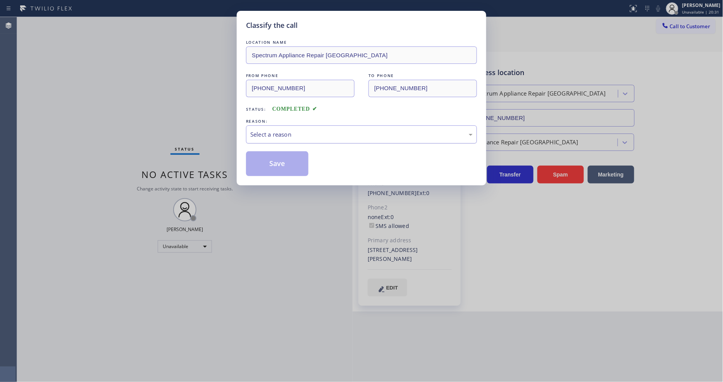
click at [277, 130] on div "Select a reason" at bounding box center [361, 134] width 222 height 9
click at [274, 157] on button "Save" at bounding box center [277, 164] width 62 height 25
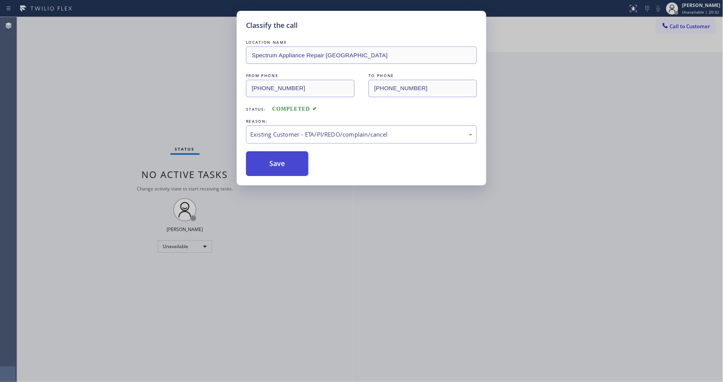
click at [274, 157] on button "Save" at bounding box center [277, 164] width 62 height 25
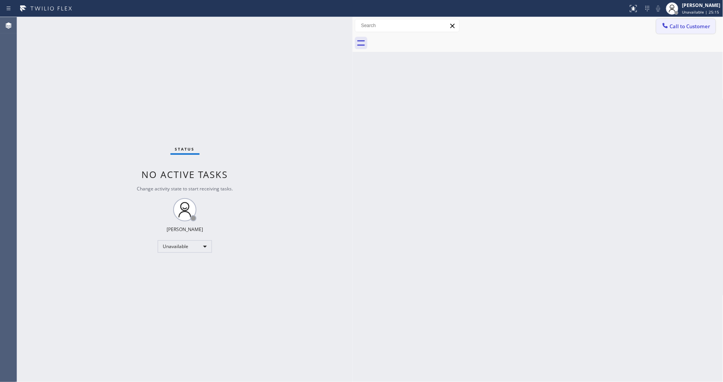
click at [682, 28] on span "Call to Customer" at bounding box center [690, 26] width 41 height 7
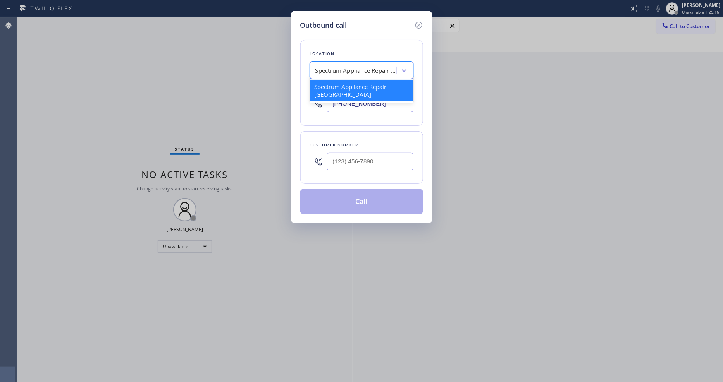
click at [339, 74] on div "Spectrum Appliance Repair [GEOGRAPHIC_DATA]" at bounding box center [354, 71] width 84 height 14
paste input "Viking Repair Pro"
type input "Viking Repair Pro"
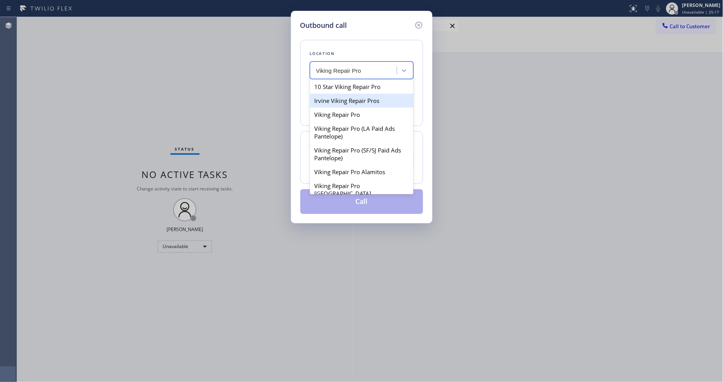
click at [336, 97] on div "Irvine Viking Repair Pros" at bounding box center [361, 101] width 103 height 14
type input "[PHONE_NUMBER]"
click at [339, 68] on div "Irvine Viking Repair Pros" at bounding box center [349, 70] width 67 height 9
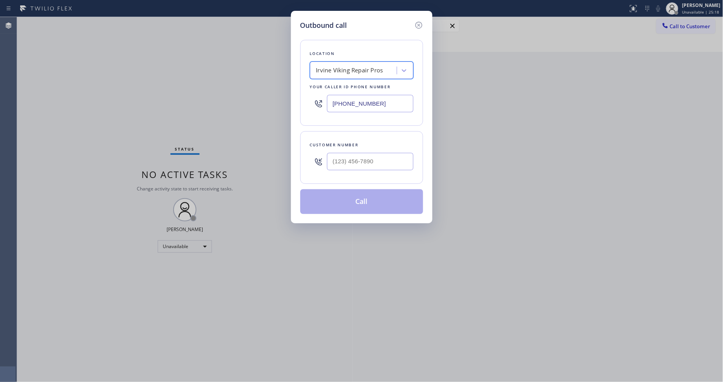
click at [339, 68] on div "Irvine Viking Repair Pros" at bounding box center [349, 70] width 67 height 9
paste input "Viking Repair Pro"
type input "Viking Repair Pro"
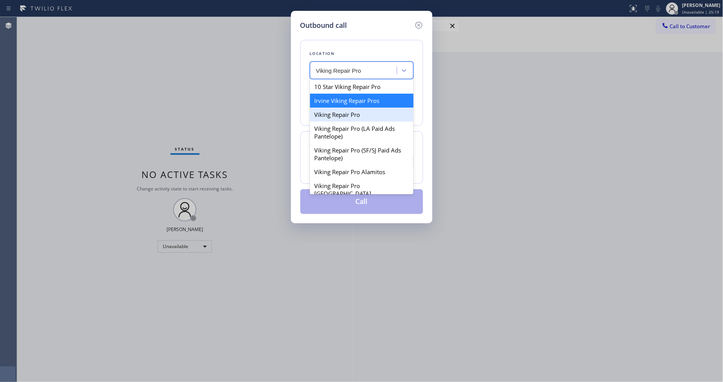
drag, startPoint x: 332, startPoint y: 112, endPoint x: 297, endPoint y: 9, distance: 109.1
click at [332, 112] on div "Viking Repair Pro" at bounding box center [361, 115] width 103 height 14
type input "[PHONE_NUMBER]"
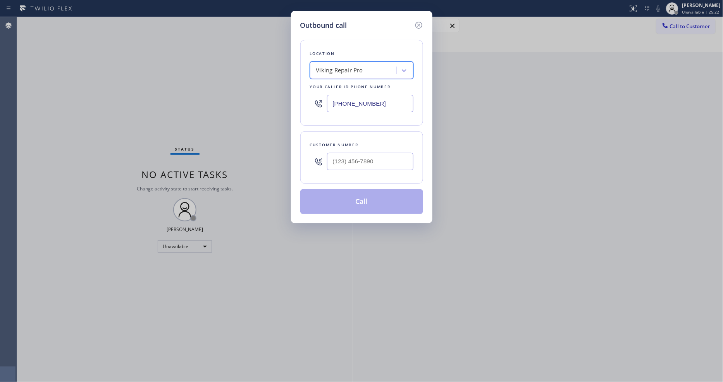
click at [375, 160] on input "text" at bounding box center [370, 161] width 86 height 17
paste input "818) 917-3658"
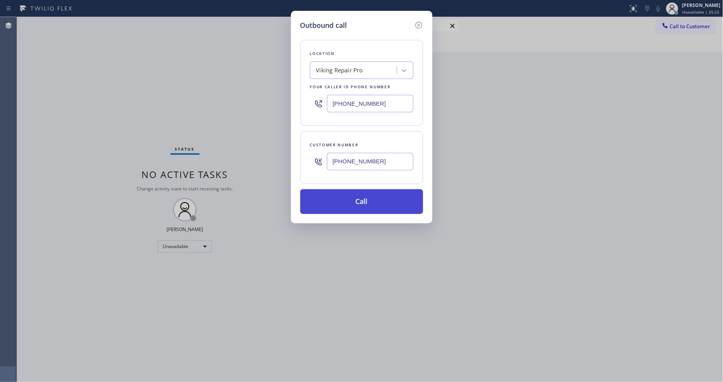
type input "[PHONE_NUMBER]"
click at [357, 195] on button "Call" at bounding box center [361, 201] width 123 height 25
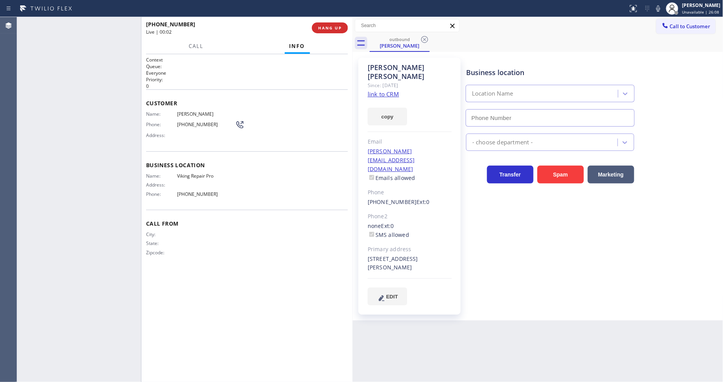
type input "[PHONE_NUMBER]"
click at [336, 26] on span "HANG UP" at bounding box center [330, 27] width 24 height 5
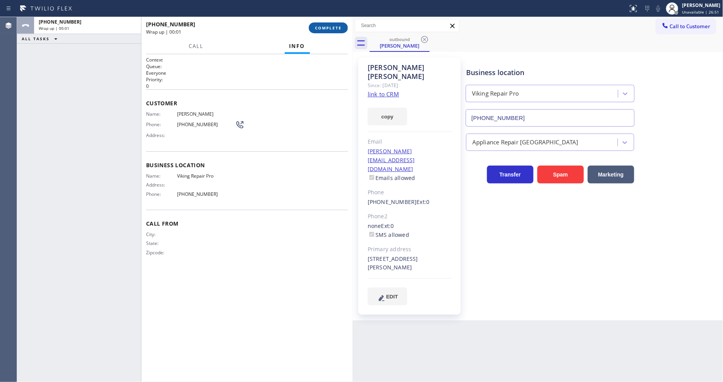
click at [336, 26] on span "COMPLETE" at bounding box center [328, 27] width 27 height 5
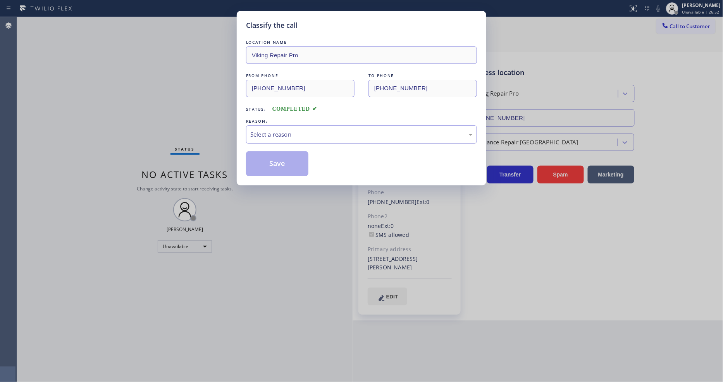
click at [281, 132] on div "Select a reason" at bounding box center [361, 134] width 222 height 9
drag, startPoint x: 283, startPoint y: 175, endPoint x: 282, endPoint y: 162, distance: 13.6
click at [282, 162] on button "Save" at bounding box center [277, 164] width 62 height 25
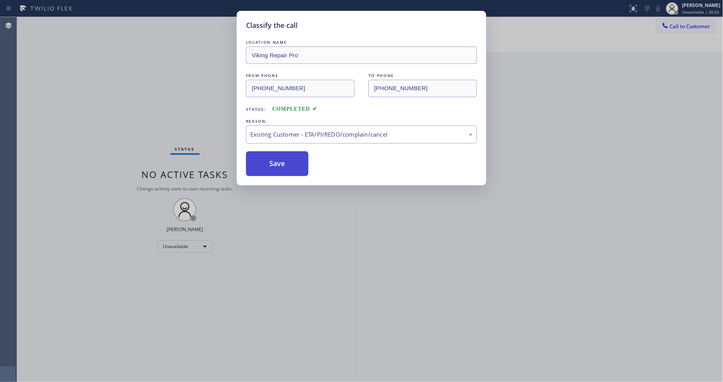
click at [282, 162] on button "Save" at bounding box center [277, 164] width 62 height 25
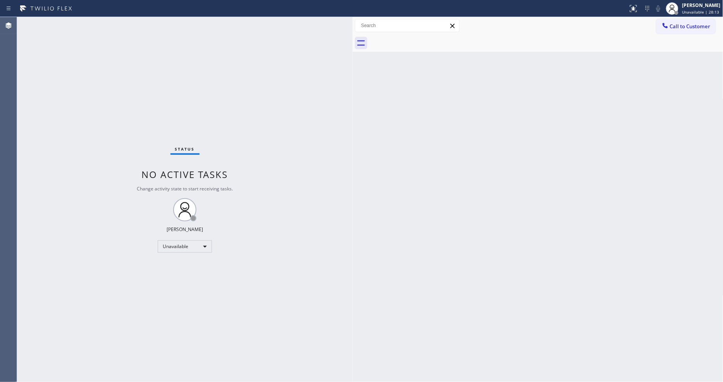
click at [518, 84] on div "Back to Dashboard Change Sender ID Customers Technicians Select a contact Outbo…" at bounding box center [538, 199] width 371 height 365
click at [668, 31] on button "Call to Customer" at bounding box center [685, 26] width 59 height 15
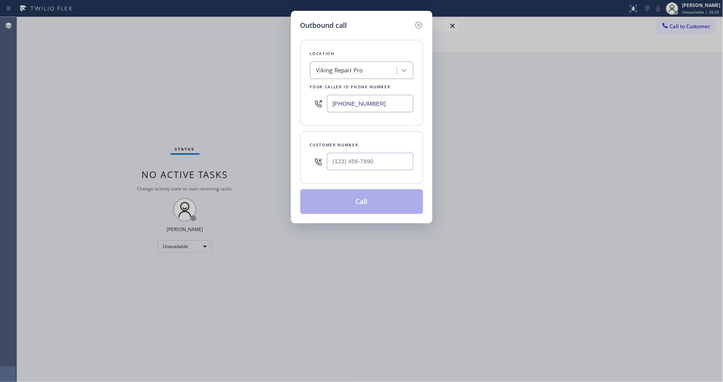
click at [343, 67] on div "Viking Repair Pro" at bounding box center [339, 70] width 47 height 9
paste input "Air Duct Cleaning of [PERSON_NAME][GEOGRAPHIC_DATA]"
type input "Air Duct Cleaning of [PERSON_NAME][GEOGRAPHIC_DATA]"
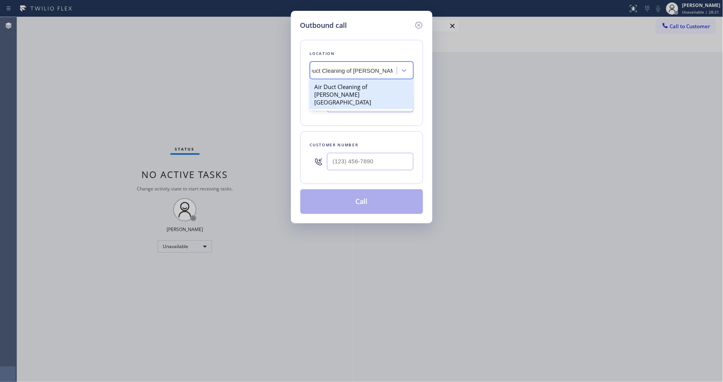
click at [336, 86] on div "Air Duct Cleaning of [PERSON_NAME][GEOGRAPHIC_DATA]" at bounding box center [361, 94] width 103 height 29
type input "[PHONE_NUMBER]"
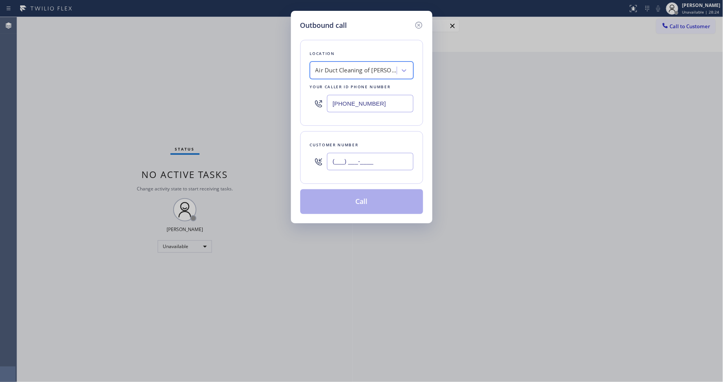
click at [347, 165] on input "(___) ___-____" at bounding box center [370, 161] width 86 height 17
paste input "586) 914-6549"
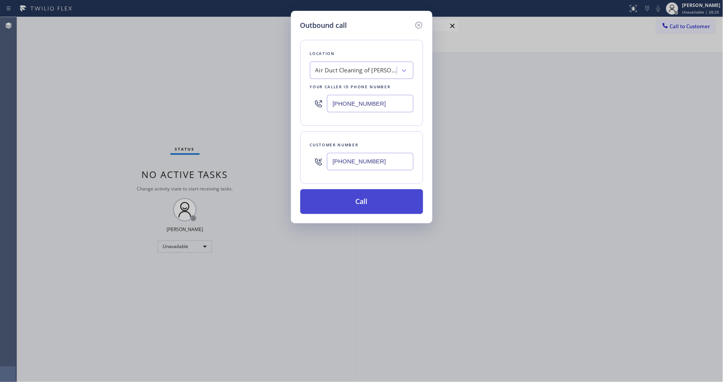
type input "[PHONE_NUMBER]"
click at [337, 196] on button "Call" at bounding box center [361, 201] width 123 height 25
click at [357, 194] on button "Call" at bounding box center [361, 201] width 123 height 25
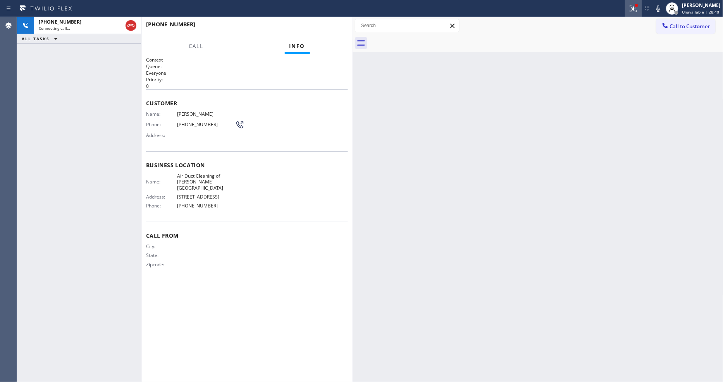
click at [636, 7] on icon at bounding box center [633, 7] width 5 height 3
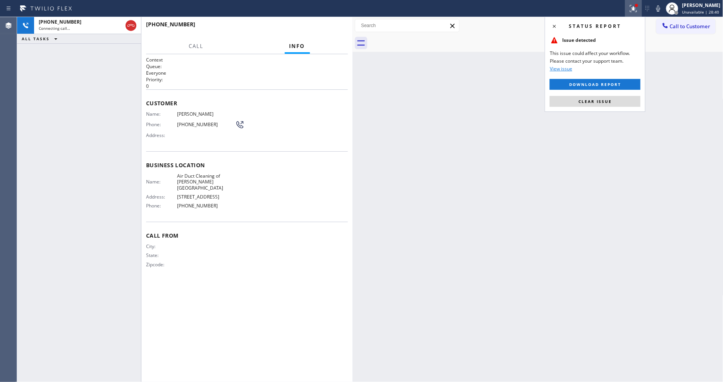
click at [605, 105] on button "Clear issue" at bounding box center [595, 101] width 91 height 11
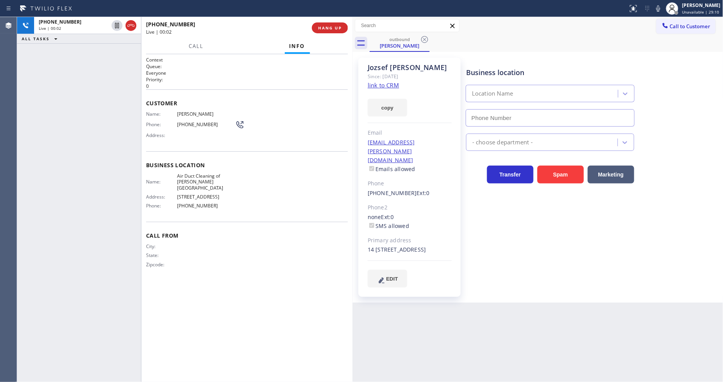
type input "[PHONE_NUMBER]"
click at [663, 6] on icon at bounding box center [658, 8] width 9 height 9
click at [663, 7] on icon at bounding box center [658, 8] width 9 height 9
click at [327, 27] on span "HANG UP" at bounding box center [330, 27] width 24 height 5
click at [327, 27] on span "COMPLETE" at bounding box center [328, 27] width 27 height 5
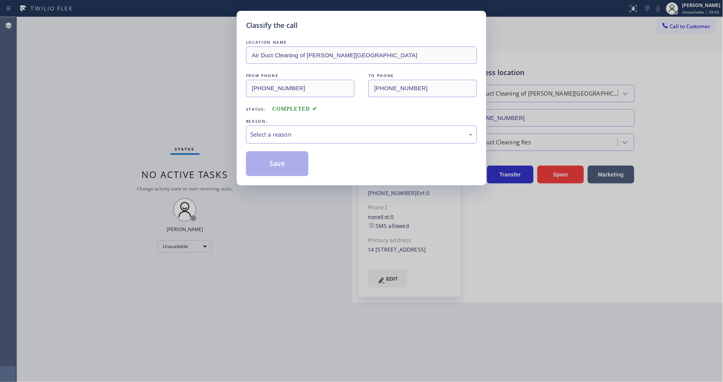
click at [298, 130] on div "Select a reason" at bounding box center [361, 134] width 222 height 9
click at [289, 162] on button "Save" at bounding box center [277, 164] width 62 height 25
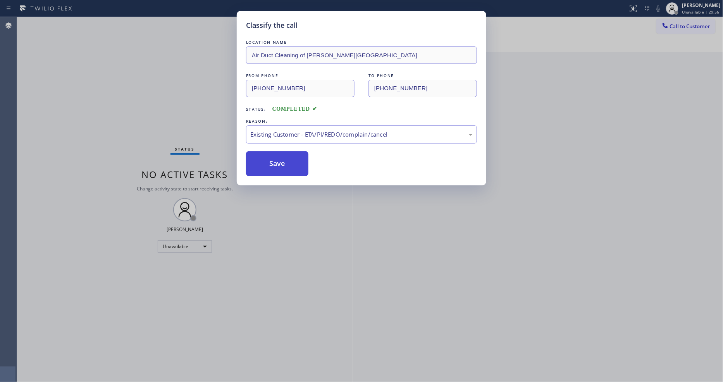
click at [289, 162] on button "Save" at bounding box center [277, 164] width 62 height 25
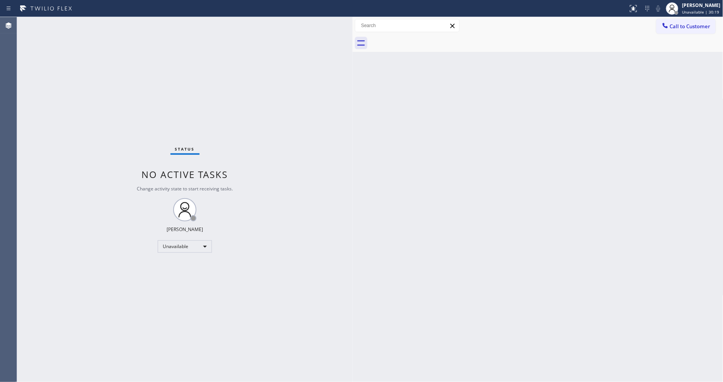
click at [672, 28] on span "Call to Customer" at bounding box center [690, 26] width 41 height 7
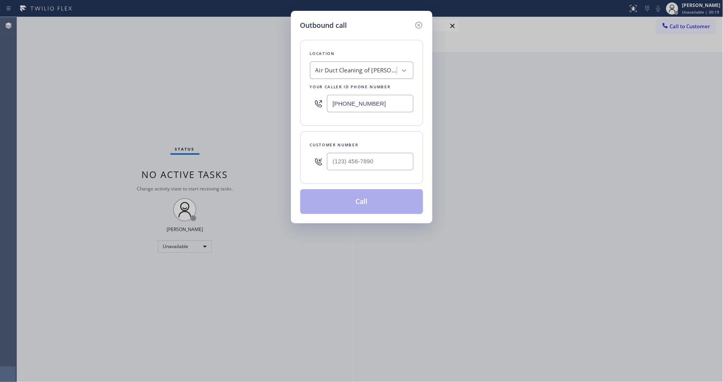
click at [362, 71] on div "Air Duct Cleaning of [PERSON_NAME][GEOGRAPHIC_DATA]" at bounding box center [355, 70] width 81 height 9
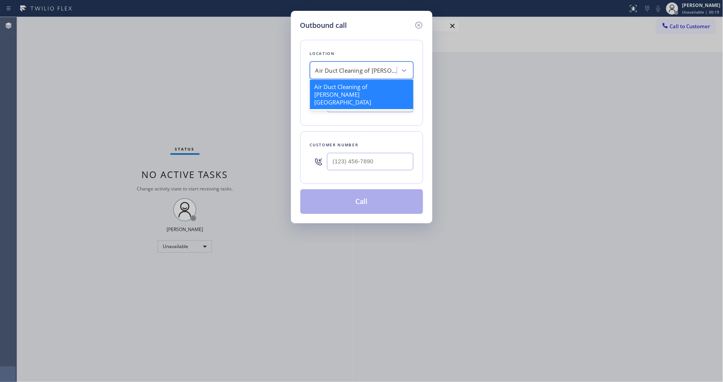
paste input "Sub Zero Refrigerator Repair [GEOGRAPHIC_DATA]"
type input "Sub Zero Refrigerator Repair [GEOGRAPHIC_DATA]"
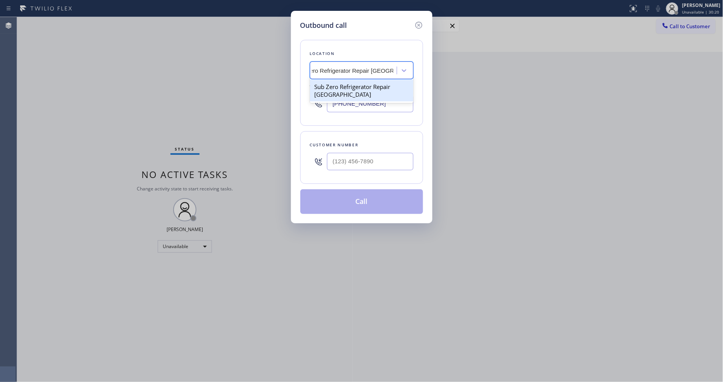
click at [344, 83] on div "Sub Zero Refrigerator Repair [GEOGRAPHIC_DATA]" at bounding box center [361, 91] width 103 height 22
type input "[PHONE_NUMBER]"
click at [340, 160] on input "(___) ___-____" at bounding box center [370, 161] width 86 height 17
paste input "708) 205-1867"
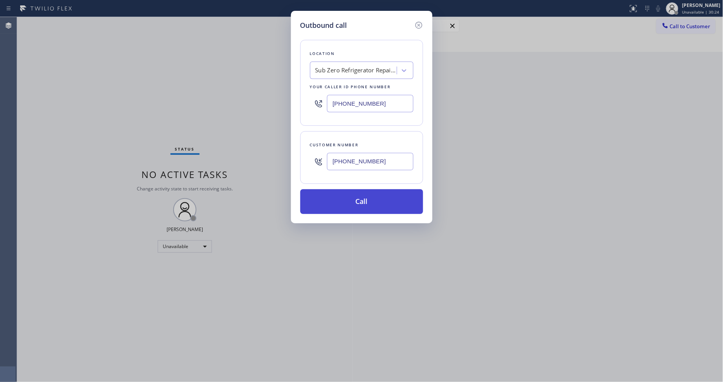
type input "[PHONE_NUMBER]"
click at [331, 195] on button "Call" at bounding box center [361, 201] width 123 height 25
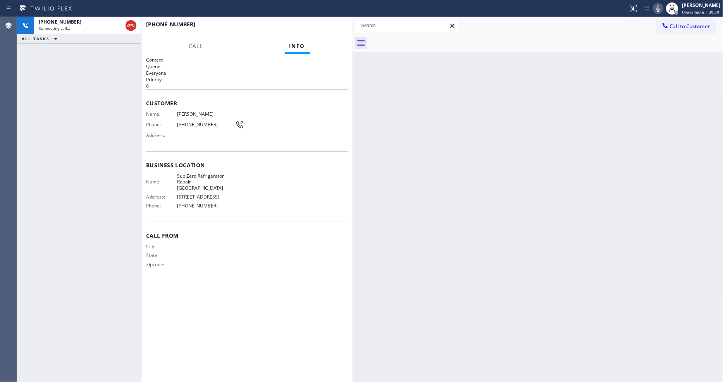
click at [478, 239] on div "Back to Dashboard Change Sender ID Customers Technicians Select a contact Outbo…" at bounding box center [538, 199] width 371 height 365
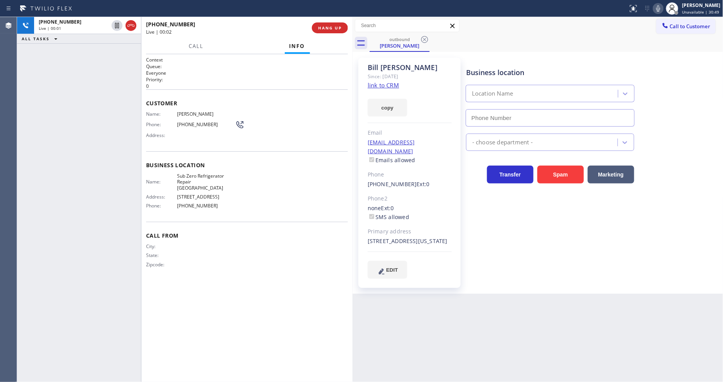
type input "[PHONE_NUMBER]"
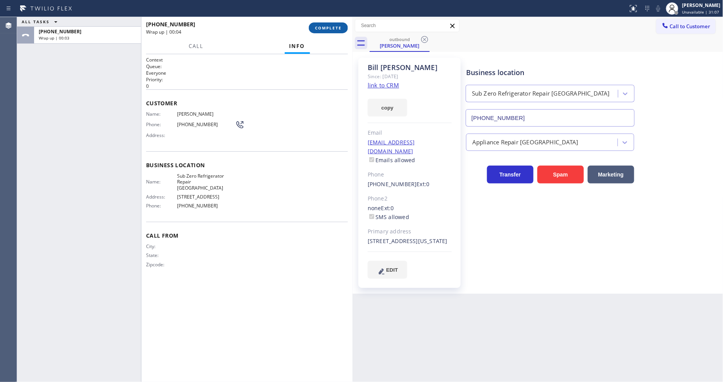
click at [331, 32] on button "COMPLETE" at bounding box center [328, 27] width 39 height 11
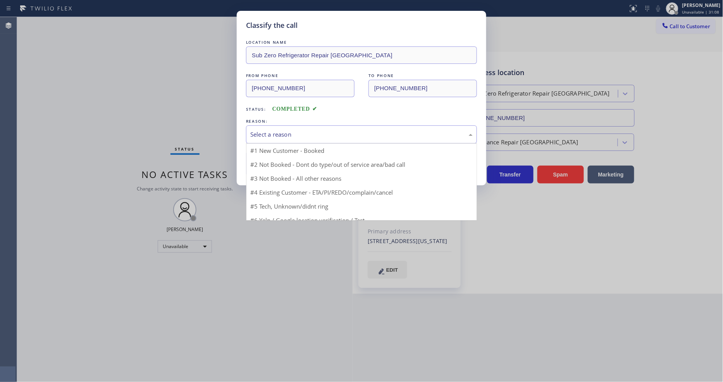
click at [293, 130] on div "Select a reason" at bounding box center [361, 134] width 222 height 9
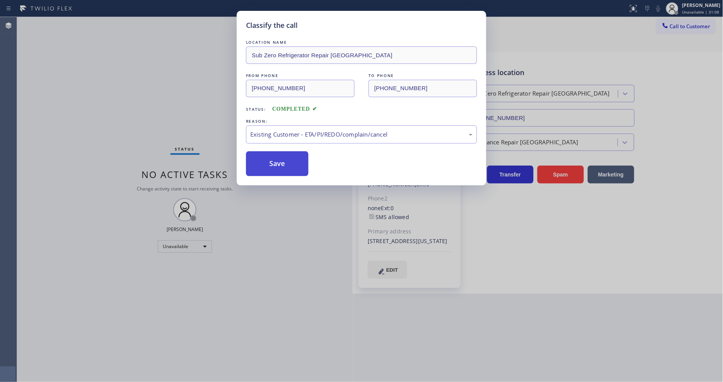
click at [291, 159] on button "Save" at bounding box center [277, 164] width 62 height 25
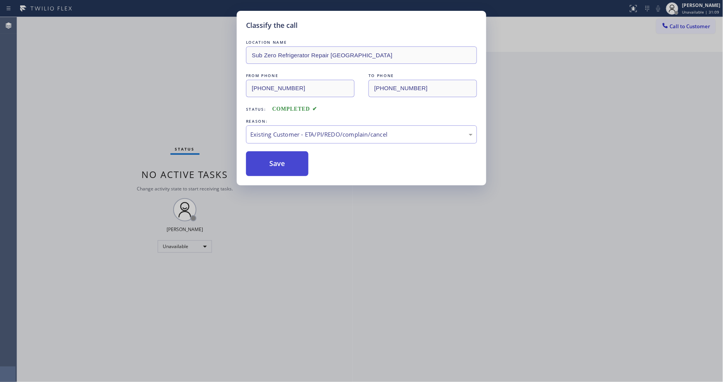
click at [291, 159] on button "Save" at bounding box center [277, 164] width 62 height 25
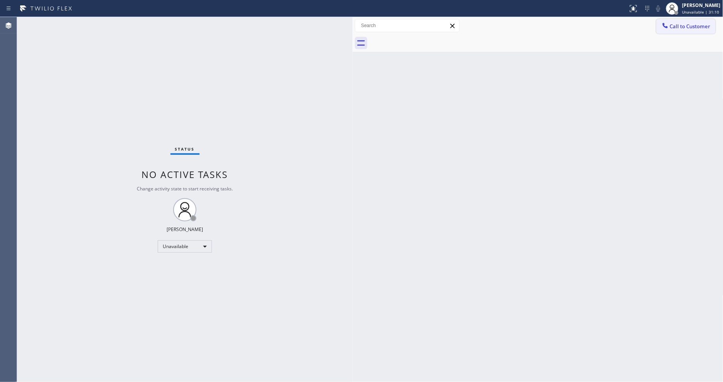
click at [696, 26] on span "Call to Customer" at bounding box center [690, 26] width 41 height 7
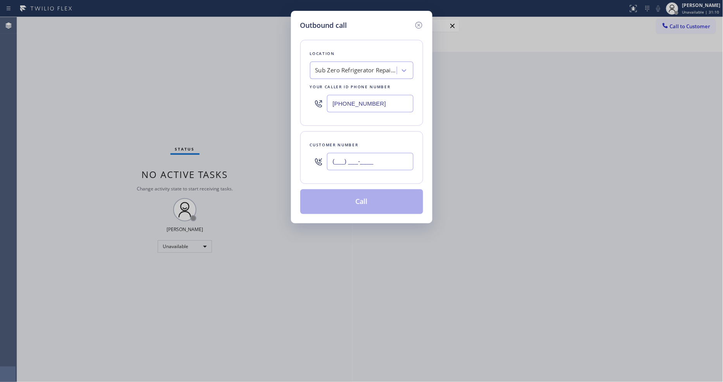
click at [350, 159] on input "(___) ___-____" at bounding box center [370, 161] width 86 height 17
paste input "text"
click at [355, 159] on input "(___) ___-____" at bounding box center [370, 161] width 86 height 17
paste input "text"
type input "(___) ___-____"
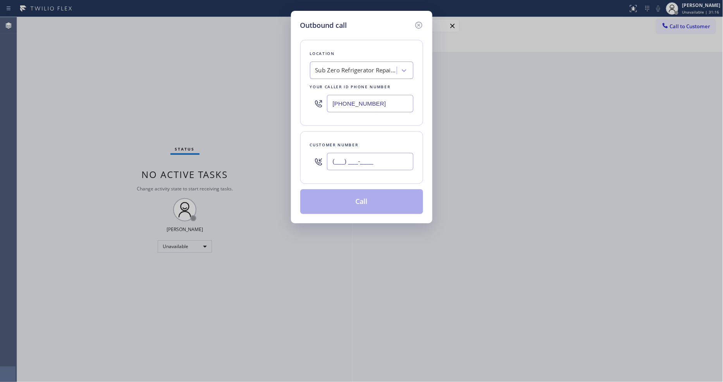
click at [355, 163] on input "(___) ___-____" at bounding box center [370, 161] width 86 height 17
paste input "7-0820"
click at [355, 163] on input "(___) __7-0820" at bounding box center [370, 161] width 86 height 17
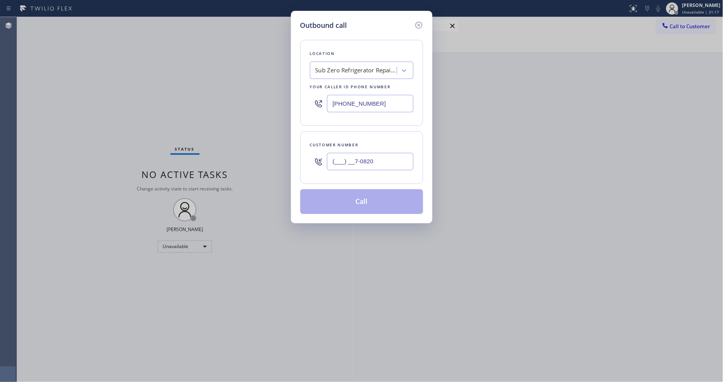
paste input "708) 205-1867"
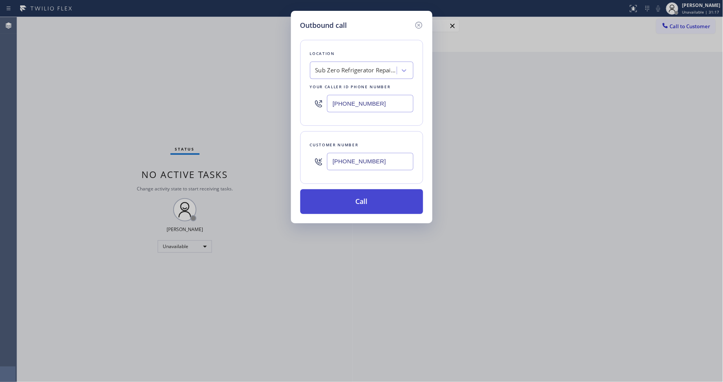
type input "[PHONE_NUMBER]"
click at [347, 204] on button "Call" at bounding box center [361, 201] width 123 height 25
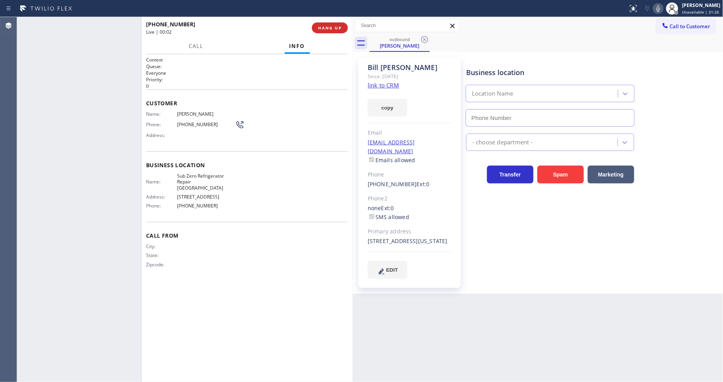
type input "[PHONE_NUMBER]"
click at [103, 107] on div "[PHONE_NUMBER] Live | 02:29 ALL TASKS ALL TASKS ACTIVE TASKS TASKS IN WRAP UP" at bounding box center [79, 199] width 124 height 365
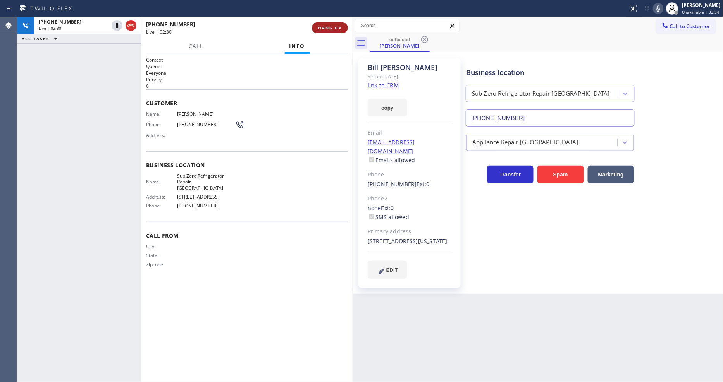
click at [328, 27] on span "HANG UP" at bounding box center [330, 27] width 24 height 5
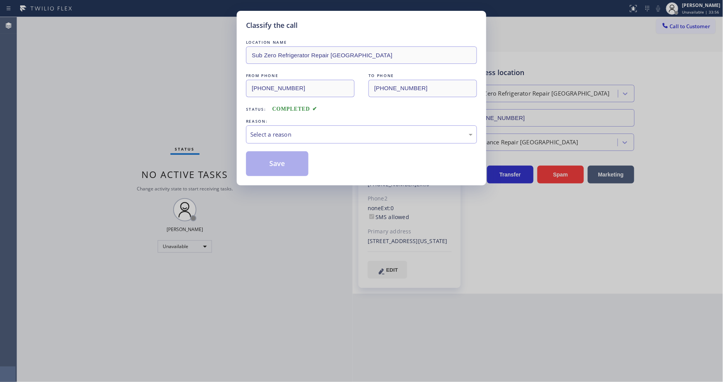
click at [272, 133] on div "Select a reason" at bounding box center [361, 134] width 222 height 9
click at [269, 163] on button "Save" at bounding box center [277, 164] width 62 height 25
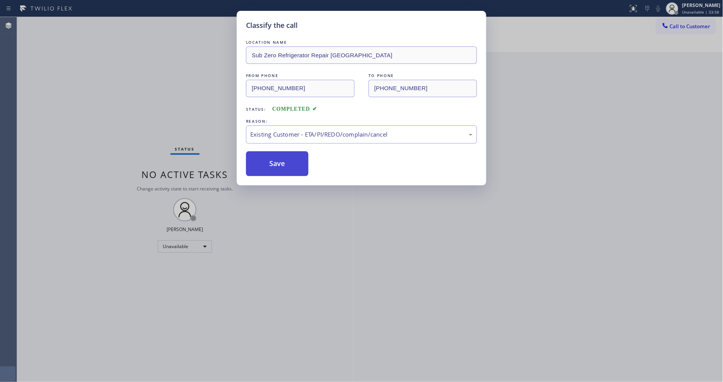
click at [269, 163] on button "Save" at bounding box center [277, 164] width 62 height 25
drag, startPoint x: 269, startPoint y: 163, endPoint x: 202, endPoint y: 381, distance: 228.1
click at [269, 162] on button "Save" at bounding box center [277, 164] width 62 height 25
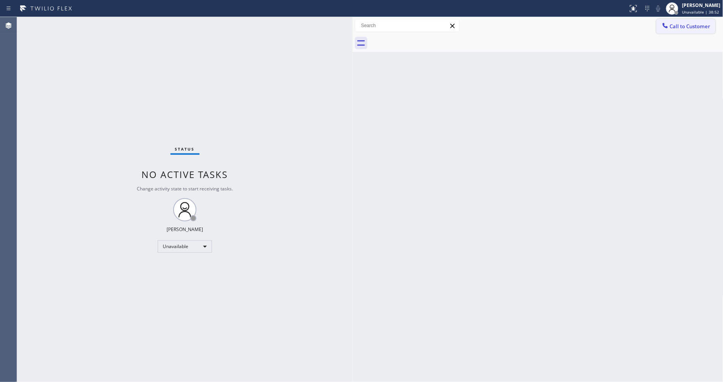
click at [698, 26] on span "Call to Customer" at bounding box center [690, 26] width 41 height 7
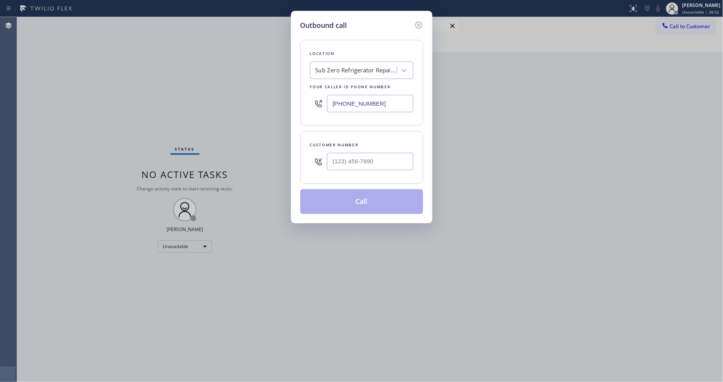
click at [370, 67] on div "Sub Zero Refrigerator Repair [GEOGRAPHIC_DATA]" at bounding box center [355, 70] width 81 height 9
paste input "Alliance HVAC Cupertino"
type input "Alliance HVAC Cupertino"
click at [330, 83] on div "Alliance HVAC Cupertino" at bounding box center [361, 87] width 103 height 14
type input "[PHONE_NUMBER]"
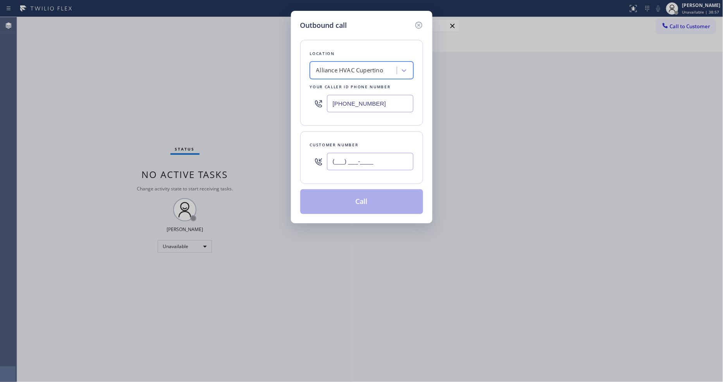
click at [350, 155] on input "(___) ___-____" at bounding box center [370, 161] width 86 height 17
paste input "650) 713-6085"
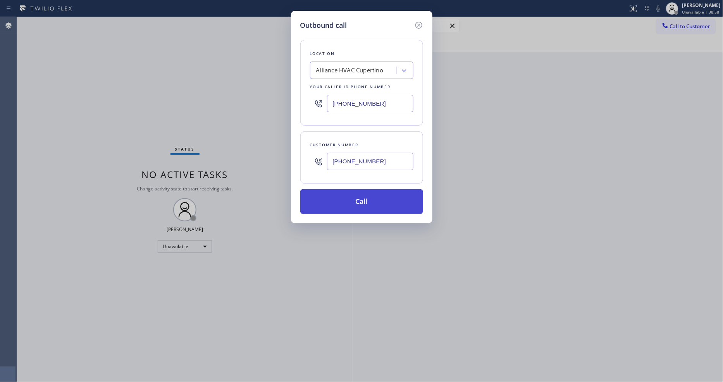
type input "[PHONE_NUMBER]"
click at [343, 198] on button "Call" at bounding box center [361, 201] width 123 height 25
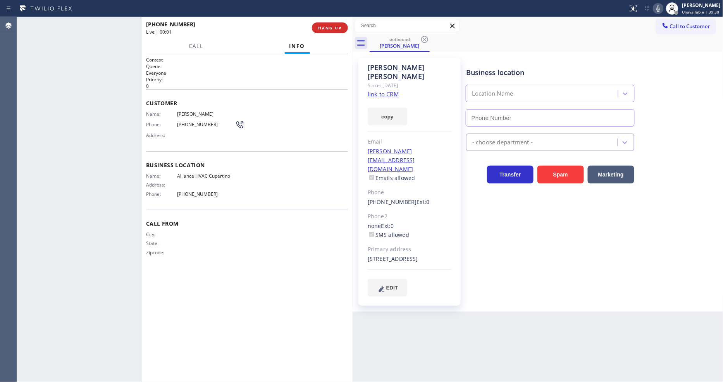
type input "[PHONE_NUMBER]"
click at [332, 32] on button "HANG UP" at bounding box center [330, 27] width 36 height 11
click at [332, 28] on span "HANG UP" at bounding box center [330, 27] width 24 height 5
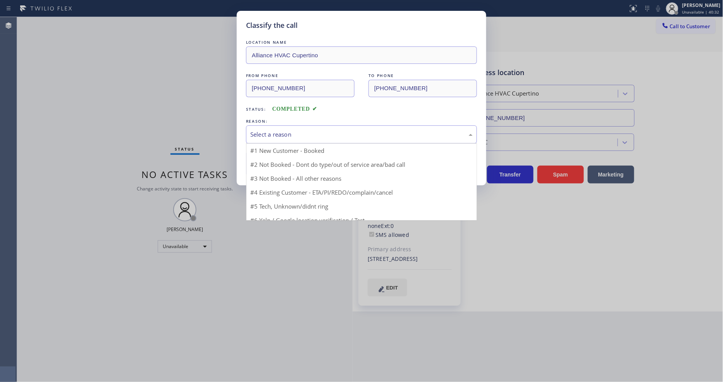
click at [295, 130] on div "Select a reason" at bounding box center [361, 134] width 222 height 9
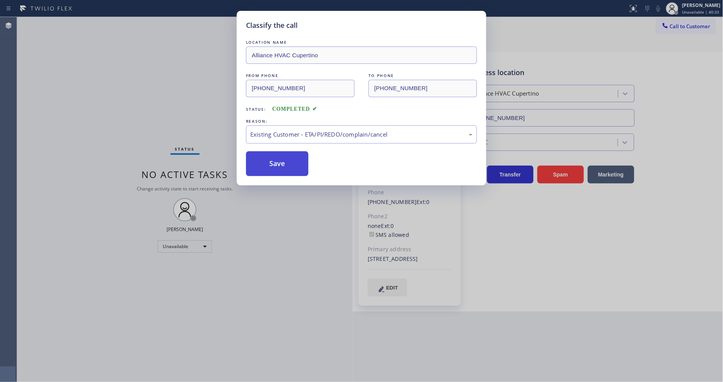
click at [288, 163] on button "Save" at bounding box center [277, 164] width 62 height 25
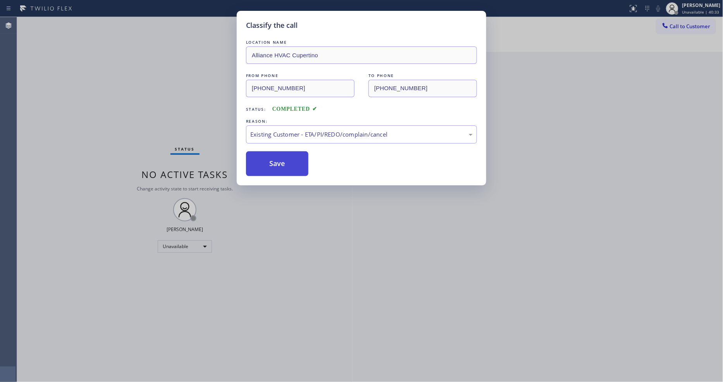
click at [288, 163] on button "Save" at bounding box center [277, 164] width 62 height 25
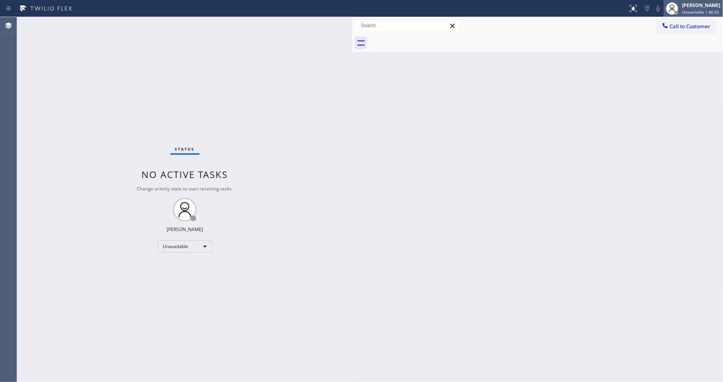
drag, startPoint x: 691, startPoint y: 5, endPoint x: 687, endPoint y: 13, distance: 8.3
click at [691, 5] on div "[PERSON_NAME]" at bounding box center [701, 5] width 38 height 7
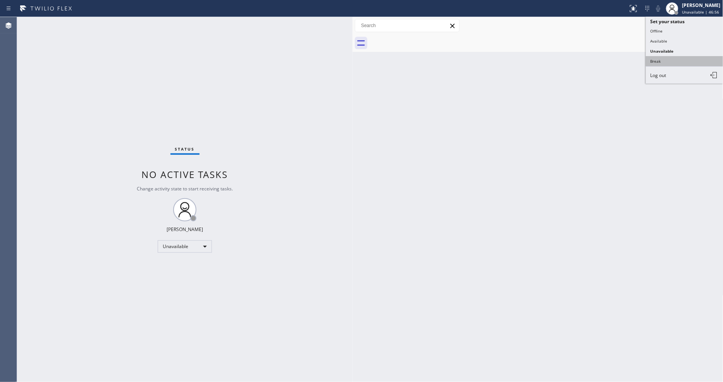
click at [661, 61] on button "Break" at bounding box center [685, 61] width 78 height 10
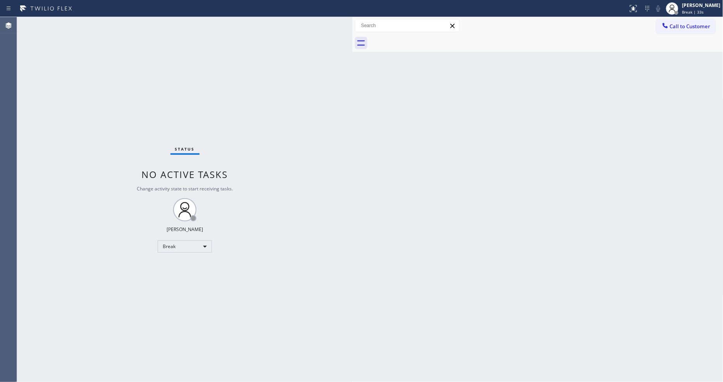
click at [63, 8] on icon at bounding box center [46, 8] width 58 height 12
drag, startPoint x: 390, startPoint y: 257, endPoint x: 353, endPoint y: 257, distance: 37.6
click at [390, 257] on div "Back to Dashboard Change Sender ID Customers Technicians Select a contact Outbo…" at bounding box center [538, 199] width 371 height 365
click at [194, 246] on div "Break" at bounding box center [185, 247] width 54 height 12
click at [183, 274] on li "Unavailable" at bounding box center [184, 276] width 53 height 9
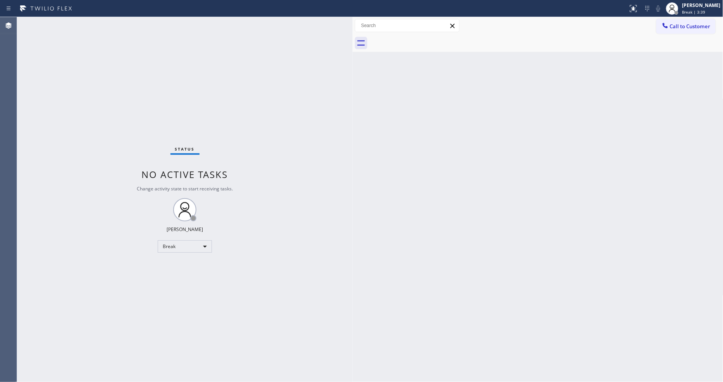
drag, startPoint x: 327, startPoint y: 268, endPoint x: 309, endPoint y: 283, distance: 23.4
click at [327, 267] on div "Status No active tasks Change activity state to start receiving tasks. [PERSON_…" at bounding box center [185, 199] width 336 height 365
click at [680, 20] on button "Call to Customer" at bounding box center [685, 26] width 59 height 15
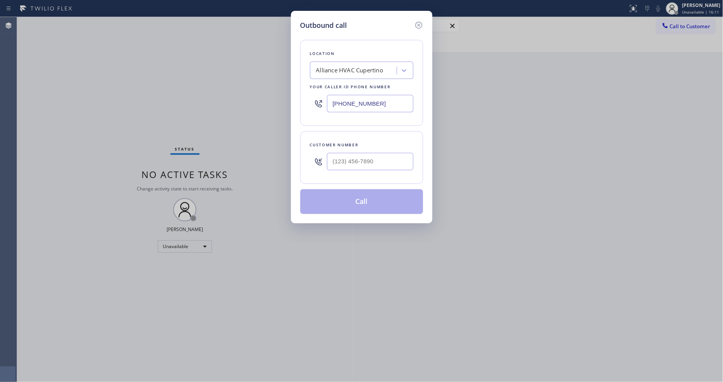
click at [339, 75] on div "Alliance HVAC Cupertino" at bounding box center [361, 70] width 103 height 17
paste input "Subzero Repair Professionals"
type input "Subzero Repair Professionals"
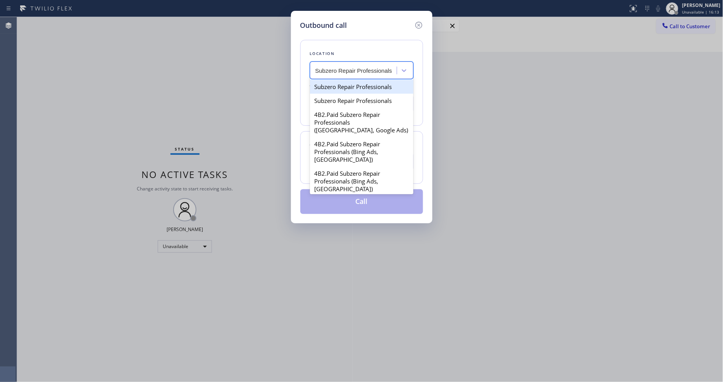
click at [339, 86] on div "Subzero Repair Professionals" at bounding box center [361, 87] width 103 height 14
type input "[PHONE_NUMBER]"
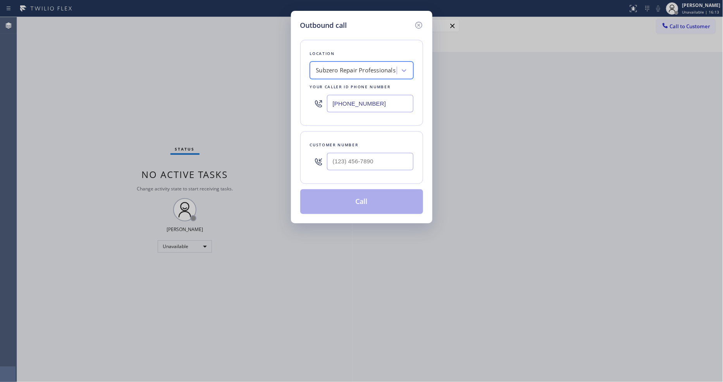
scroll to position [0, 0]
click at [365, 69] on div "Subzero Repair Professionals" at bounding box center [356, 70] width 80 height 9
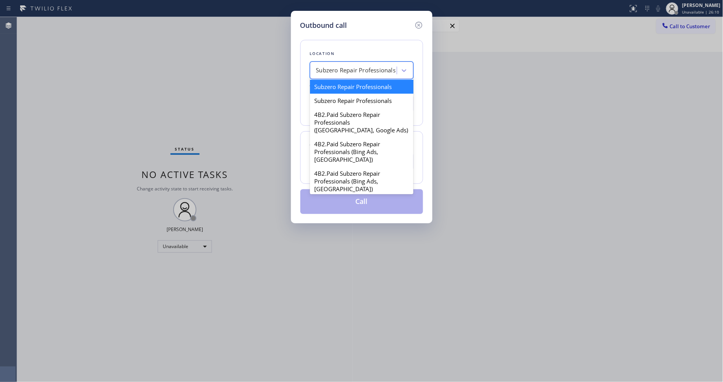
paste input "KitchenAid Appliance Repair Pros -"
type input "KitchenAid Appliance Repair Pros -"
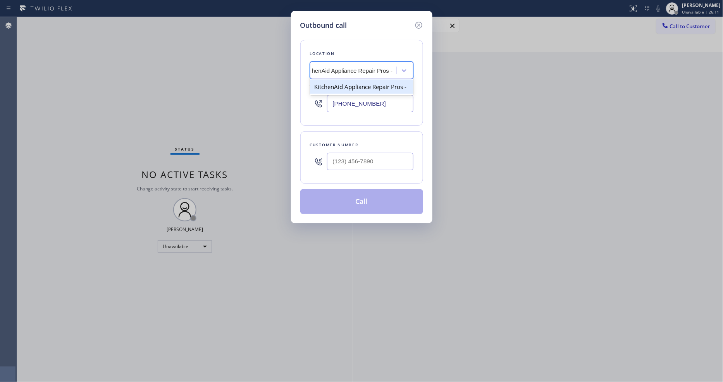
click at [337, 88] on div "KitchenAid Appliance Repair Pros -" at bounding box center [361, 87] width 103 height 14
type input "[PHONE_NUMBER]"
click at [337, 160] on input "text" at bounding box center [370, 161] width 86 height 17
paste input "202) 316-8336"
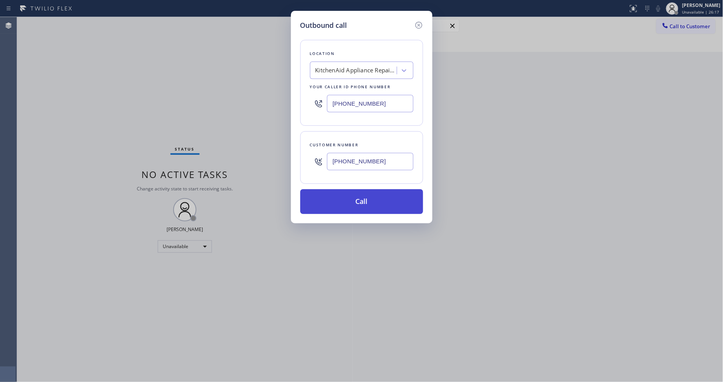
click at [346, 202] on button "Call" at bounding box center [361, 201] width 123 height 25
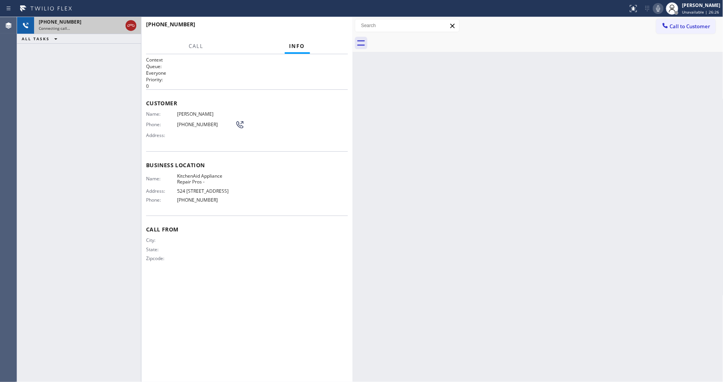
click at [130, 25] on icon at bounding box center [130, 25] width 9 height 9
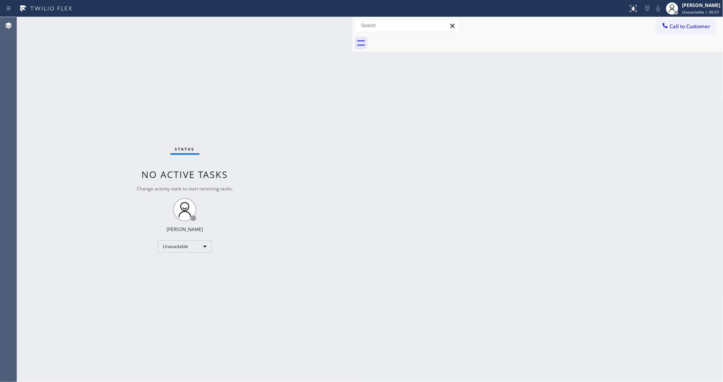
click at [677, 22] on button "Call to Customer" at bounding box center [685, 26] width 59 height 15
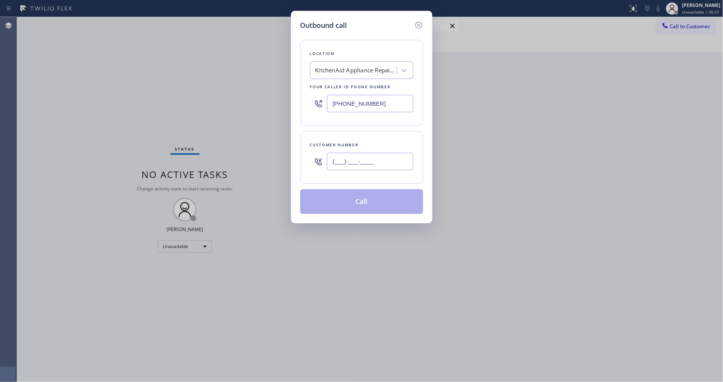
click at [336, 153] on input "(___) ___-____" at bounding box center [370, 161] width 86 height 17
paste input "202) 316-8336"
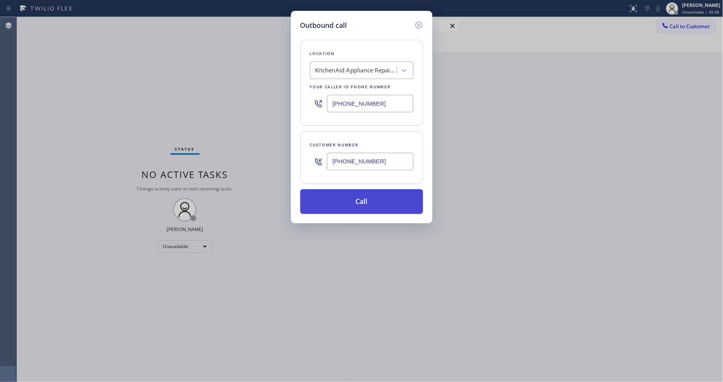
type input "[PHONE_NUMBER]"
click at [347, 203] on button "Call" at bounding box center [361, 201] width 123 height 25
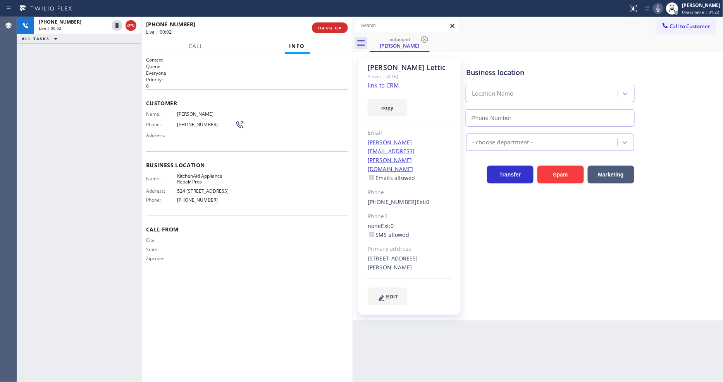
type input "[PHONE_NUMBER]"
click at [663, 9] on icon at bounding box center [658, 8] width 9 height 9
click at [660, 10] on icon at bounding box center [658, 8] width 4 height 6
click at [661, 10] on icon at bounding box center [658, 8] width 9 height 9
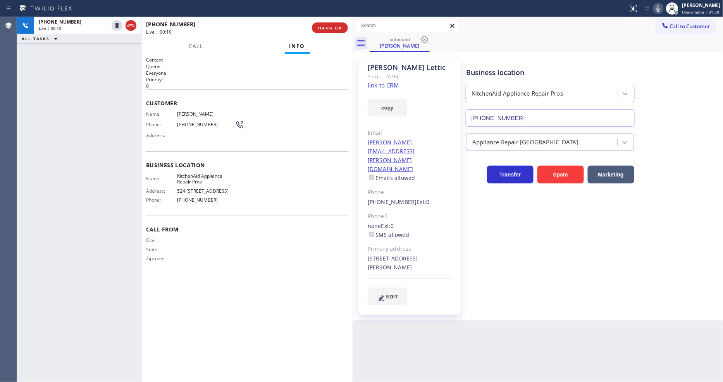
click at [265, 232] on div "Call From City: State: Zipcode:" at bounding box center [247, 245] width 202 height 59
click at [320, 29] on span "HANG UP" at bounding box center [330, 27] width 24 height 5
click at [326, 29] on span "COMPLETE" at bounding box center [328, 27] width 27 height 5
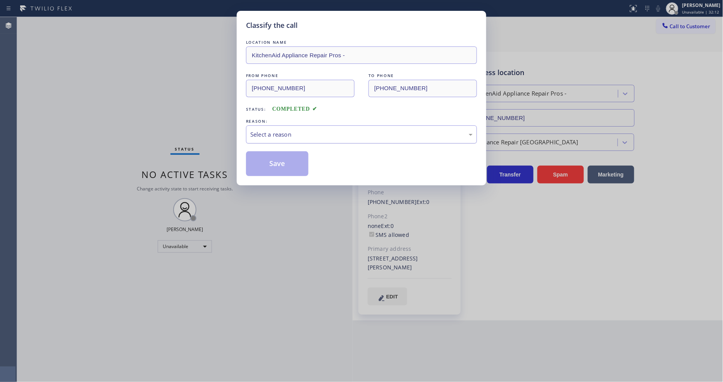
click at [266, 138] on div "Select a reason" at bounding box center [361, 135] width 231 height 18
click at [272, 164] on button "Save" at bounding box center [277, 164] width 62 height 25
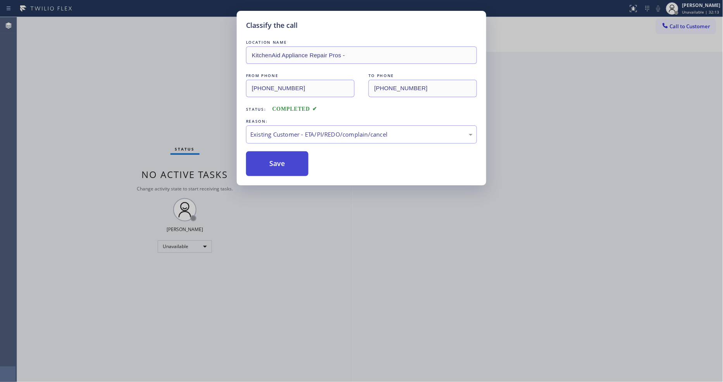
click at [272, 164] on button "Save" at bounding box center [277, 164] width 62 height 25
drag, startPoint x: 272, startPoint y: 164, endPoint x: 257, endPoint y: 1, distance: 163.8
click at [272, 161] on button "Save" at bounding box center [277, 164] width 62 height 25
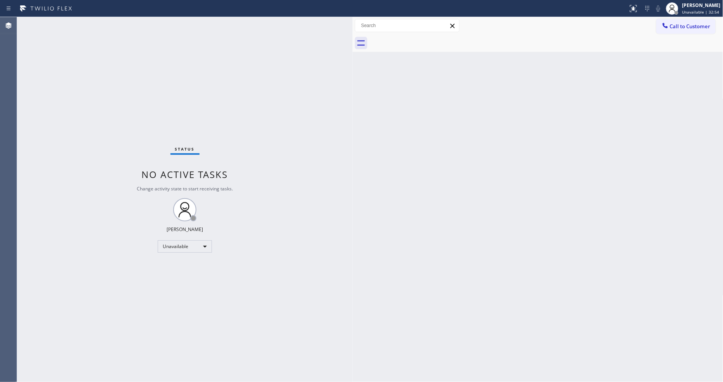
drag, startPoint x: 683, startPoint y: 29, endPoint x: 492, endPoint y: 43, distance: 191.2
click at [682, 28] on button "Call to Customer" at bounding box center [685, 26] width 59 height 15
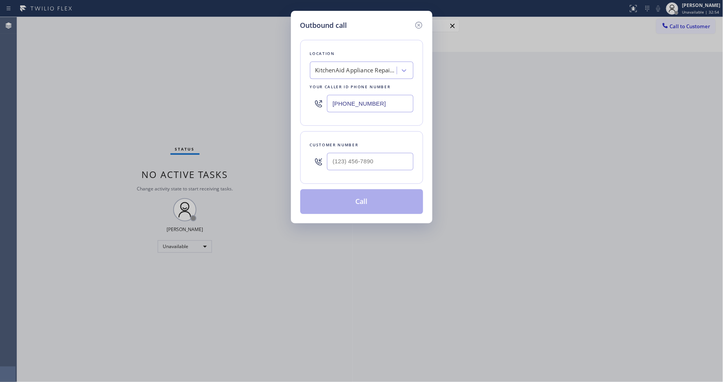
click at [358, 69] on div "KitchenAid Appliance Repair Pros -" at bounding box center [355, 70] width 81 height 9
paste input "Subzero Repair Professionals"
type input "Subzero Repair Professionals"
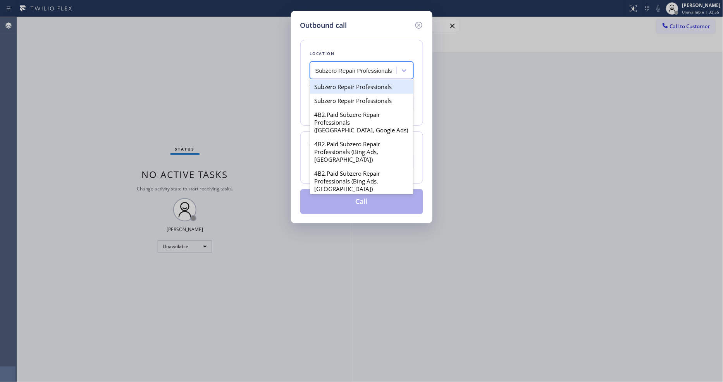
click at [346, 86] on div "Subzero Repair Professionals" at bounding box center [361, 87] width 103 height 14
type input "[PHONE_NUMBER]"
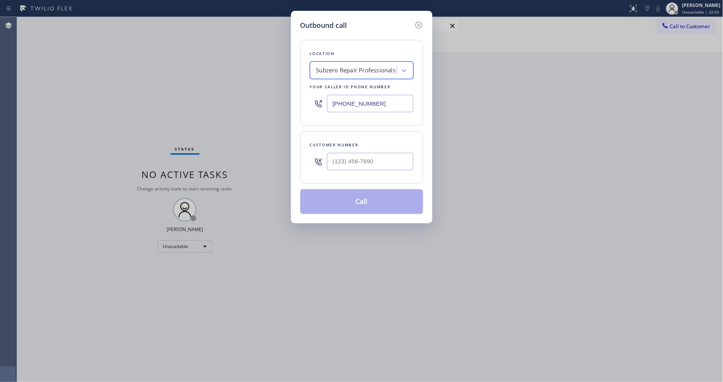
scroll to position [0, 0]
click at [354, 153] on input "(___) ___-____" at bounding box center [370, 161] width 86 height 17
paste input "805) 616-5926"
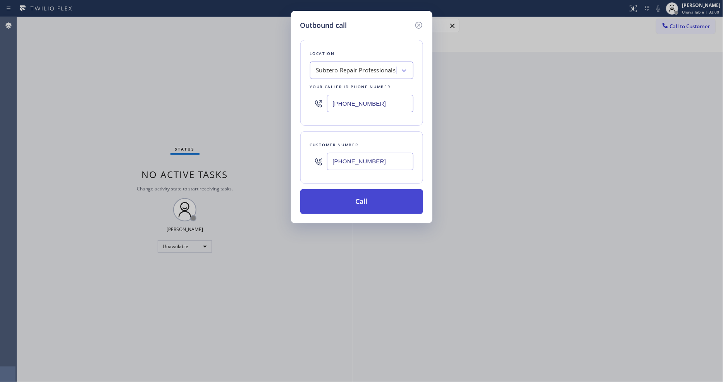
type input "[PHONE_NUMBER]"
click at [339, 202] on button "Call" at bounding box center [361, 201] width 123 height 25
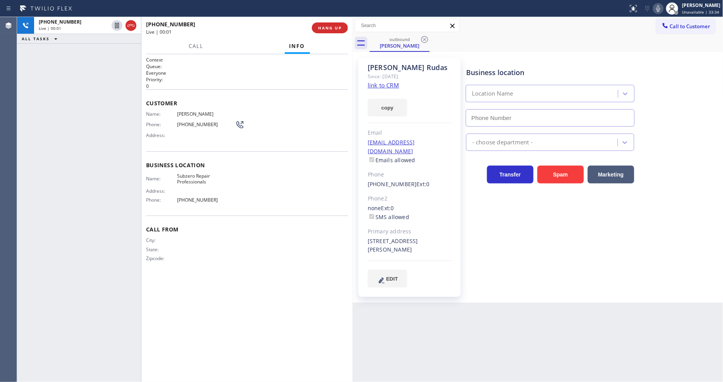
type input "[PHONE_NUMBER]"
click at [333, 27] on span "HANG UP" at bounding box center [330, 27] width 24 height 5
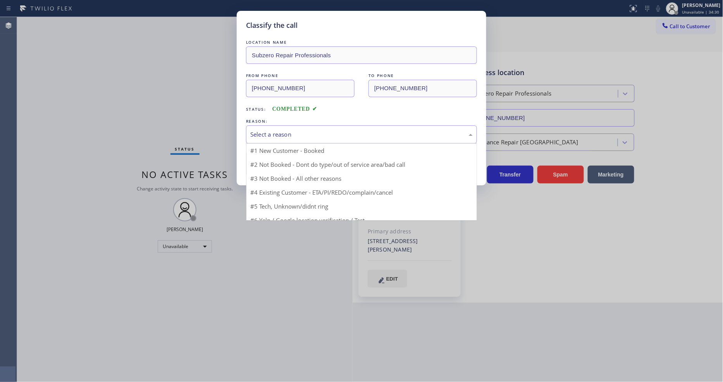
click at [275, 132] on div "Select a reason" at bounding box center [361, 134] width 222 height 9
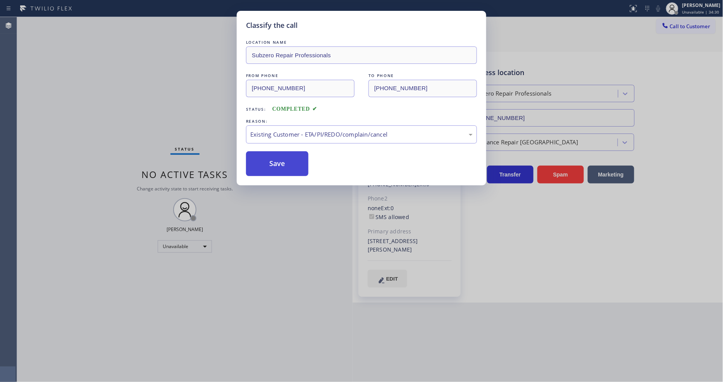
click at [269, 164] on button "Save" at bounding box center [277, 164] width 62 height 25
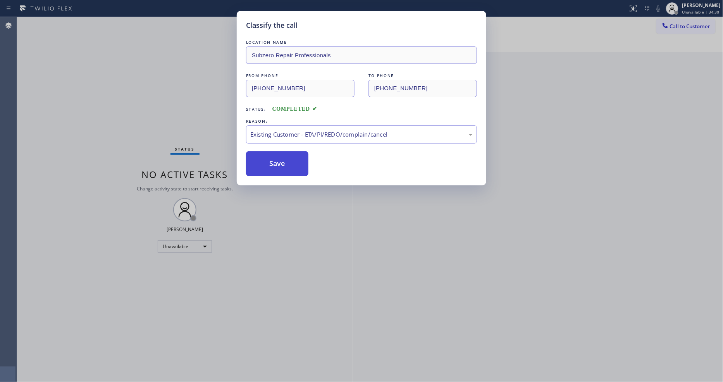
click at [269, 164] on button "Save" at bounding box center [277, 164] width 62 height 25
drag, startPoint x: 269, startPoint y: 164, endPoint x: 287, endPoint y: 17, distance: 147.9
click at [269, 164] on button "Save" at bounding box center [277, 164] width 62 height 25
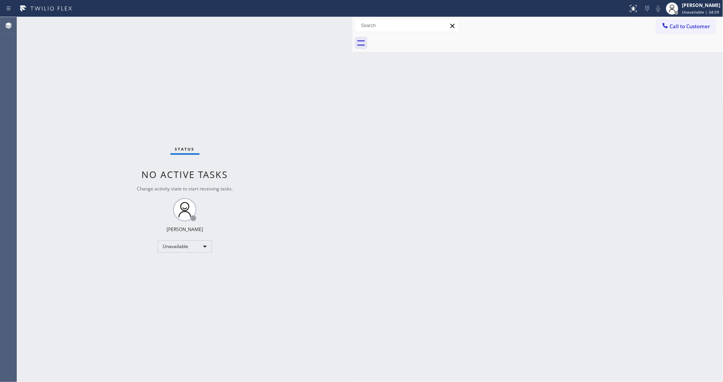
drag, startPoint x: 686, startPoint y: 25, endPoint x: 439, endPoint y: 59, distance: 249.6
click at [685, 24] on span "Call to Customer" at bounding box center [690, 26] width 41 height 7
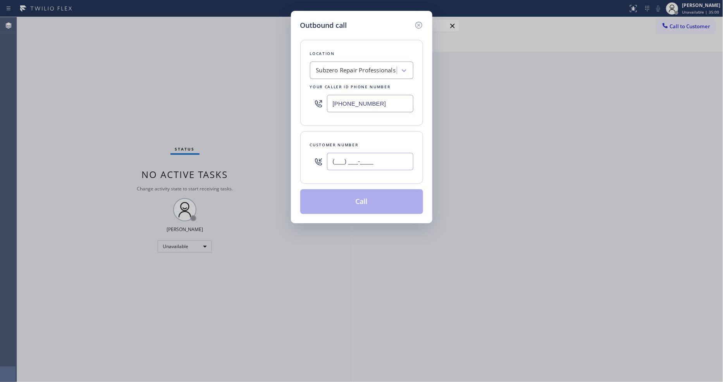
click at [367, 167] on input "(___) ___-____" at bounding box center [370, 161] width 86 height 17
paste input "970) 291-1167"
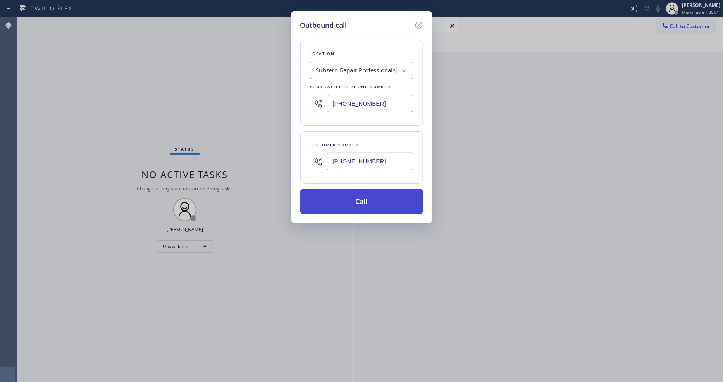
type input "[PHONE_NUMBER]"
click at [332, 199] on button "Call" at bounding box center [361, 201] width 123 height 25
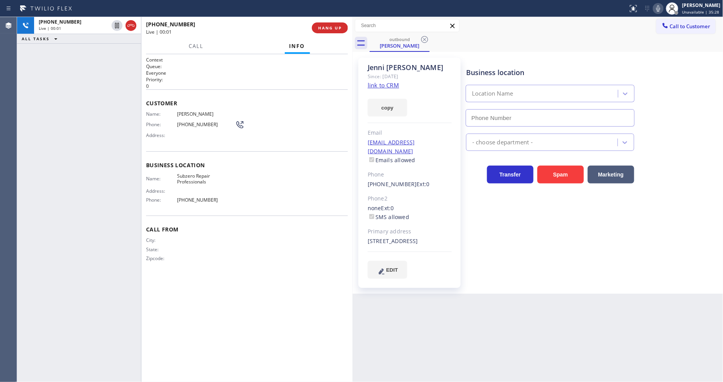
type input "[PHONE_NUMBER]"
click at [322, 27] on span "HANG UP" at bounding box center [330, 27] width 24 height 5
click at [322, 28] on span "HANG UP" at bounding box center [330, 27] width 24 height 5
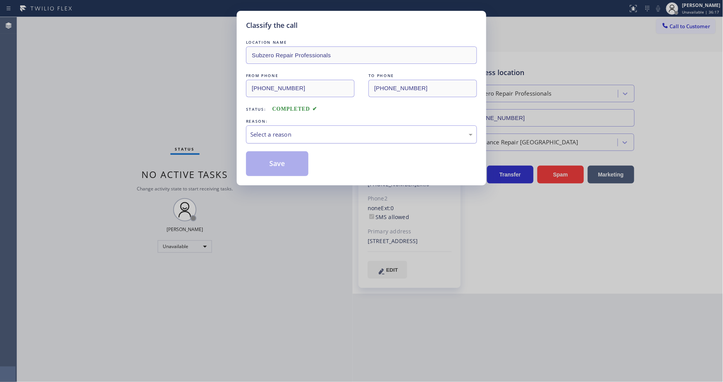
click at [276, 130] on div "Select a reason" at bounding box center [361, 134] width 222 height 9
click at [283, 159] on button "Save" at bounding box center [277, 164] width 62 height 25
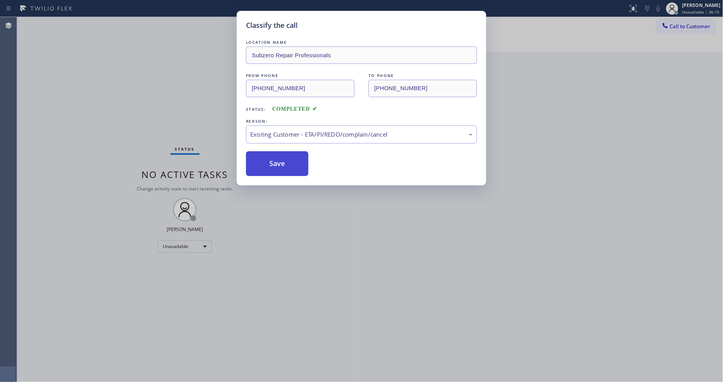
click at [283, 159] on button "Save" at bounding box center [277, 164] width 62 height 25
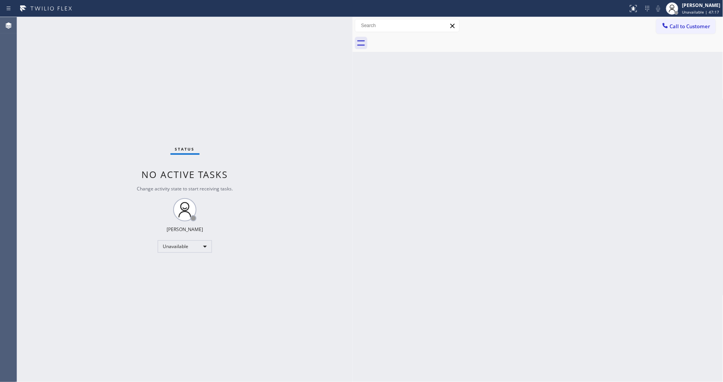
click at [699, 28] on span "Call to Customer" at bounding box center [690, 26] width 41 height 7
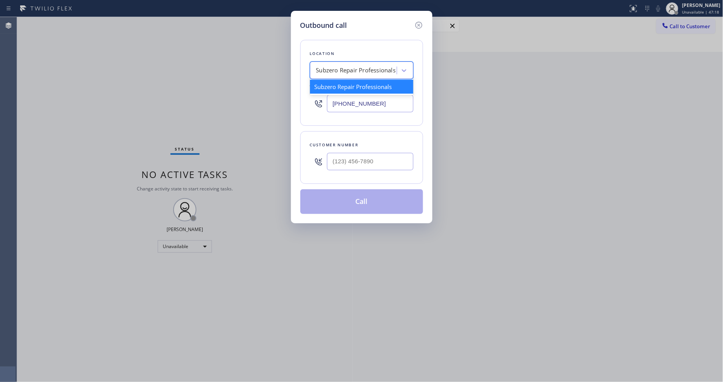
click at [357, 67] on div "Subzero Repair Professionals" at bounding box center [356, 70] width 80 height 9
paste input "Top [PERSON_NAME] Sub-Zero Repair"
type input "Top [PERSON_NAME] Sub-Zero Repair"
click at [341, 86] on div "Top [PERSON_NAME] Sub-Zero Repair" at bounding box center [361, 91] width 103 height 22
type input "[PHONE_NUMBER]"
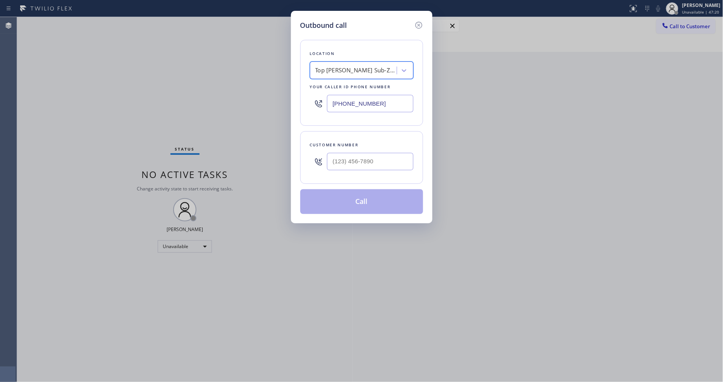
scroll to position [0, 1]
click at [341, 153] on input "(___) ___-____" at bounding box center [370, 161] width 86 height 17
paste input "301) 667-7157"
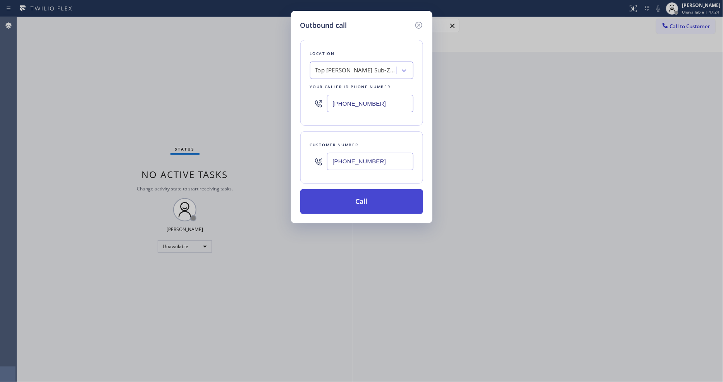
type input "[PHONE_NUMBER]"
click at [341, 194] on button "Call" at bounding box center [361, 201] width 123 height 25
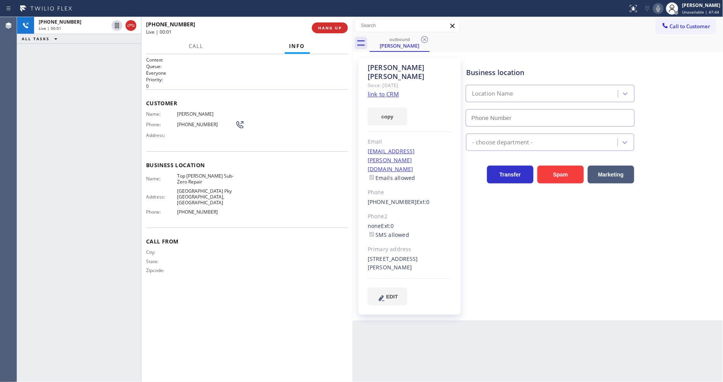
type input "[PHONE_NUMBER]"
click at [338, 28] on span "HANG UP" at bounding box center [330, 27] width 24 height 5
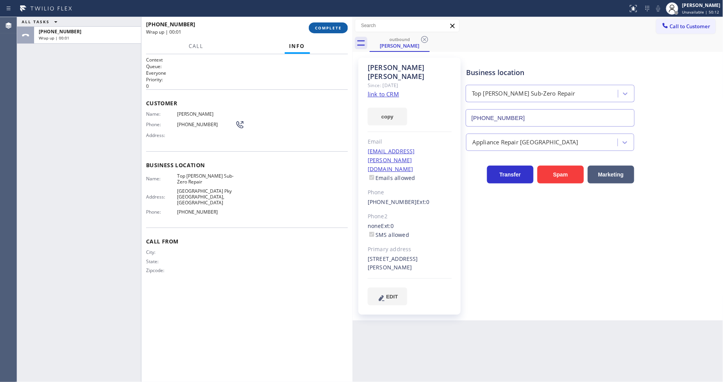
click at [338, 29] on span "COMPLETE" at bounding box center [328, 27] width 27 height 5
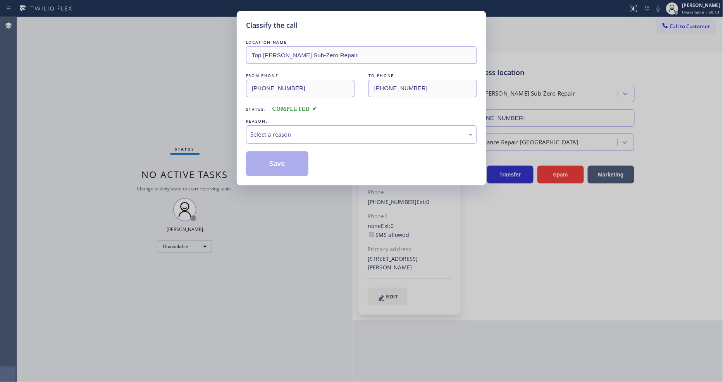
click at [295, 134] on div "Select a reason" at bounding box center [361, 134] width 222 height 9
click at [278, 170] on button "Save" at bounding box center [277, 164] width 62 height 25
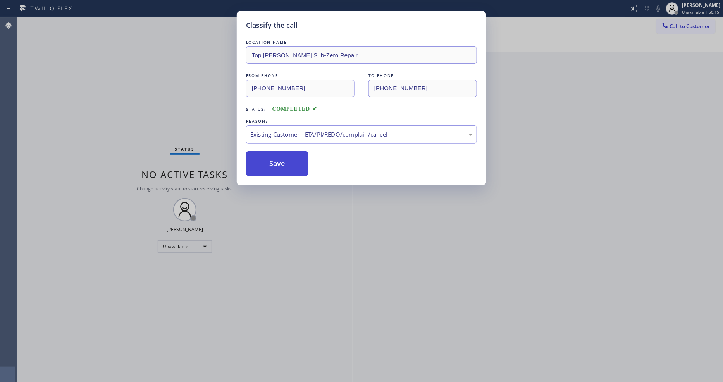
click at [278, 170] on button "Save" at bounding box center [277, 164] width 62 height 25
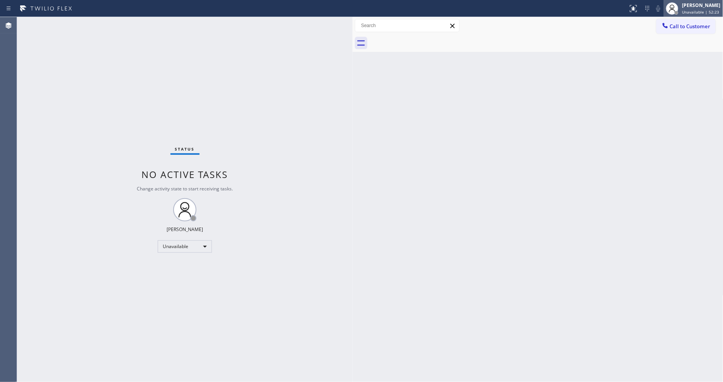
click at [689, 2] on div "[PERSON_NAME] Unavailable | 52:23" at bounding box center [702, 9] width 42 height 14
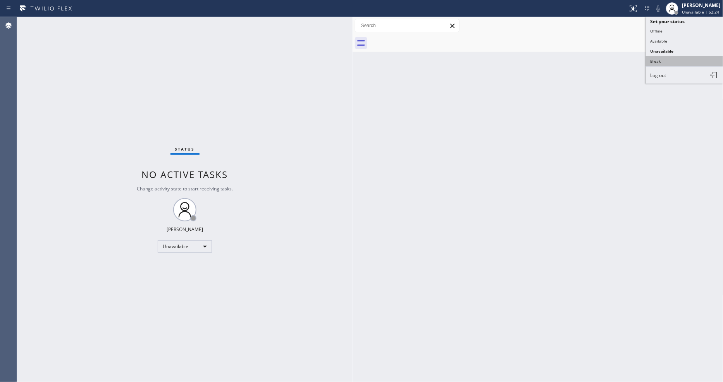
click at [678, 63] on button "Break" at bounding box center [685, 61] width 78 height 10
